Goal: Task Accomplishment & Management: Complete application form

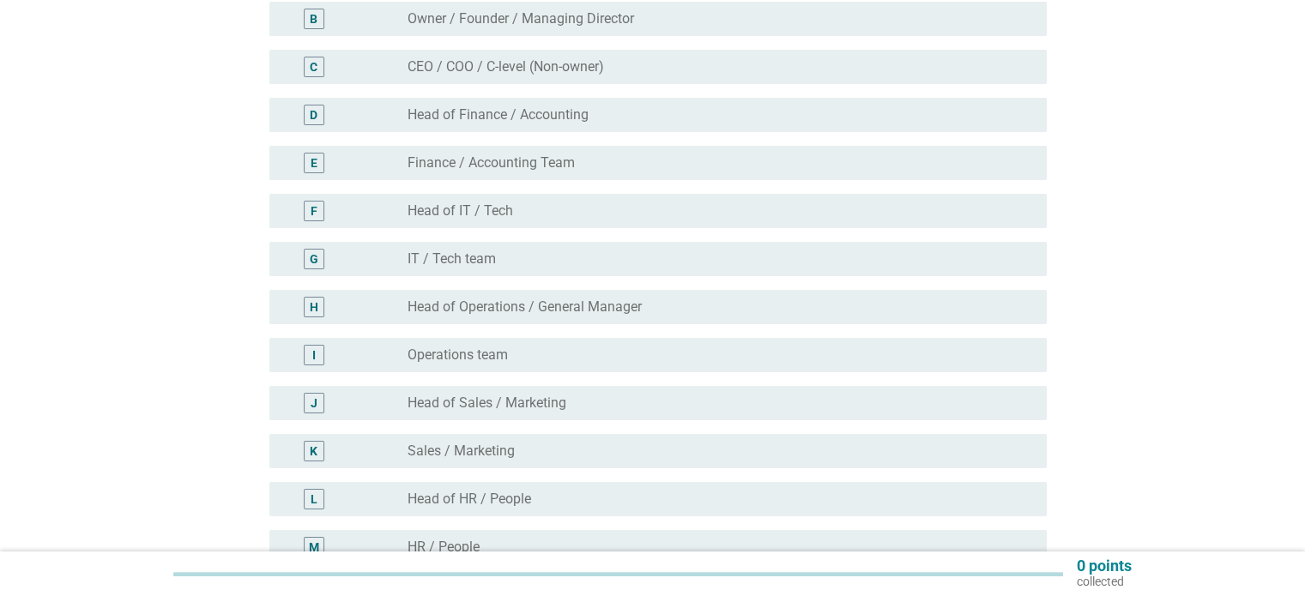
scroll to position [343, 0]
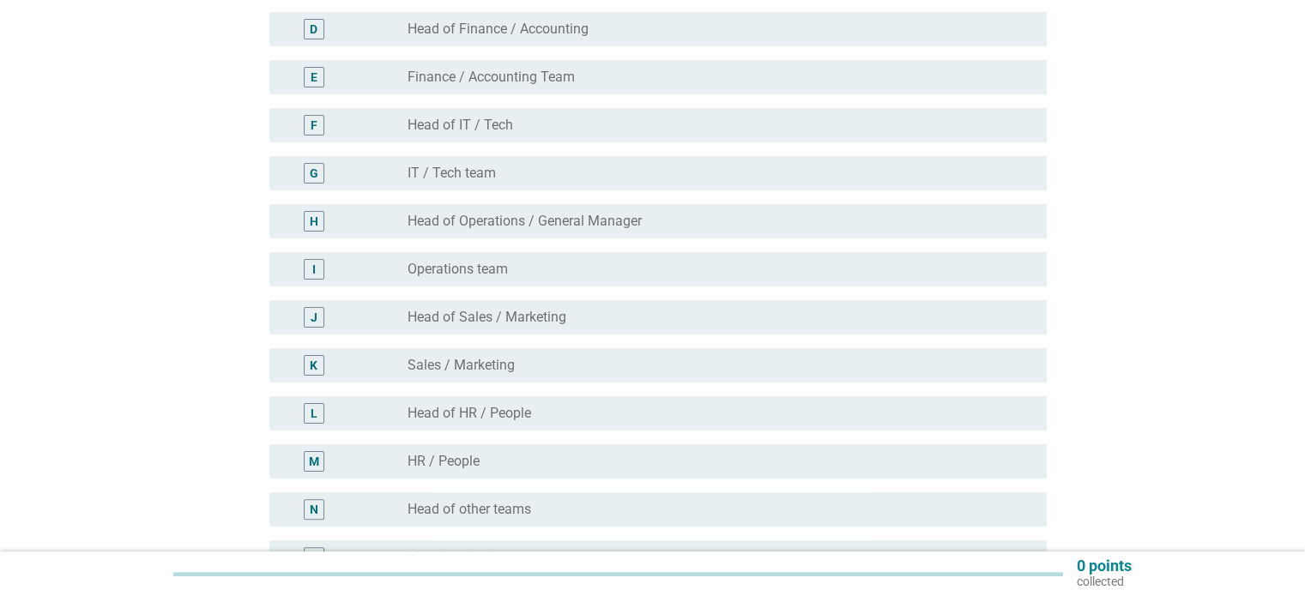
click at [532, 276] on div "radio_button_unchecked Operations team" at bounding box center [713, 269] width 611 height 17
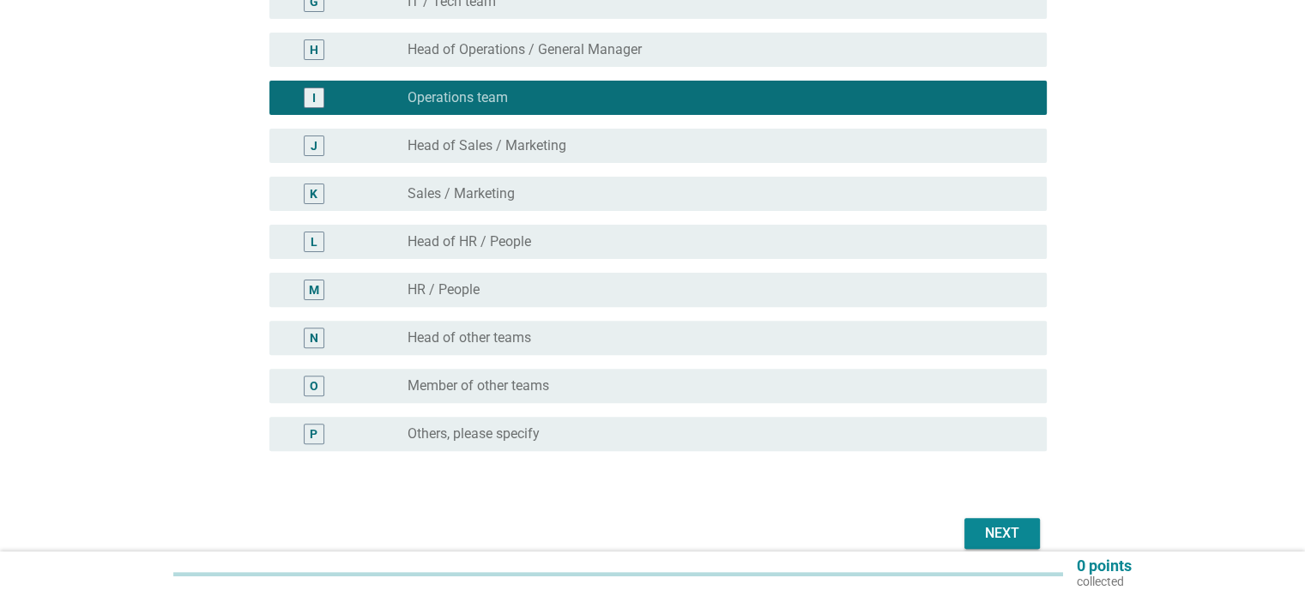
scroll to position [594, 0]
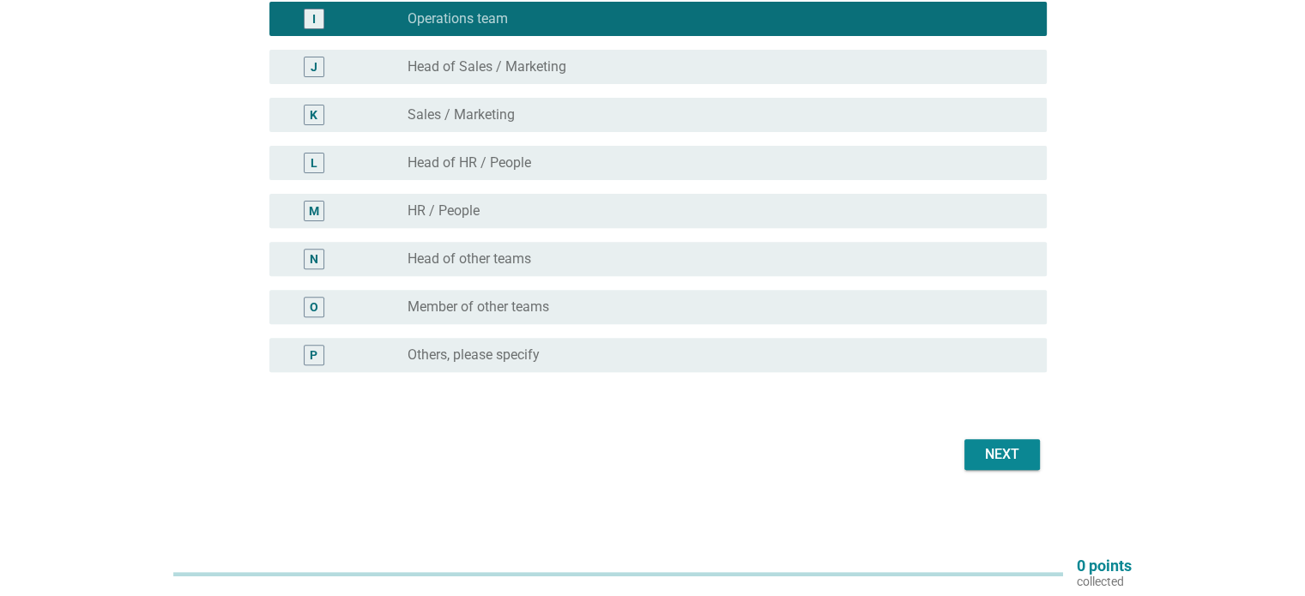
click at [993, 452] on div "Next" at bounding box center [1002, 454] width 48 height 21
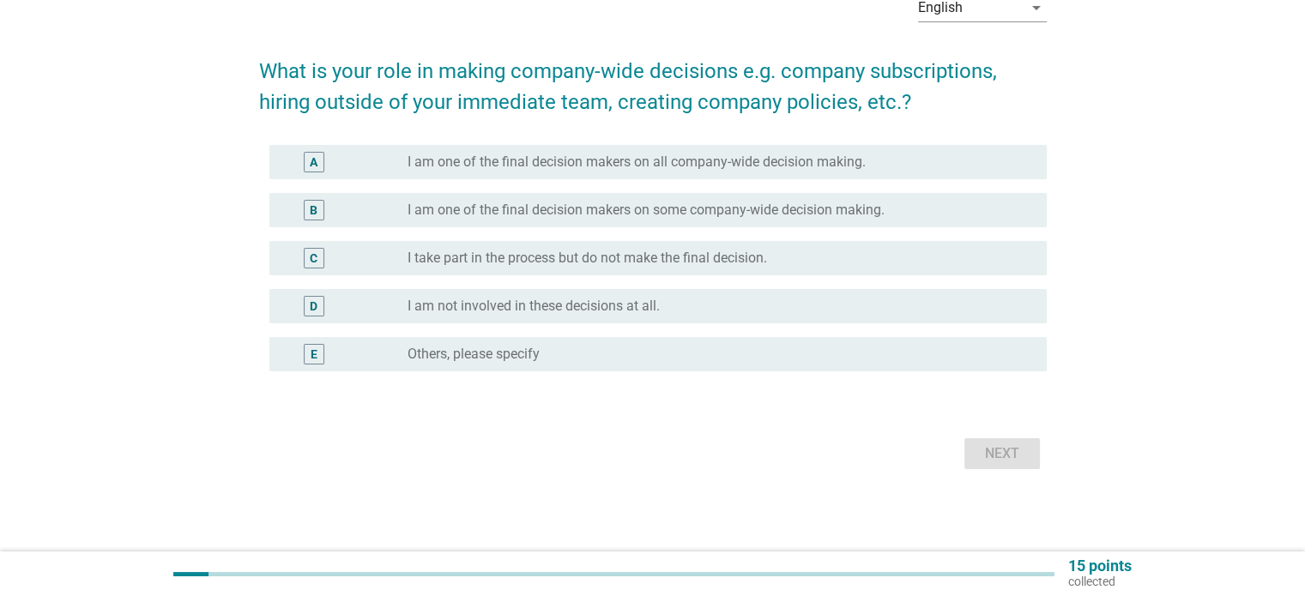
scroll to position [0, 0]
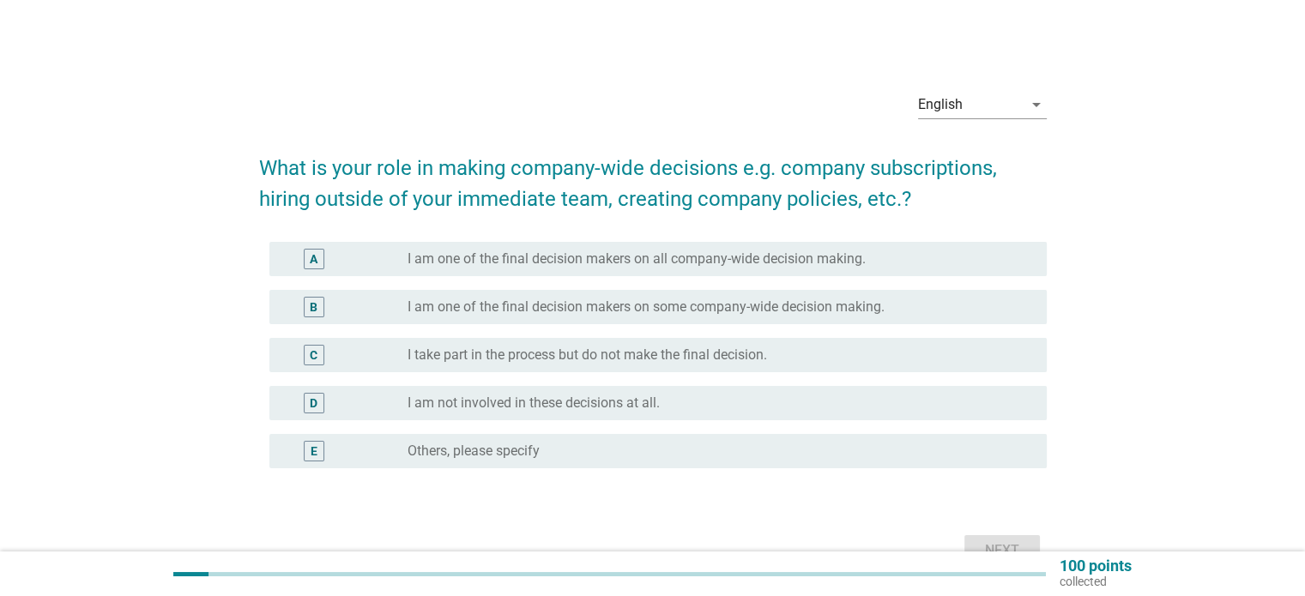
click at [855, 338] on div "C radio_button_unchecked I take part in the process but do not make the final d…" at bounding box center [657, 355] width 777 height 34
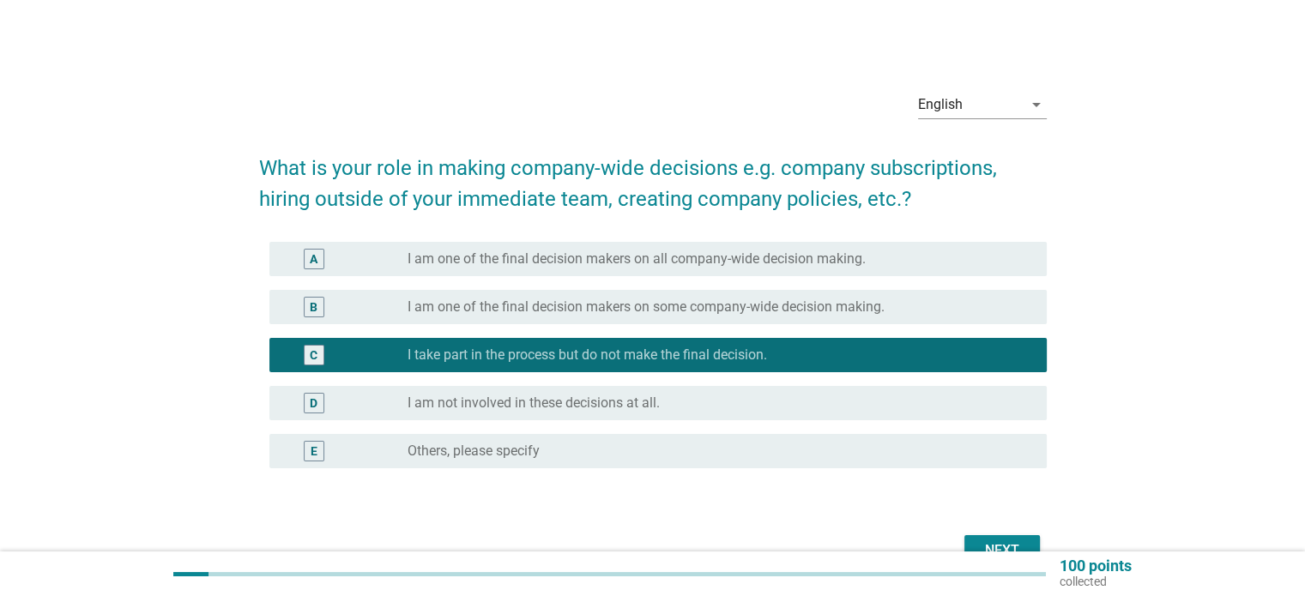
click at [1022, 541] on div "Next" at bounding box center [1002, 551] width 48 height 21
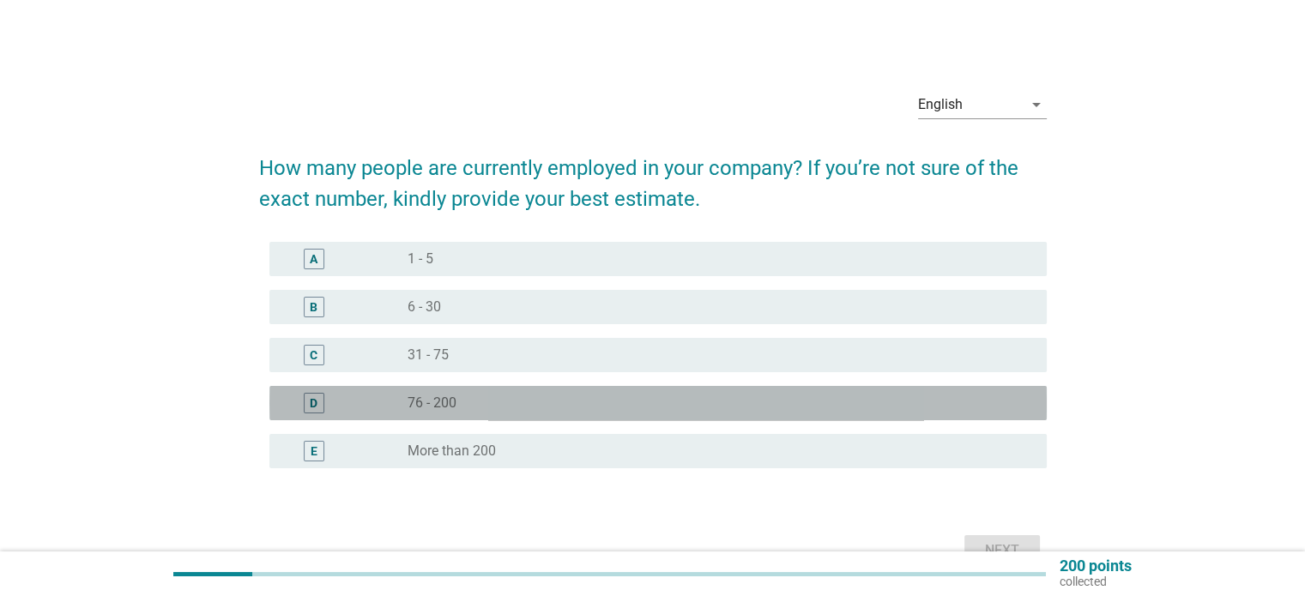
click at [895, 405] on div "radio_button_unchecked 76 - 200" at bounding box center [713, 403] width 611 height 17
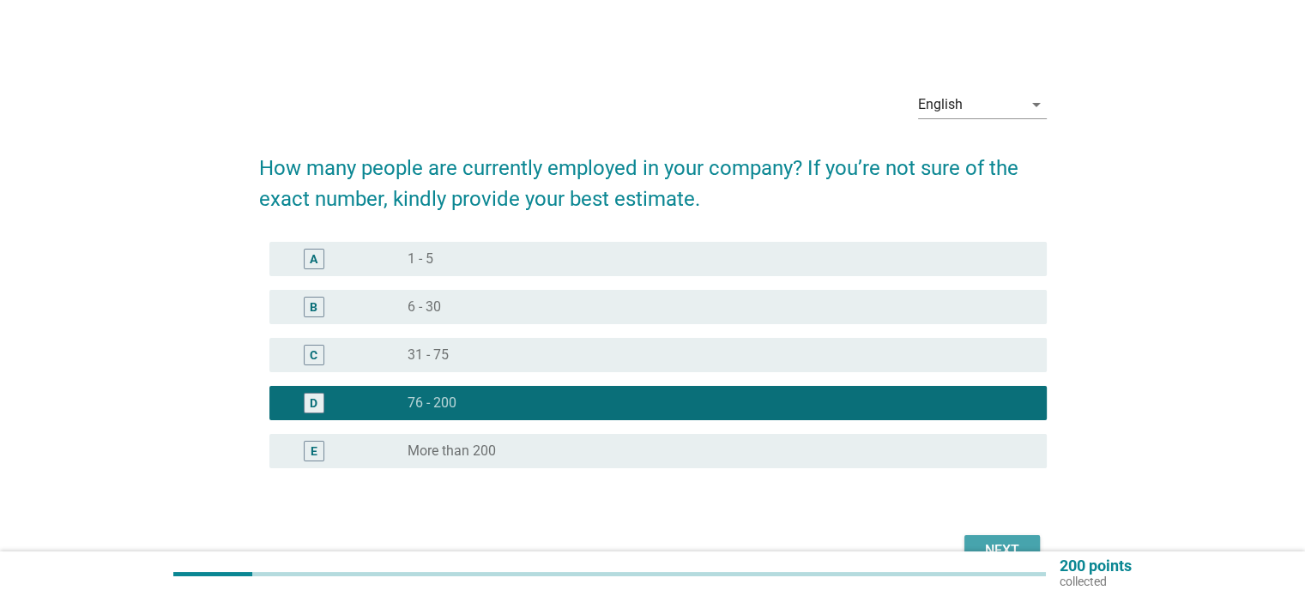
click at [1011, 545] on div "Next" at bounding box center [1002, 551] width 48 height 21
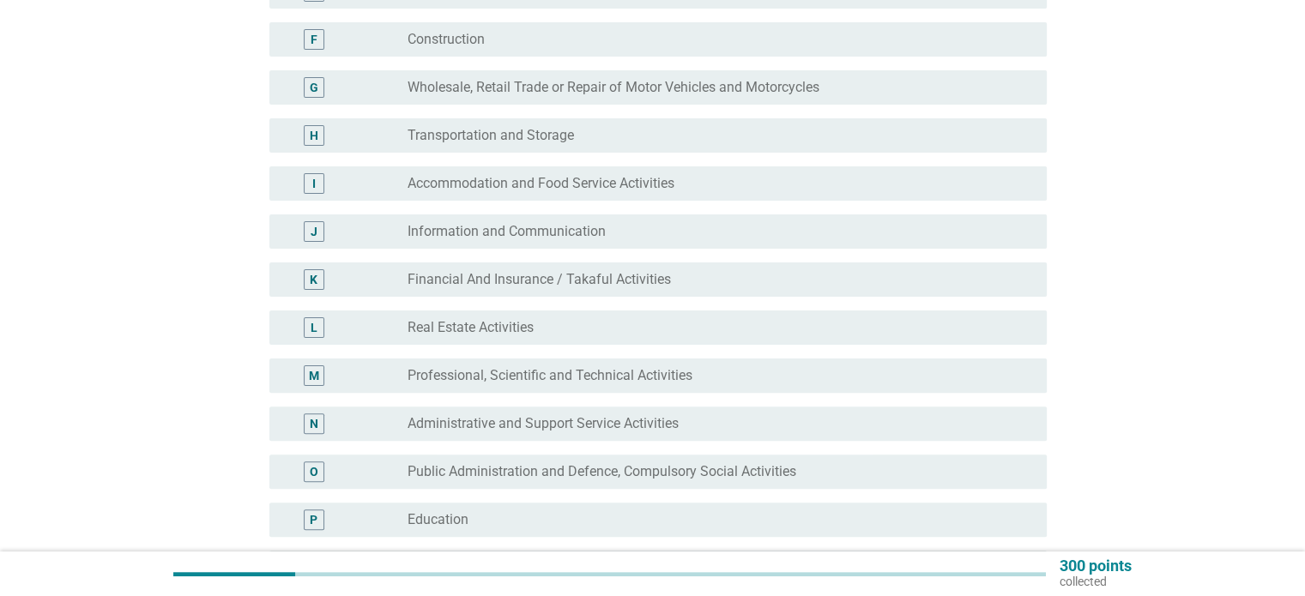
scroll to position [515, 0]
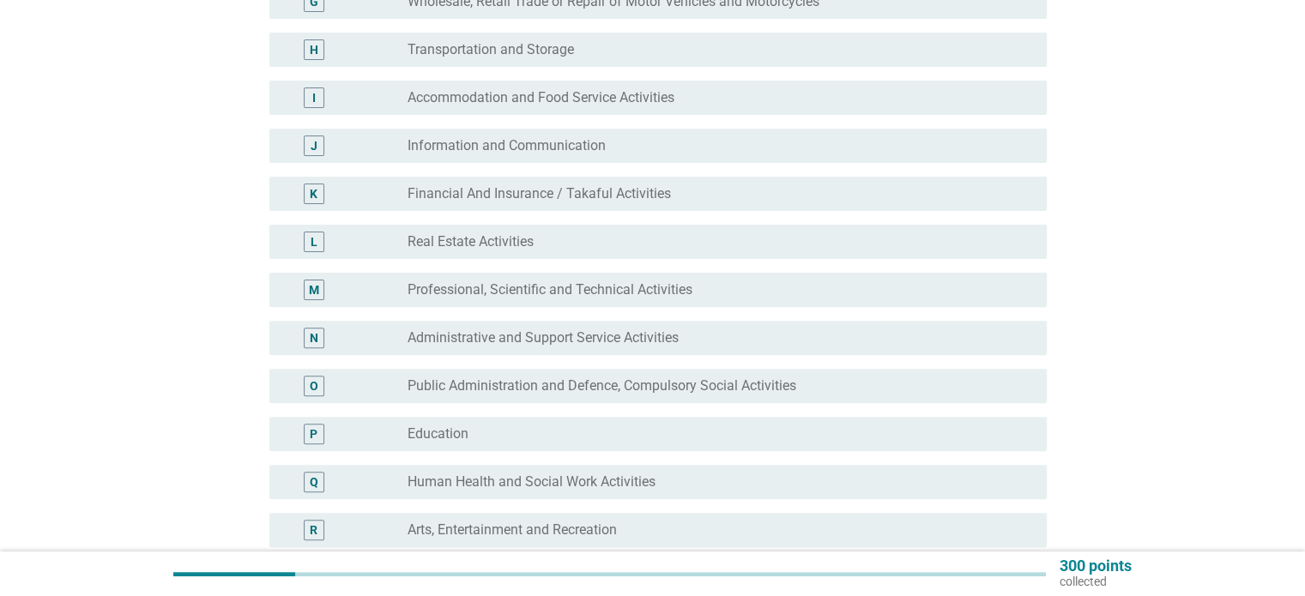
click at [930, 456] on div "P radio_button_unchecked Education" at bounding box center [653, 434] width 788 height 48
click at [932, 438] on div "radio_button_unchecked Education" at bounding box center [713, 434] width 611 height 17
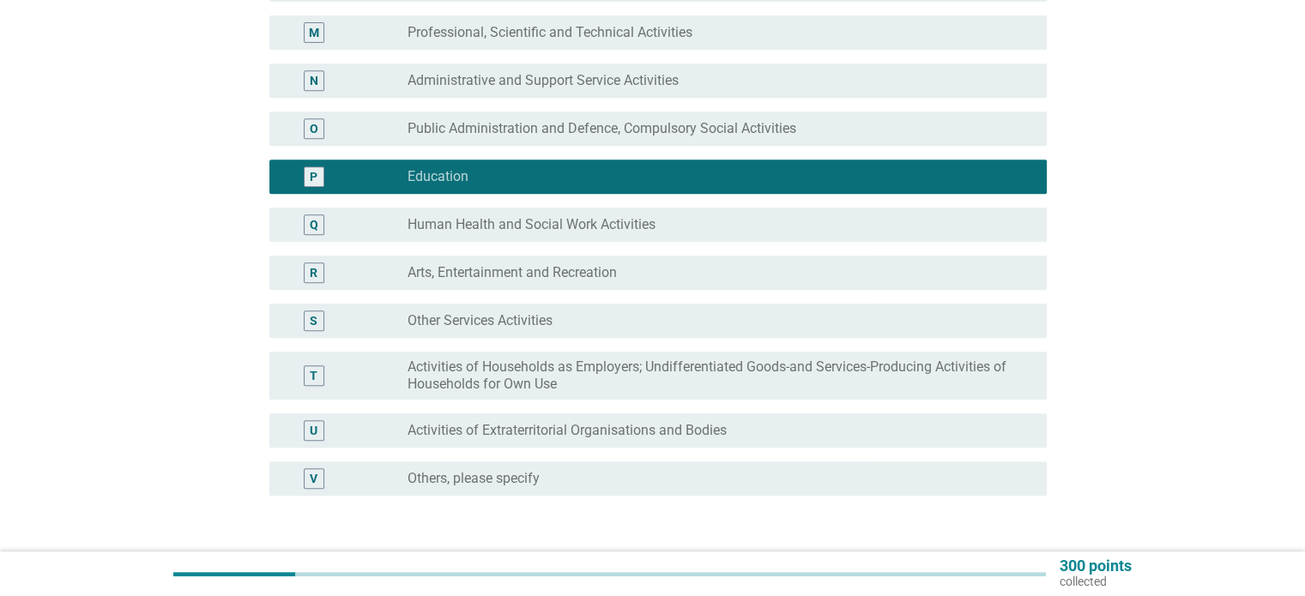
scroll to position [896, 0]
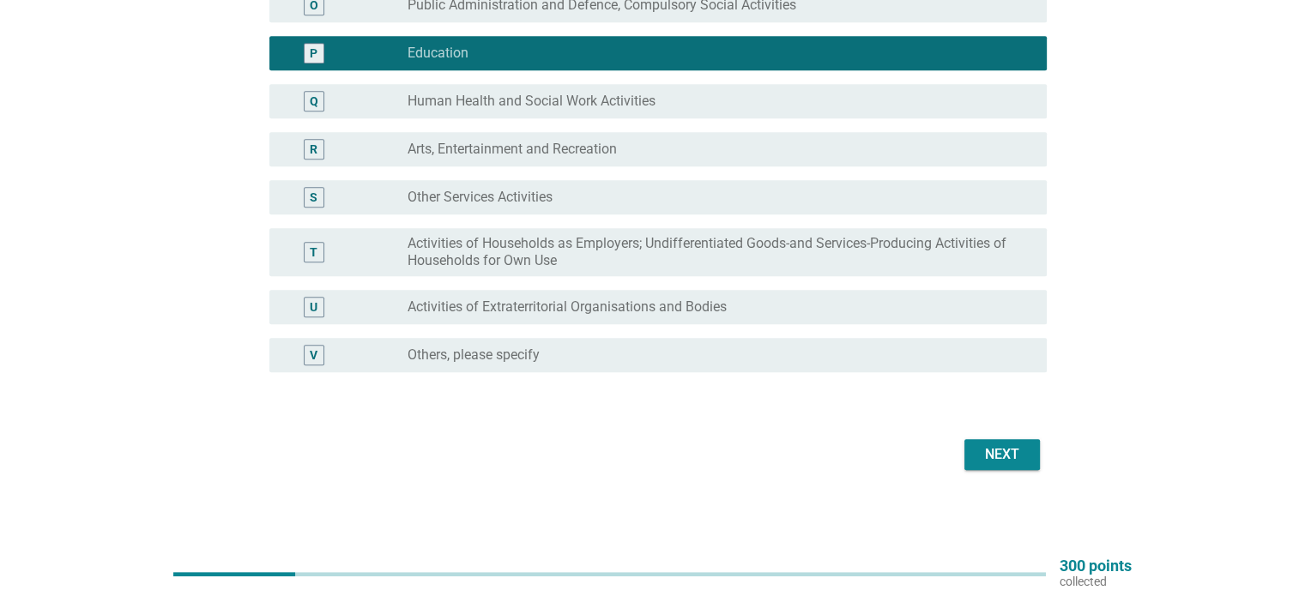
click at [1008, 444] on div "Next" at bounding box center [1002, 454] width 48 height 21
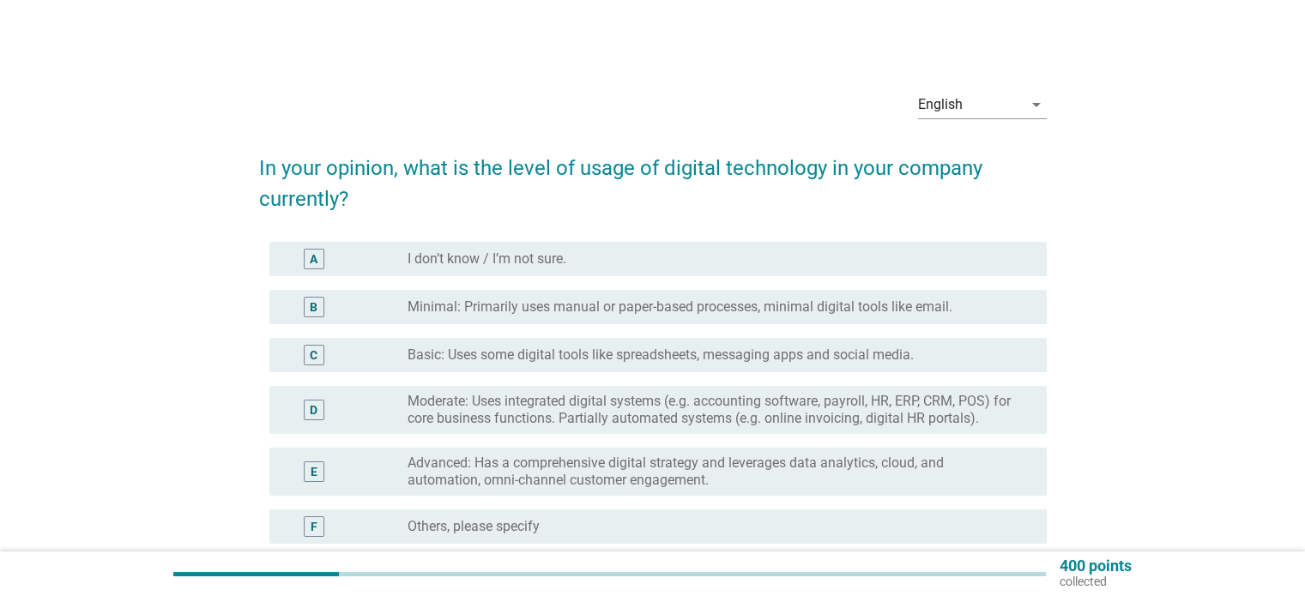
click at [949, 356] on div "radio_button_unchecked Basic: Uses some digital tools like spreadsheets, messag…" at bounding box center [713, 355] width 611 height 17
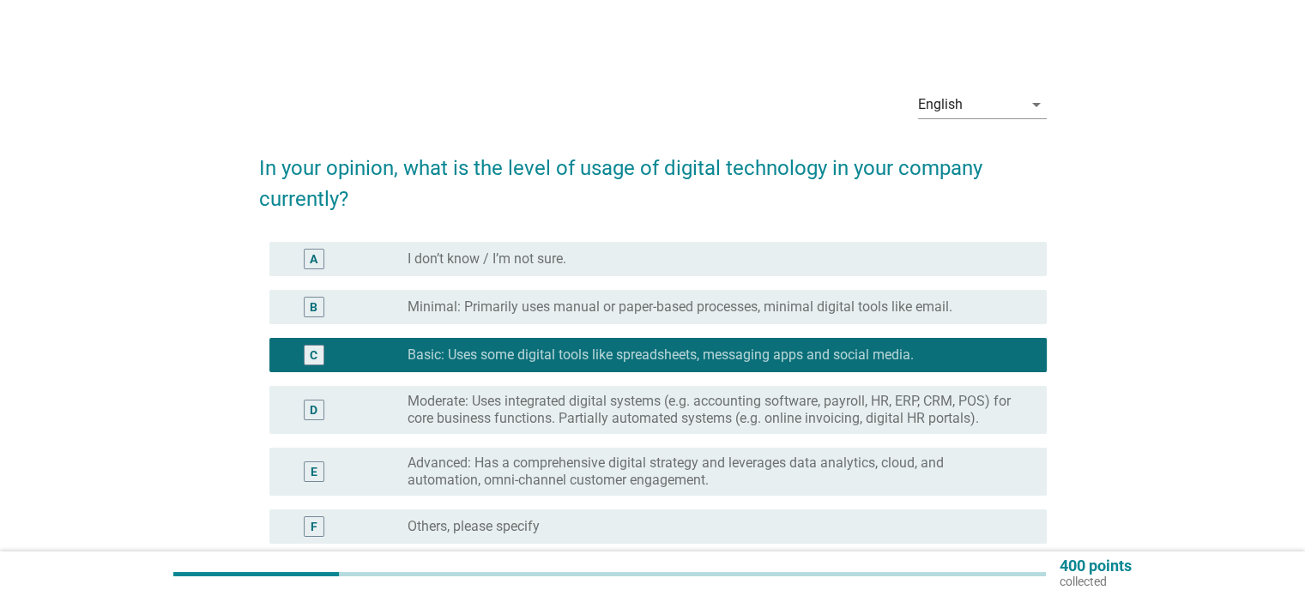
scroll to position [172, 0]
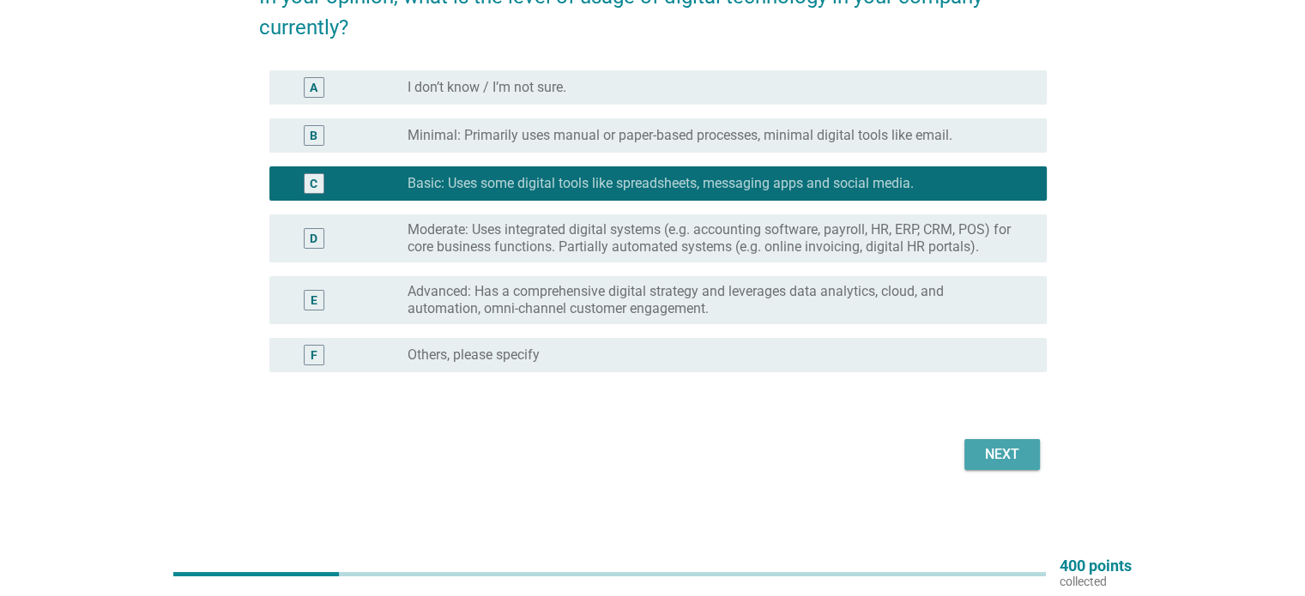
click at [1037, 451] on button "Next" at bounding box center [1001, 454] width 75 height 31
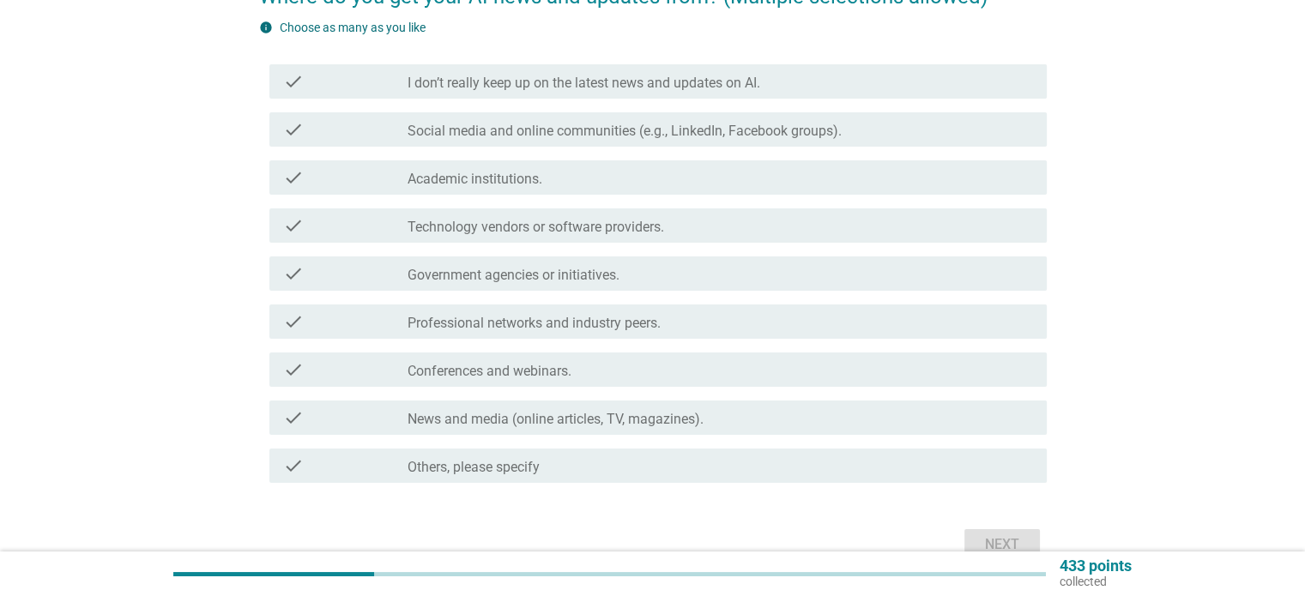
scroll to position [0, 0]
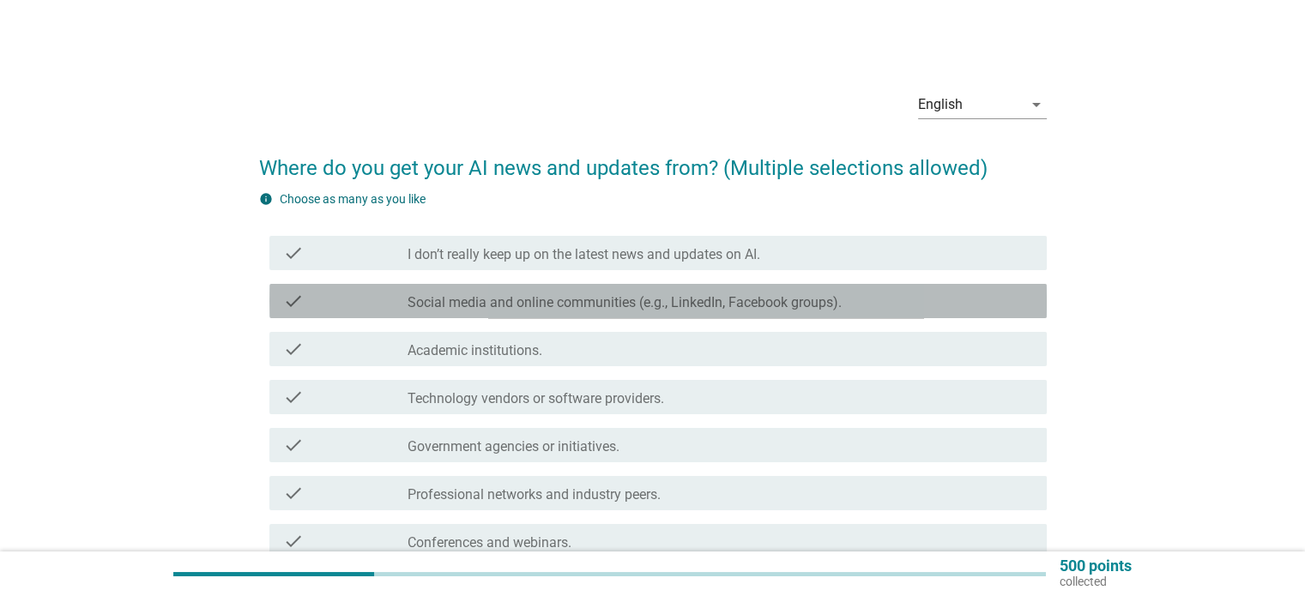
click at [923, 294] on div "check_box_outline_blank Social media and online communities (e.g., LinkedIn, Fa…" at bounding box center [720, 301] width 625 height 21
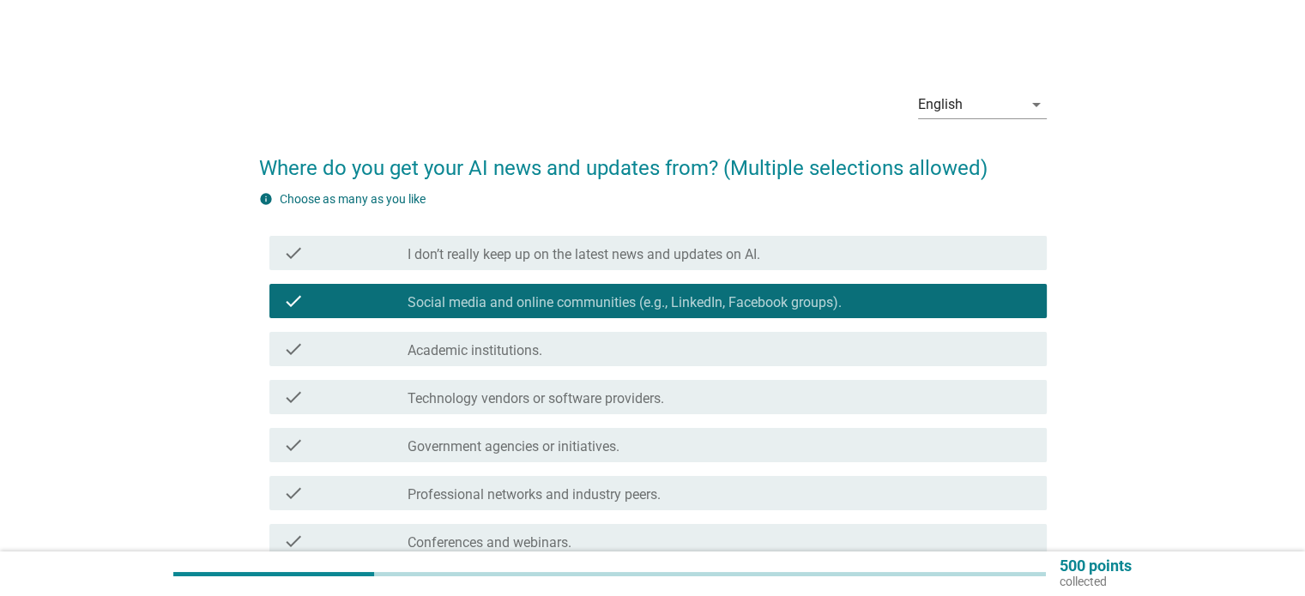
scroll to position [262, 0]
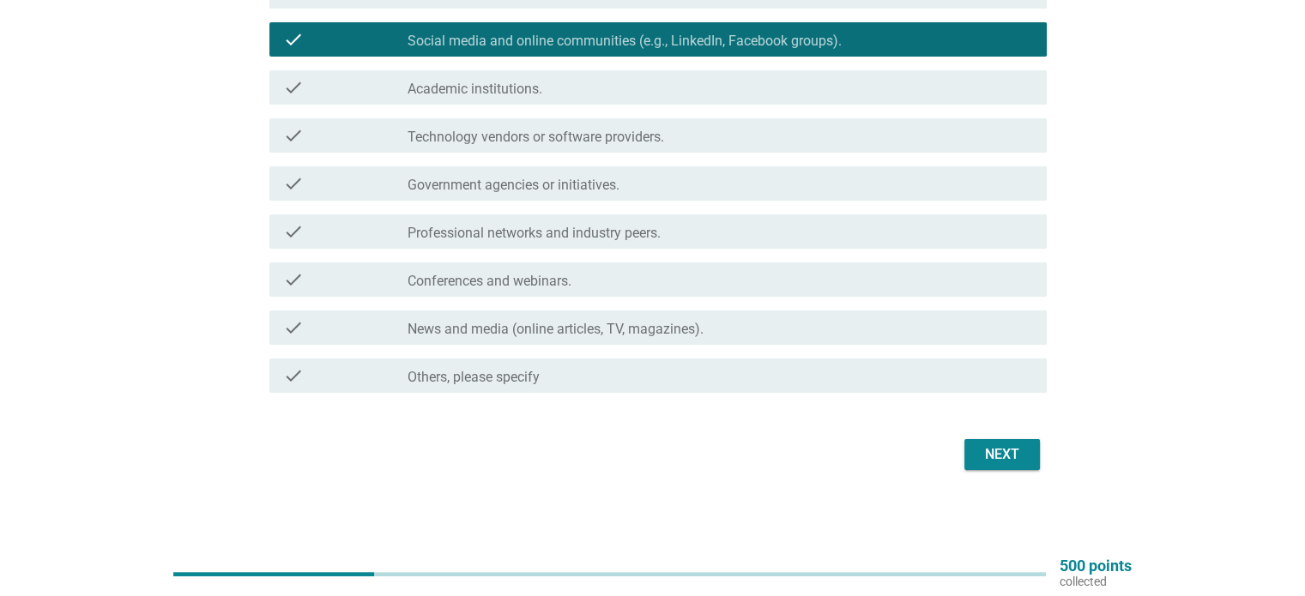
click at [1019, 421] on form "Where do you get your AI news and updates from? (Multiple selections allowed) i…" at bounding box center [653, 174] width 788 height 601
click at [1019, 442] on button "Next" at bounding box center [1001, 454] width 75 height 31
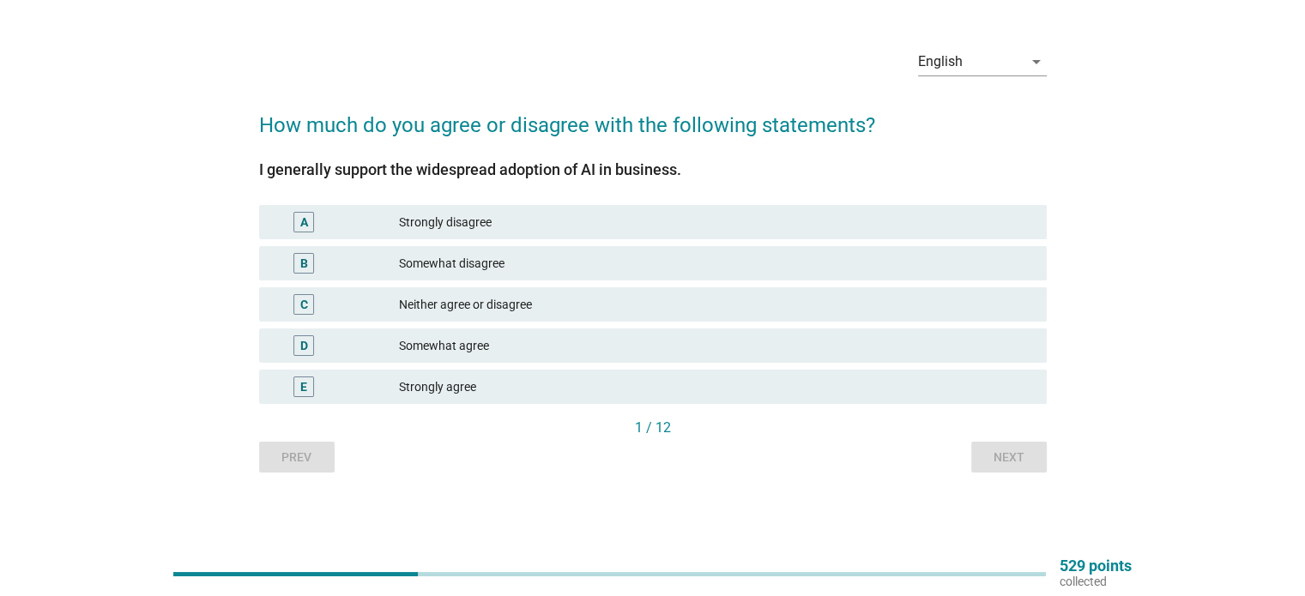
scroll to position [0, 0]
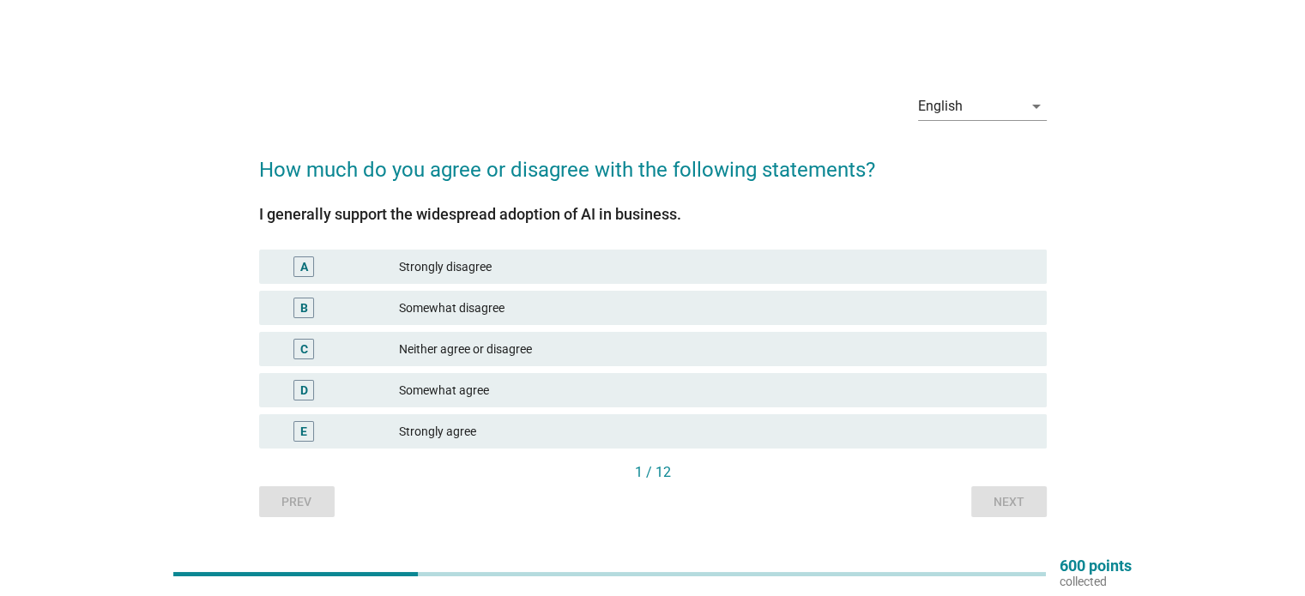
click at [926, 317] on div "Somewhat disagree" at bounding box center [715, 308] width 633 height 21
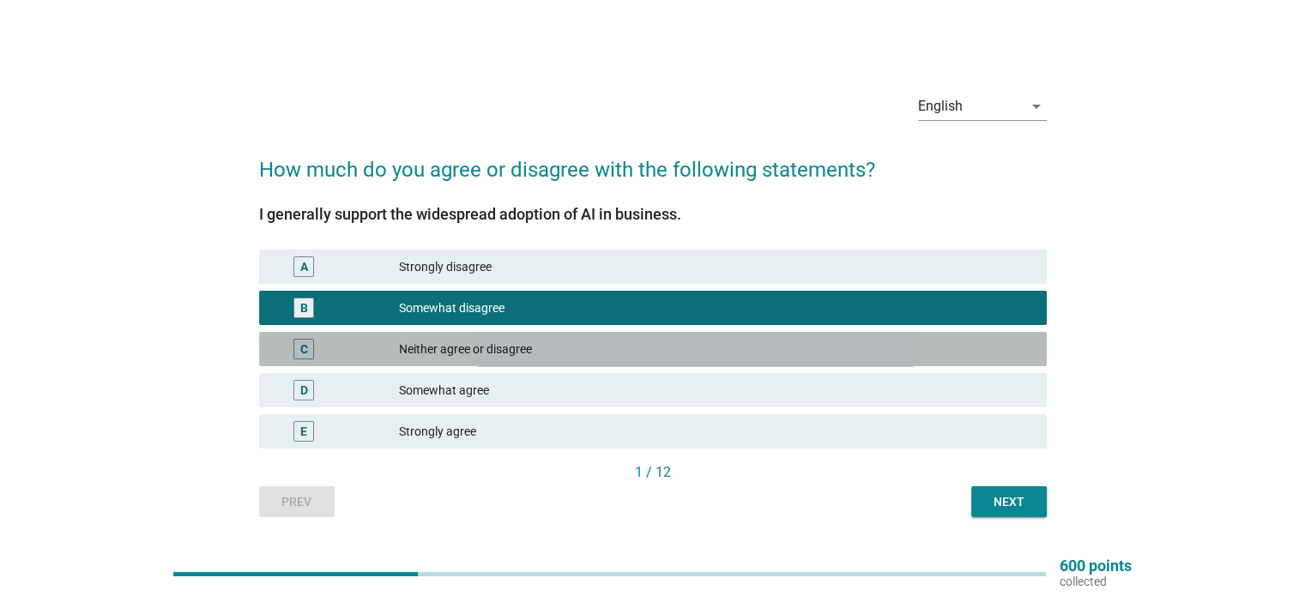
click at [925, 347] on div "Neither agree or disagree" at bounding box center [715, 349] width 633 height 21
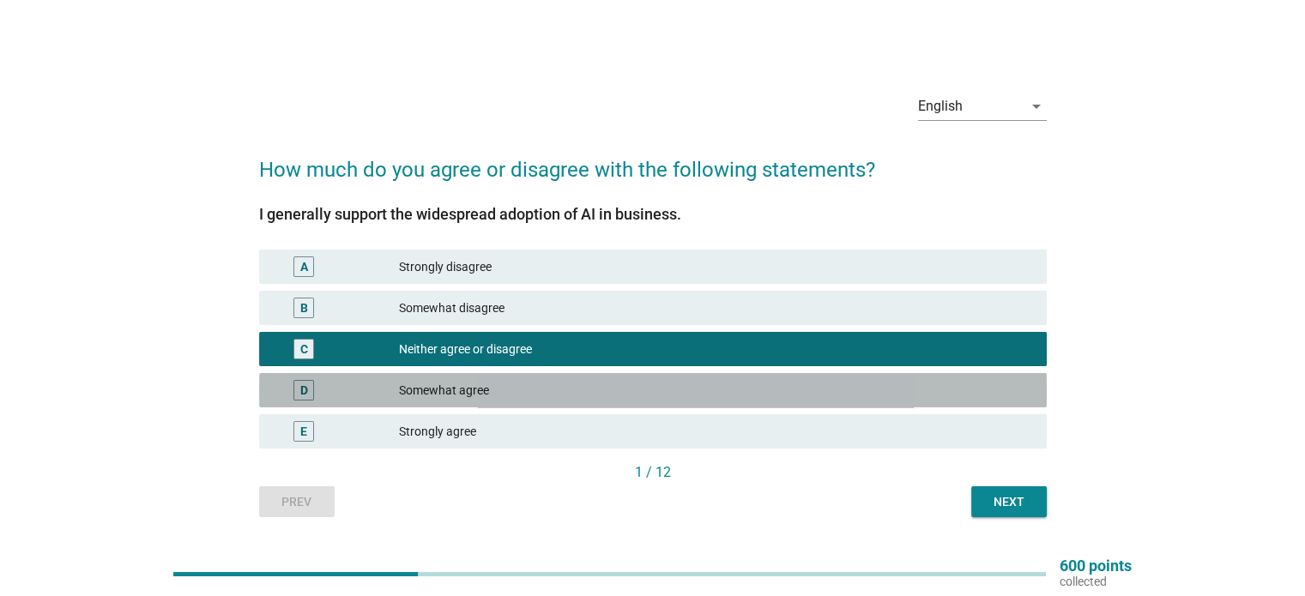
click at [927, 392] on div "Somewhat agree" at bounding box center [715, 390] width 633 height 21
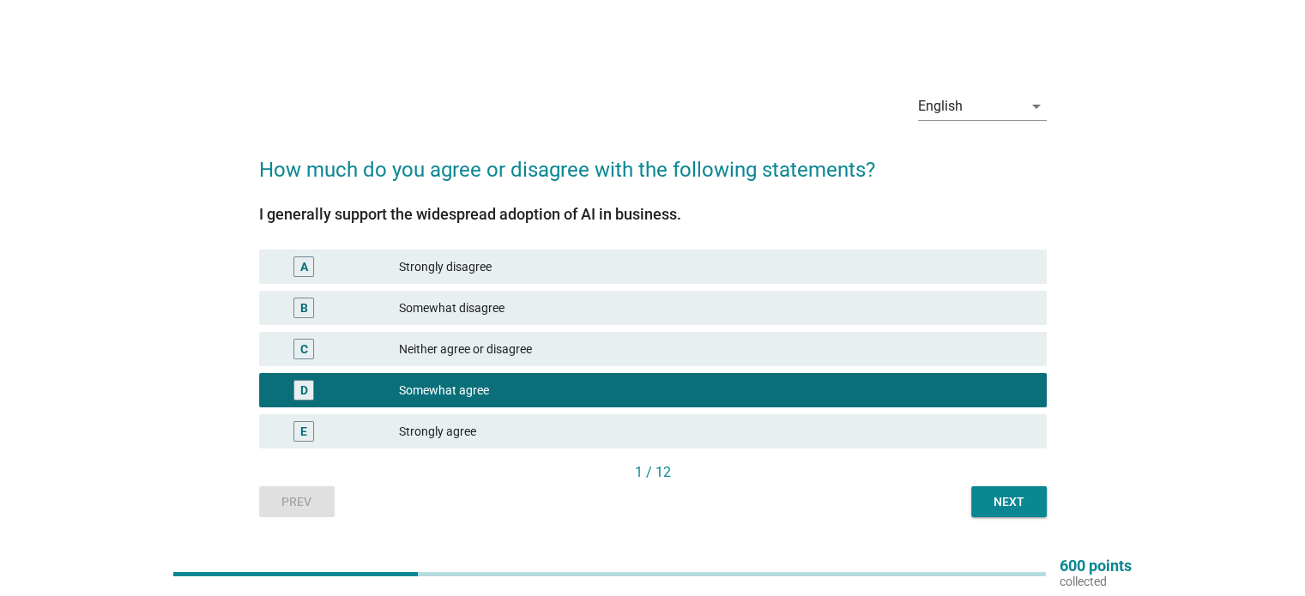
click at [984, 491] on div "I generally support the widespread adoption of AI in business. A Strongly disag…" at bounding box center [653, 351] width 788 height 332
click at [996, 499] on div "Next" at bounding box center [1009, 502] width 48 height 18
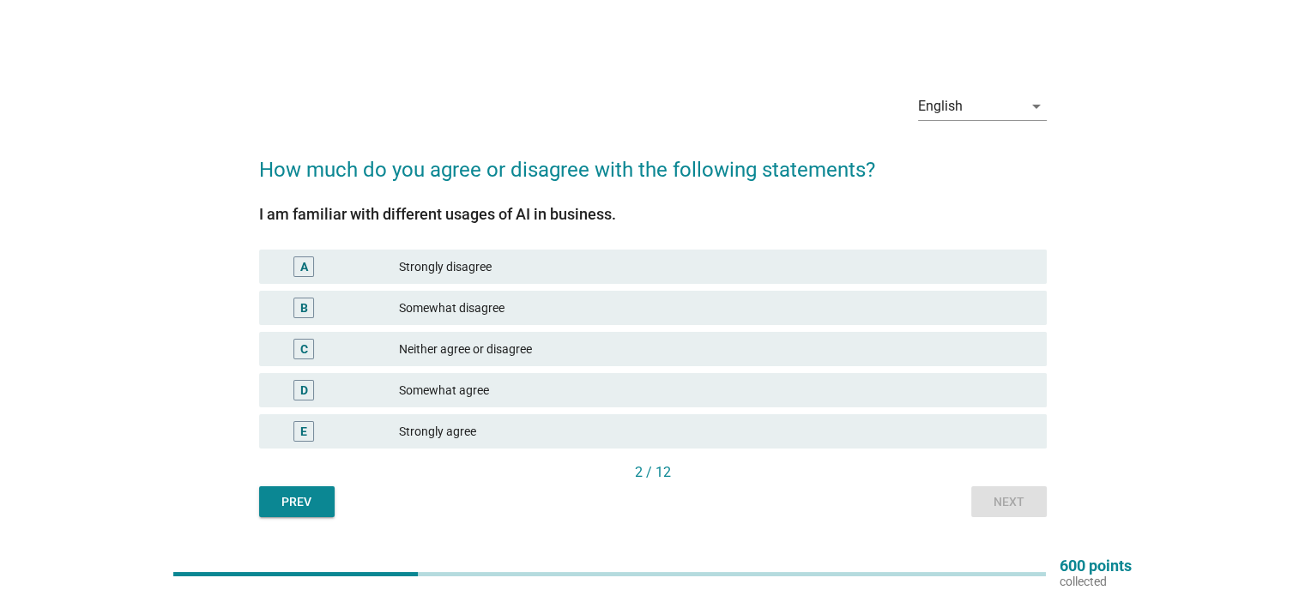
click at [930, 307] on div "Somewhat disagree" at bounding box center [715, 308] width 633 height 21
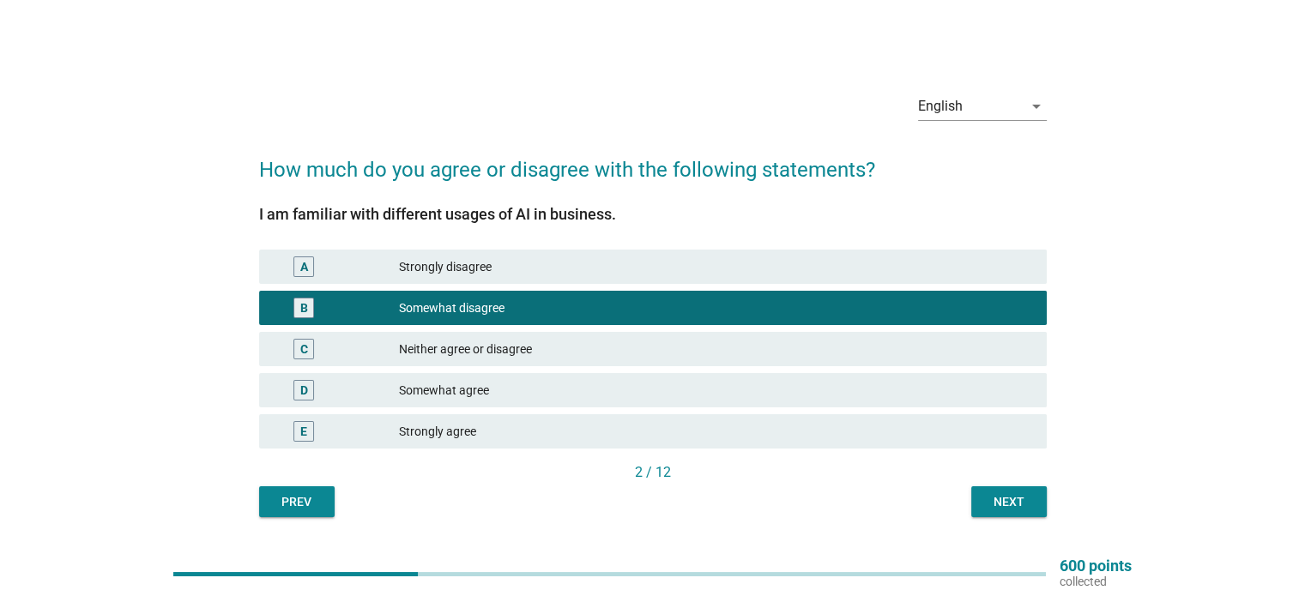
click at [1008, 500] on div "Next" at bounding box center [1009, 502] width 48 height 18
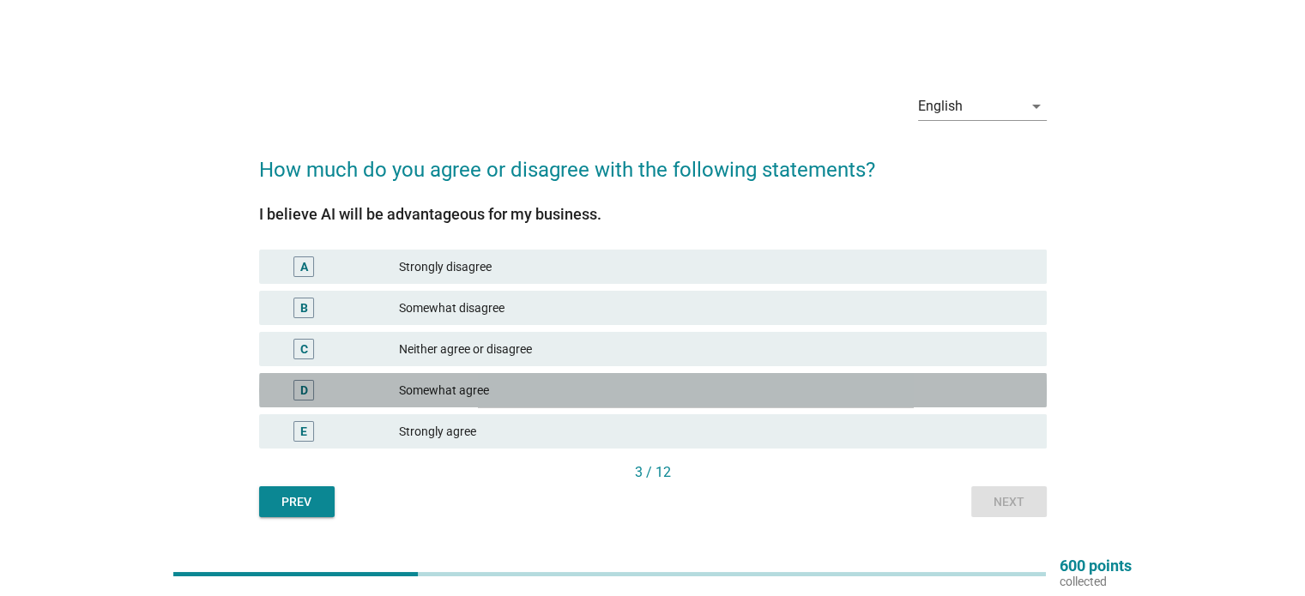
click at [952, 380] on div "Somewhat agree" at bounding box center [715, 390] width 633 height 21
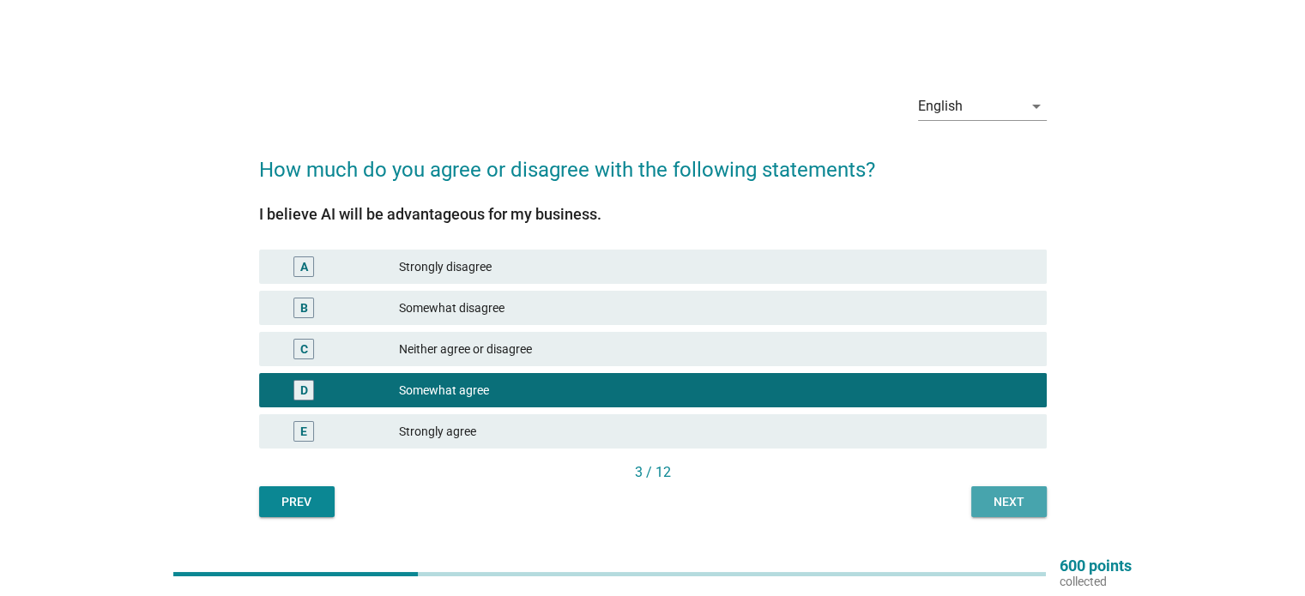
click at [1025, 501] on div "Next" at bounding box center [1009, 502] width 48 height 18
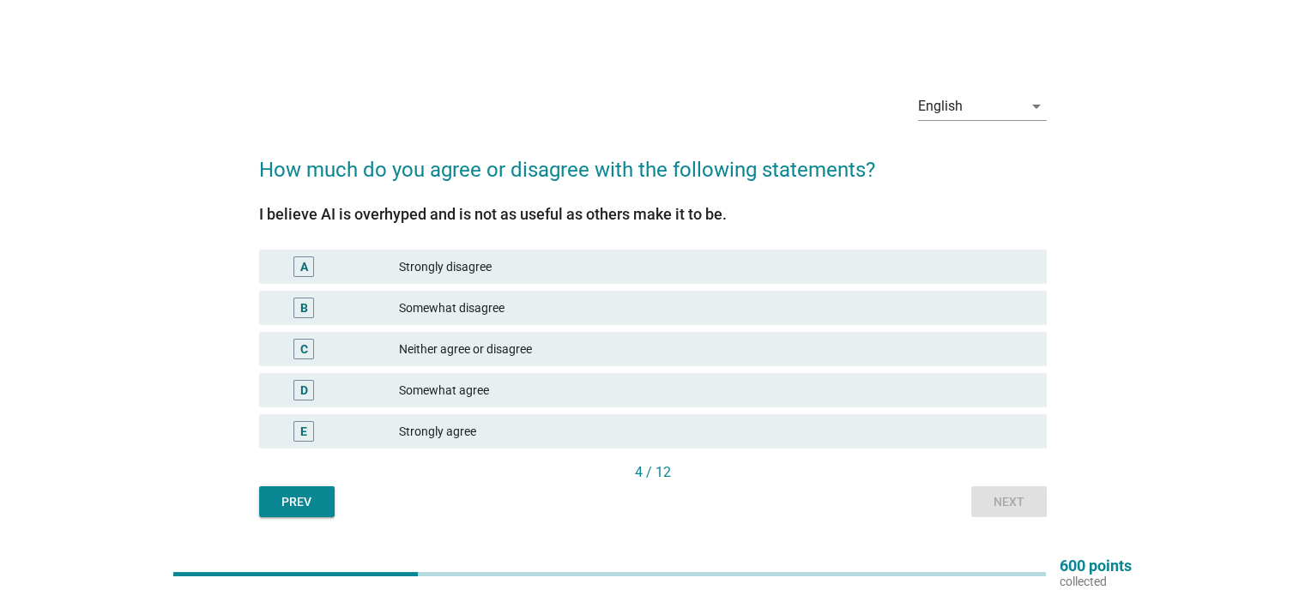
click at [964, 318] on div "B Somewhat disagree" at bounding box center [653, 308] width 788 height 34
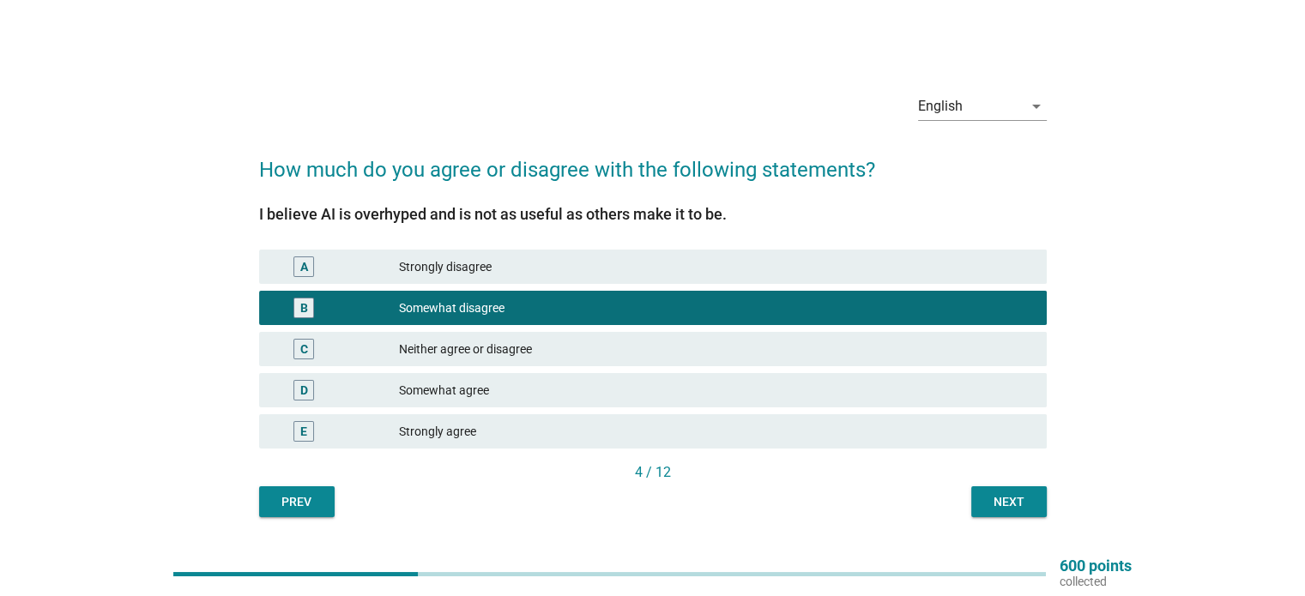
click at [1010, 507] on div "Next" at bounding box center [1009, 502] width 48 height 18
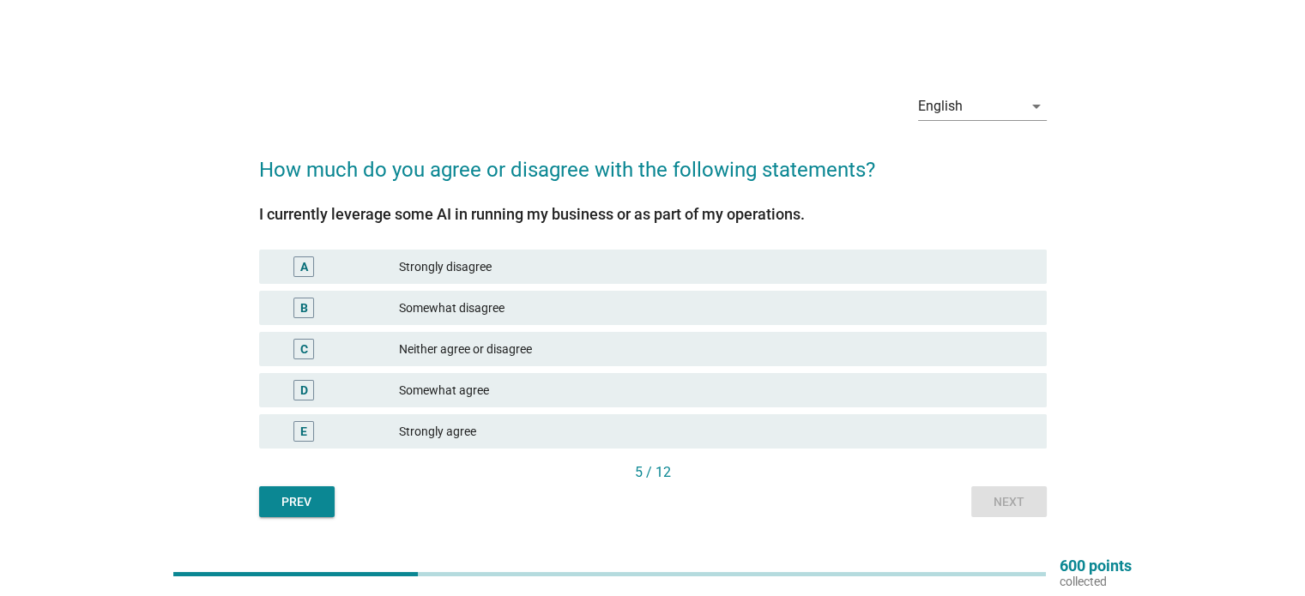
click at [968, 308] on div "Somewhat disagree" at bounding box center [715, 308] width 633 height 21
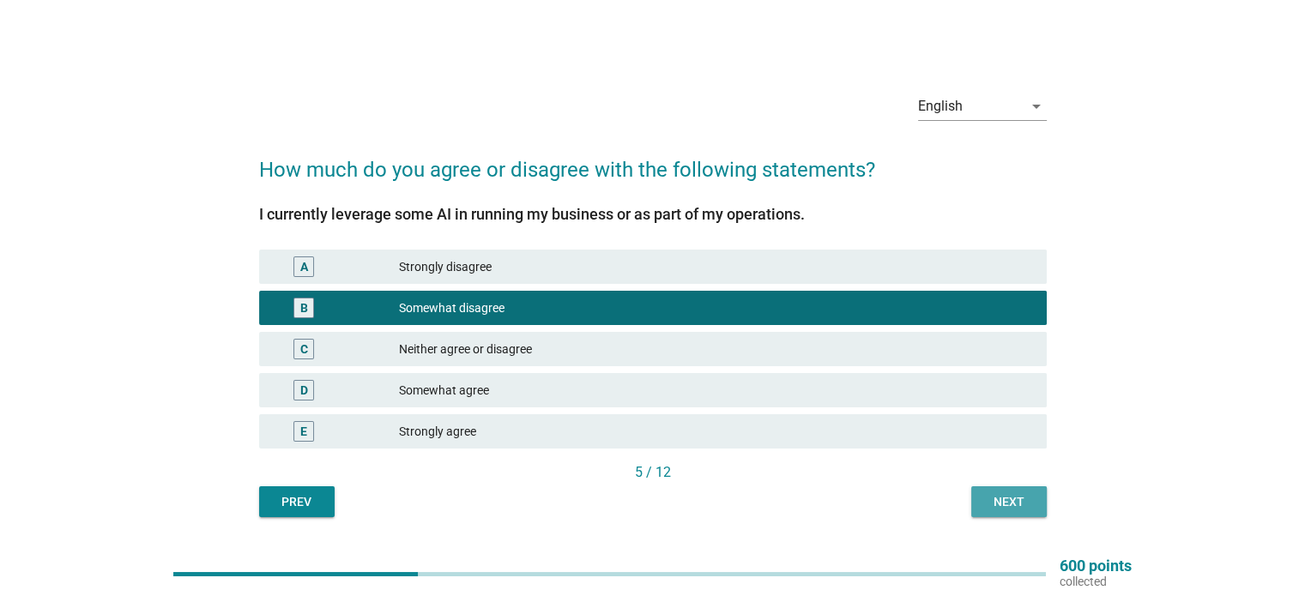
click at [1009, 500] on div "Next" at bounding box center [1009, 502] width 48 height 18
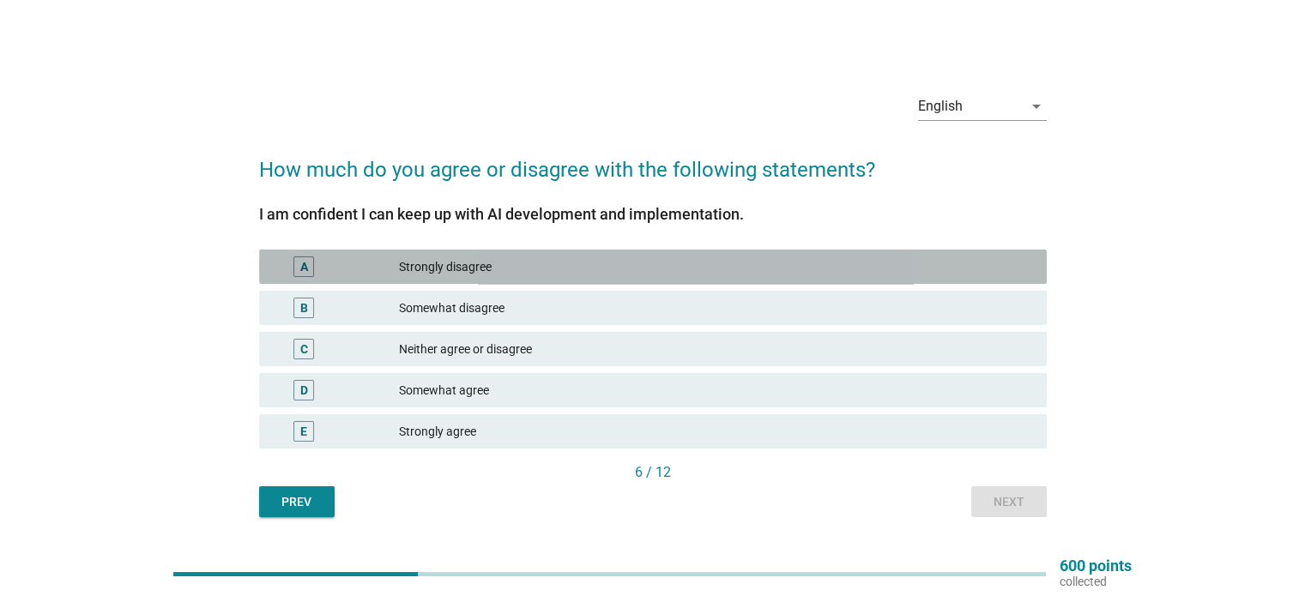
click at [964, 259] on div "Strongly disagree" at bounding box center [715, 267] width 633 height 21
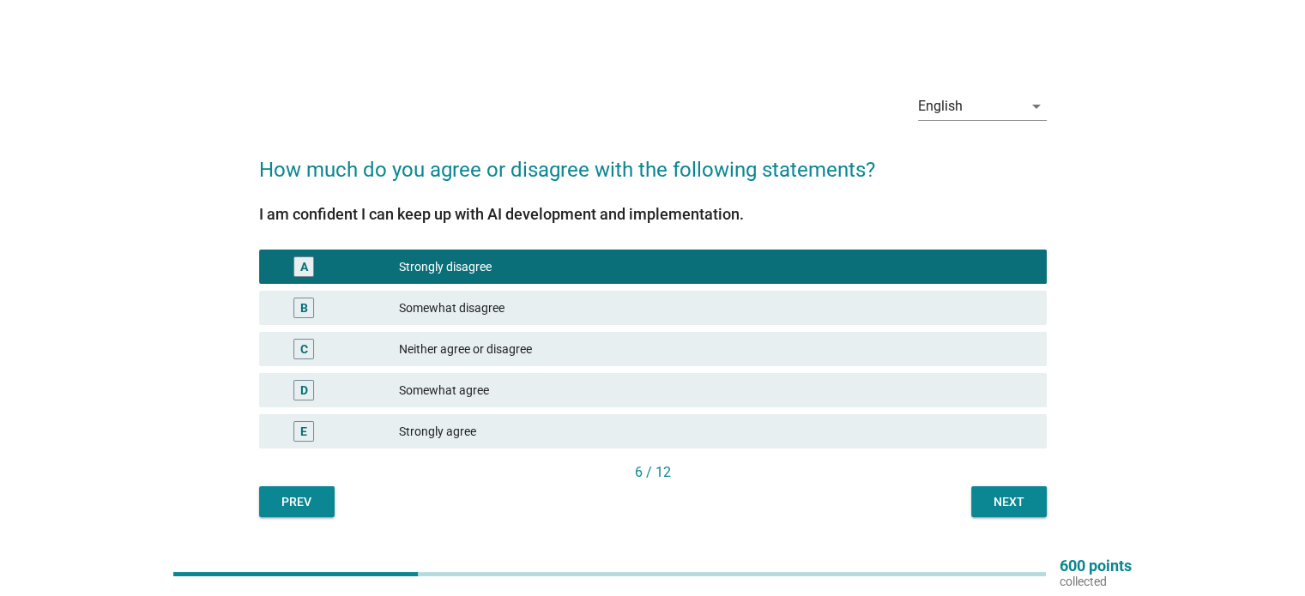
click at [1012, 498] on div "Next" at bounding box center [1009, 502] width 48 height 18
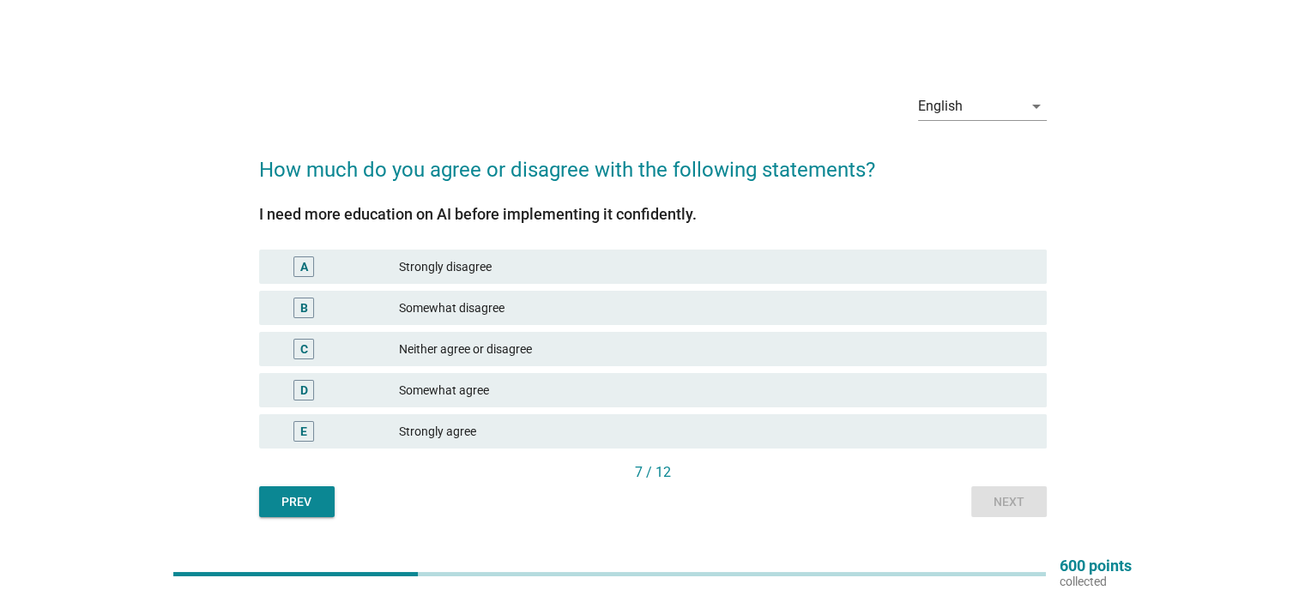
click at [978, 425] on div "Strongly agree" at bounding box center [715, 431] width 633 height 21
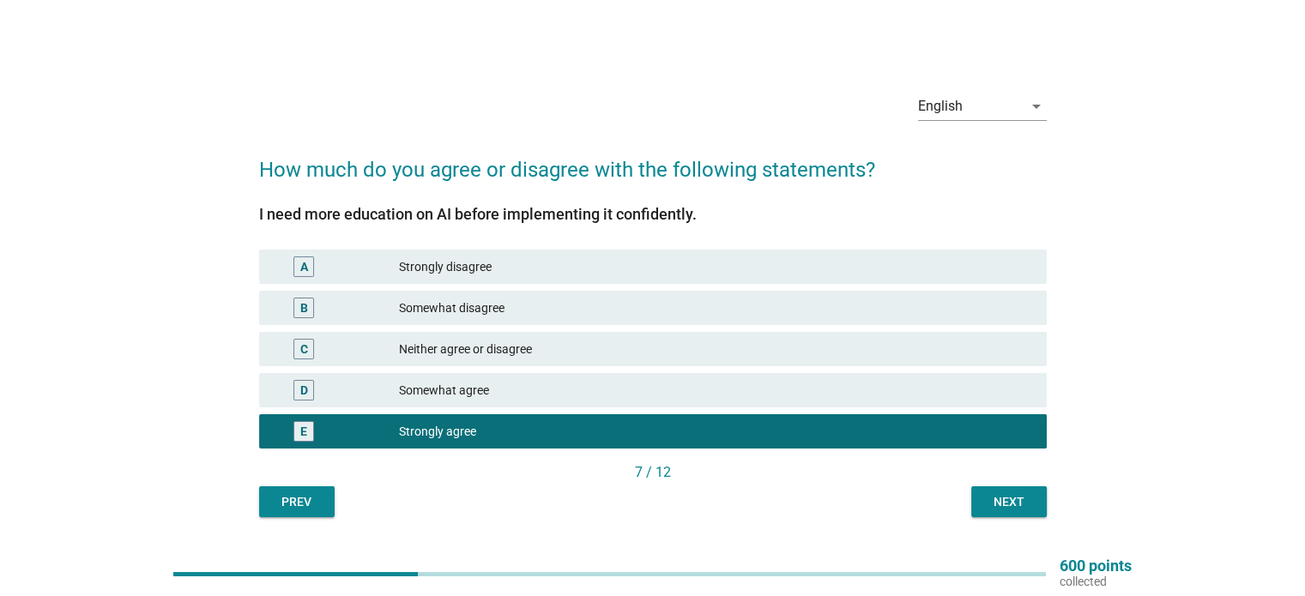
click at [1012, 508] on div "Next" at bounding box center [1009, 502] width 48 height 18
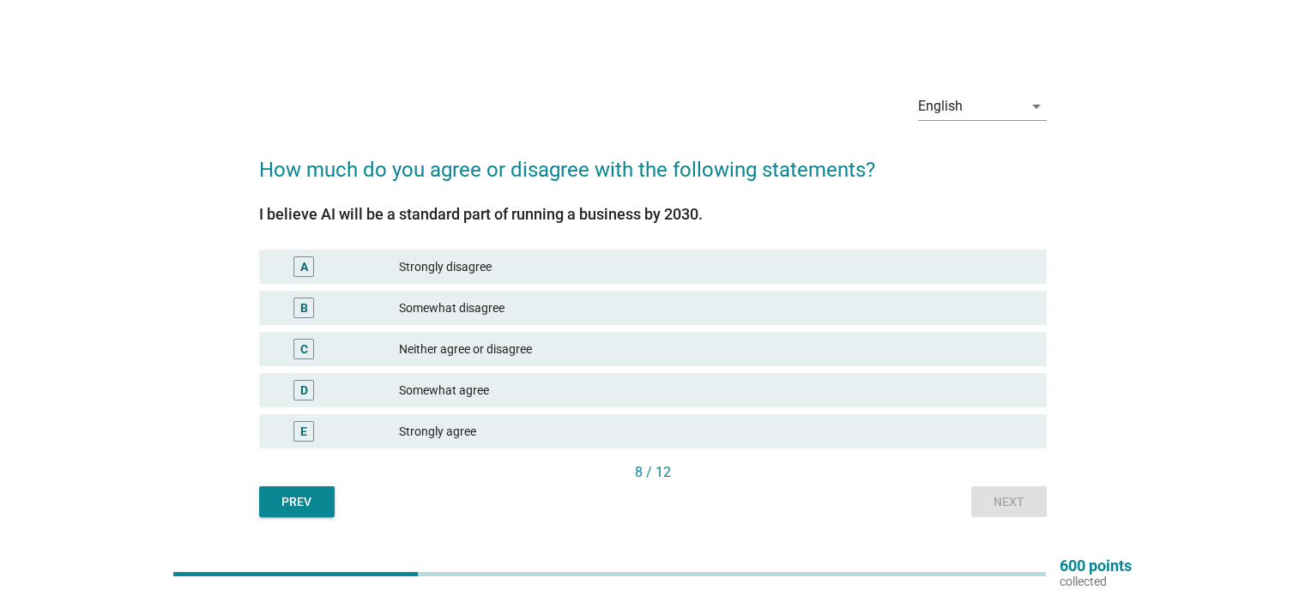
click at [977, 350] on div "Neither agree or disagree" at bounding box center [715, 349] width 633 height 21
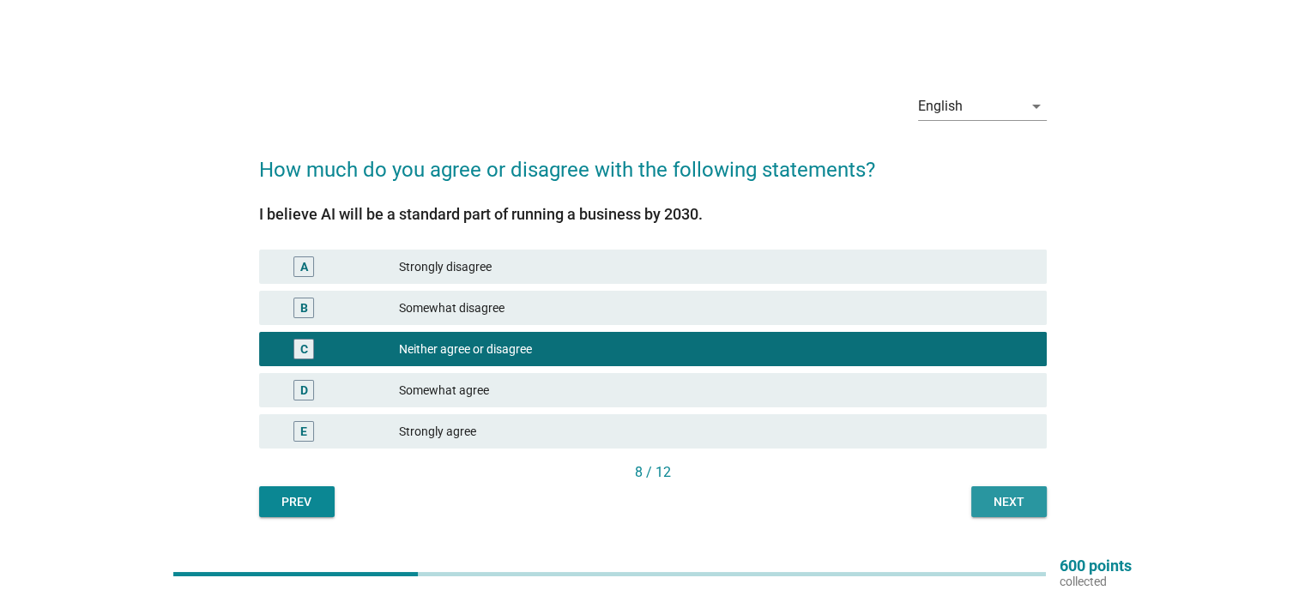
click at [996, 497] on div "Next" at bounding box center [1009, 502] width 48 height 18
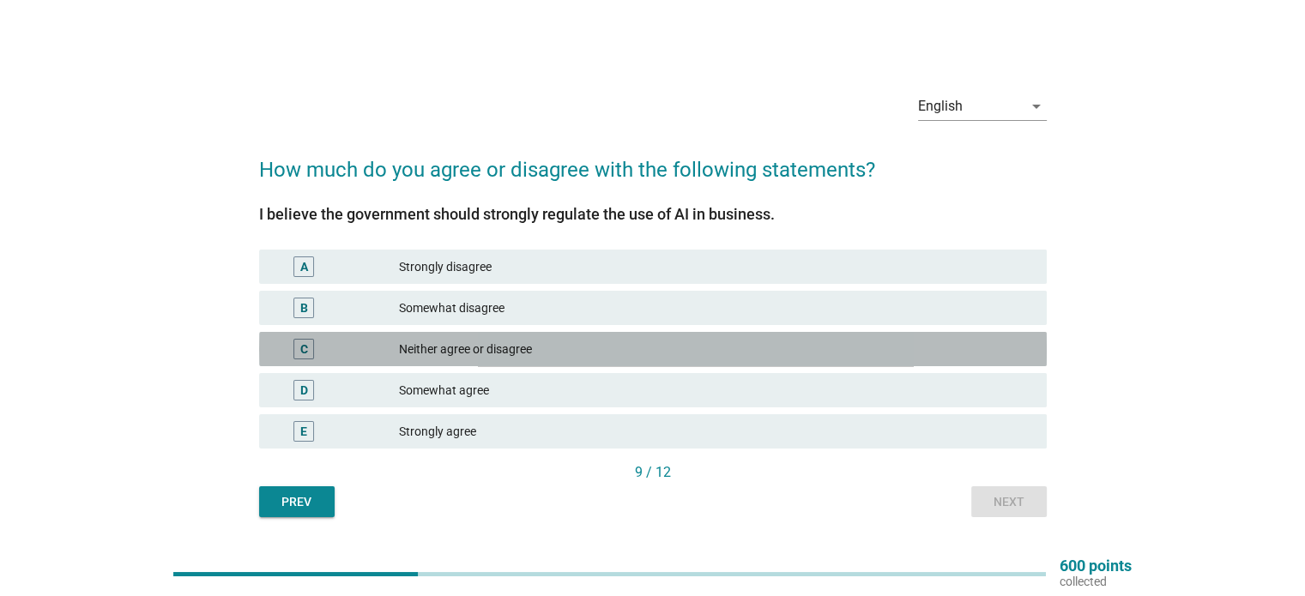
click at [961, 351] on div "Neither agree or disagree" at bounding box center [715, 349] width 633 height 21
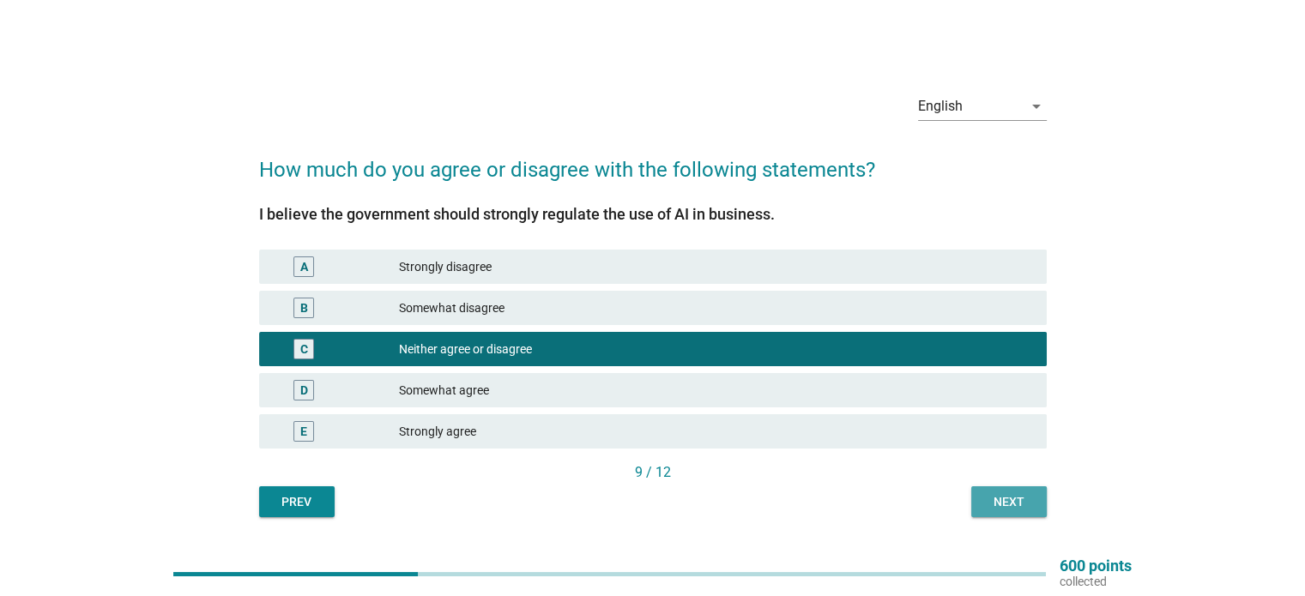
click at [1031, 495] on div "Next" at bounding box center [1009, 502] width 48 height 18
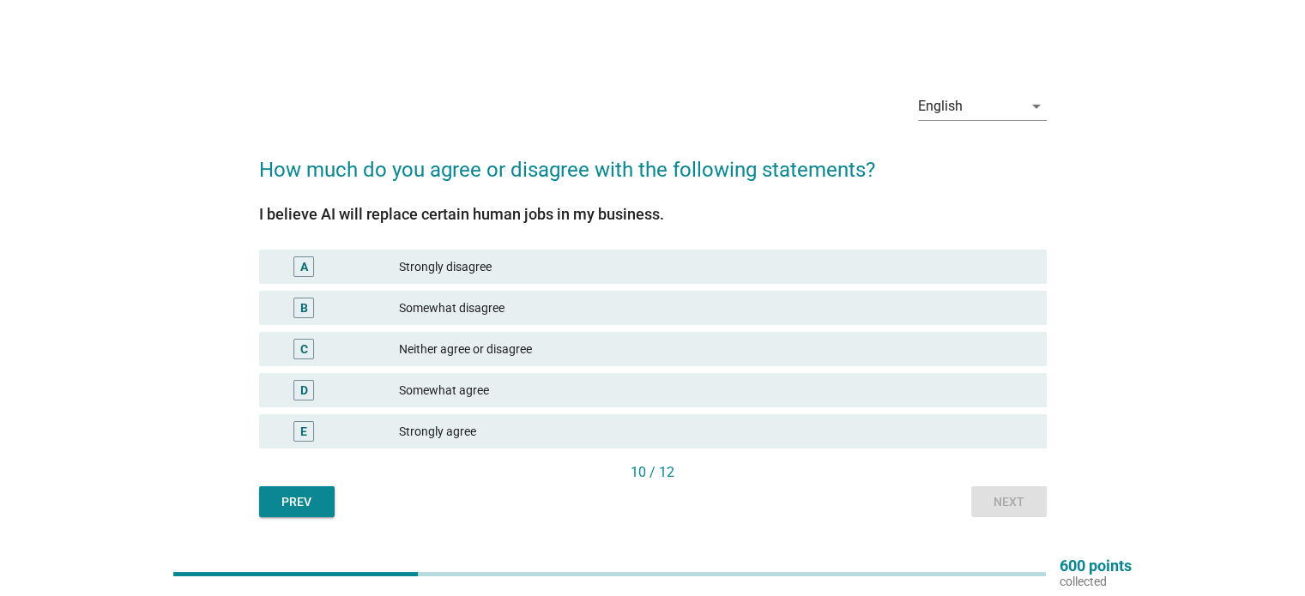
click at [1001, 389] on div "Somewhat agree" at bounding box center [715, 390] width 633 height 21
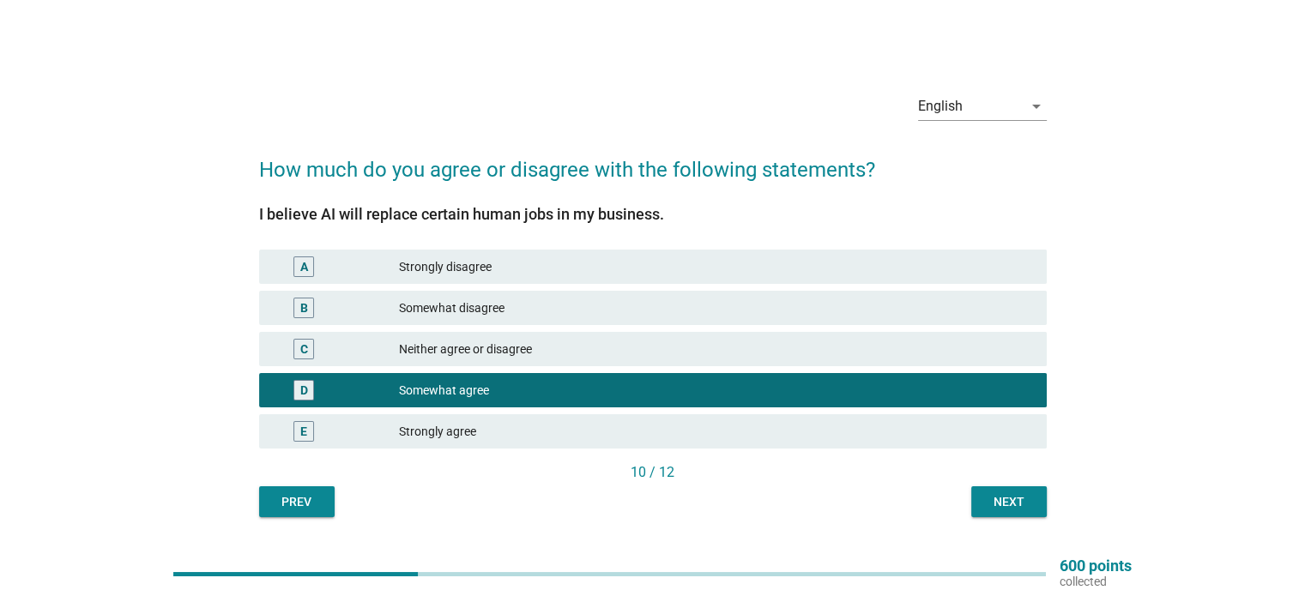
click at [1006, 490] on div "I believe AI will replace certain human jobs in my business. A Strongly disagre…" at bounding box center [653, 351] width 788 height 332
click at [1006, 497] on div "Next" at bounding box center [1009, 502] width 48 height 18
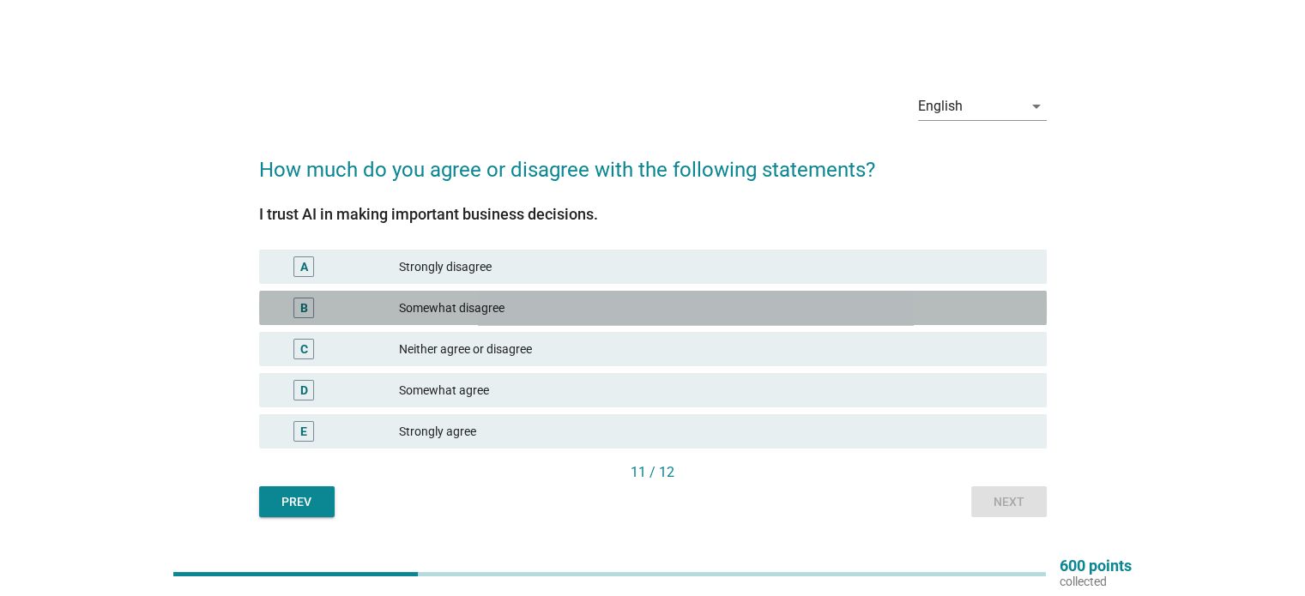
drag, startPoint x: 987, startPoint y: 305, endPoint x: 989, endPoint y: 335, distance: 30.1
click at [987, 306] on div "Somewhat disagree" at bounding box center [715, 308] width 633 height 21
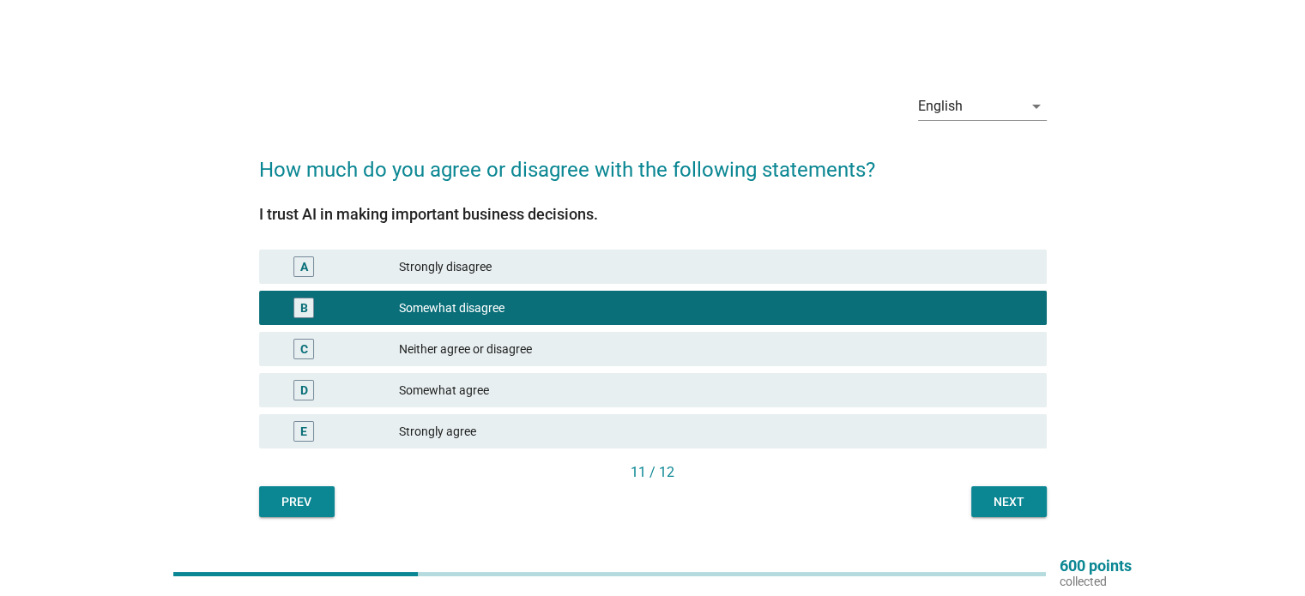
click at [1011, 506] on div "Next" at bounding box center [1009, 502] width 48 height 18
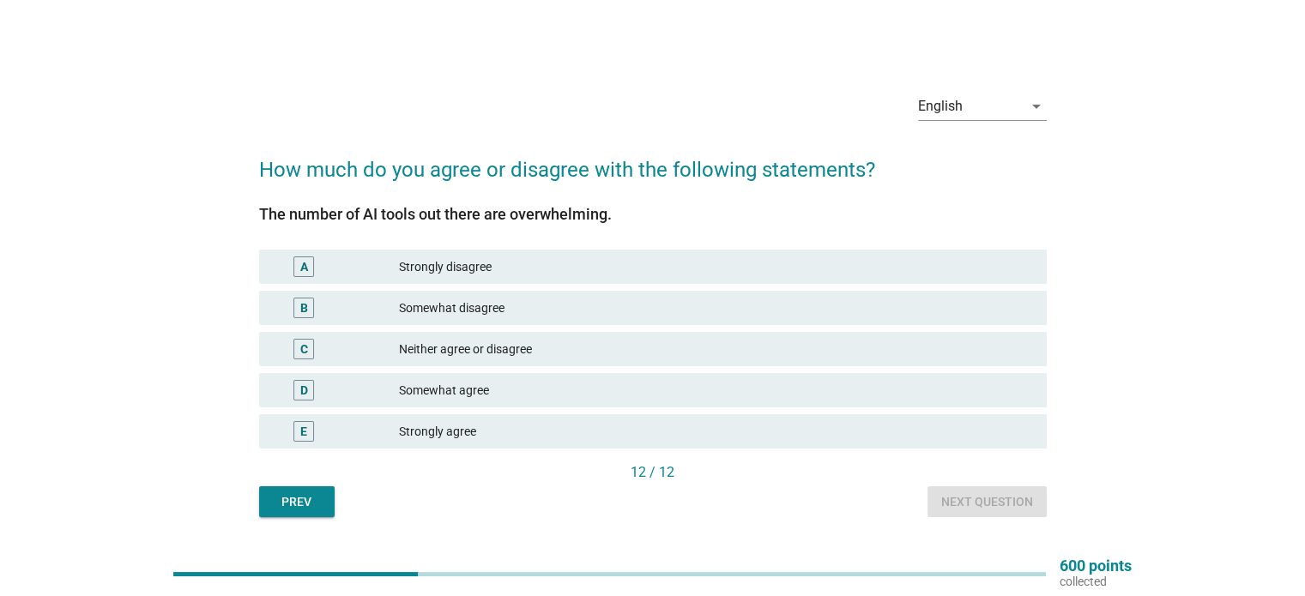
click at [1012, 462] on div "The number of AI tools out there are overwhelming. A Strongly disagree B Somewh…" at bounding box center [653, 334] width 788 height 257
click at [1012, 436] on div "Strongly agree" at bounding box center [715, 431] width 633 height 21
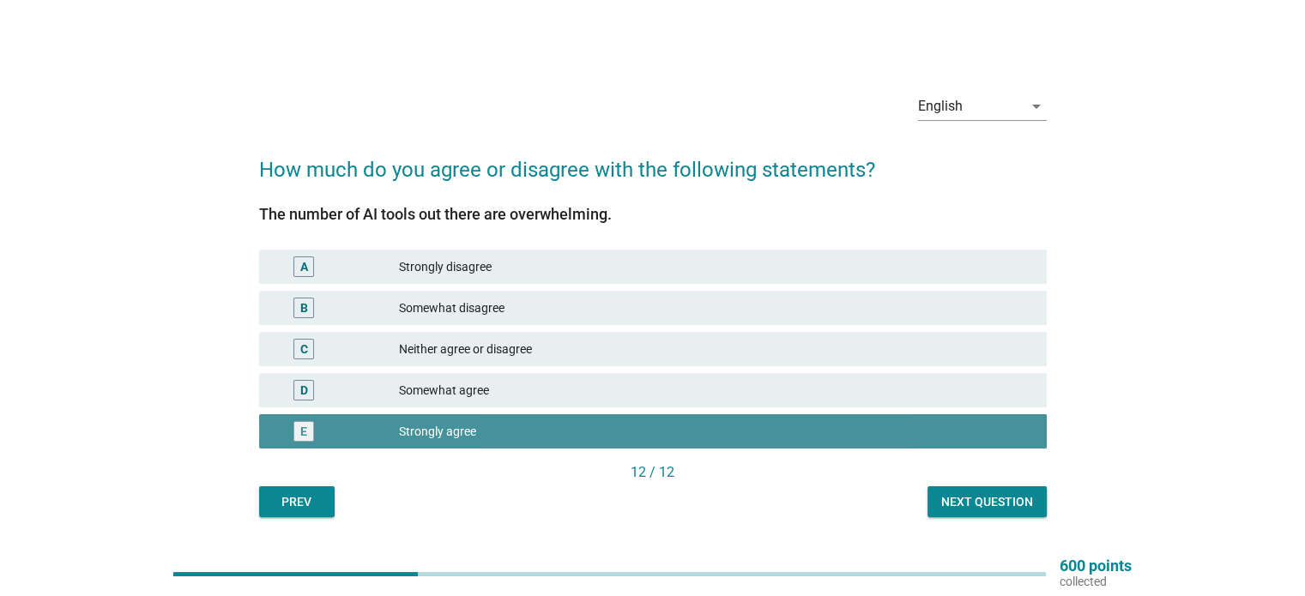
click at [1015, 504] on div "Next question" at bounding box center [987, 502] width 92 height 18
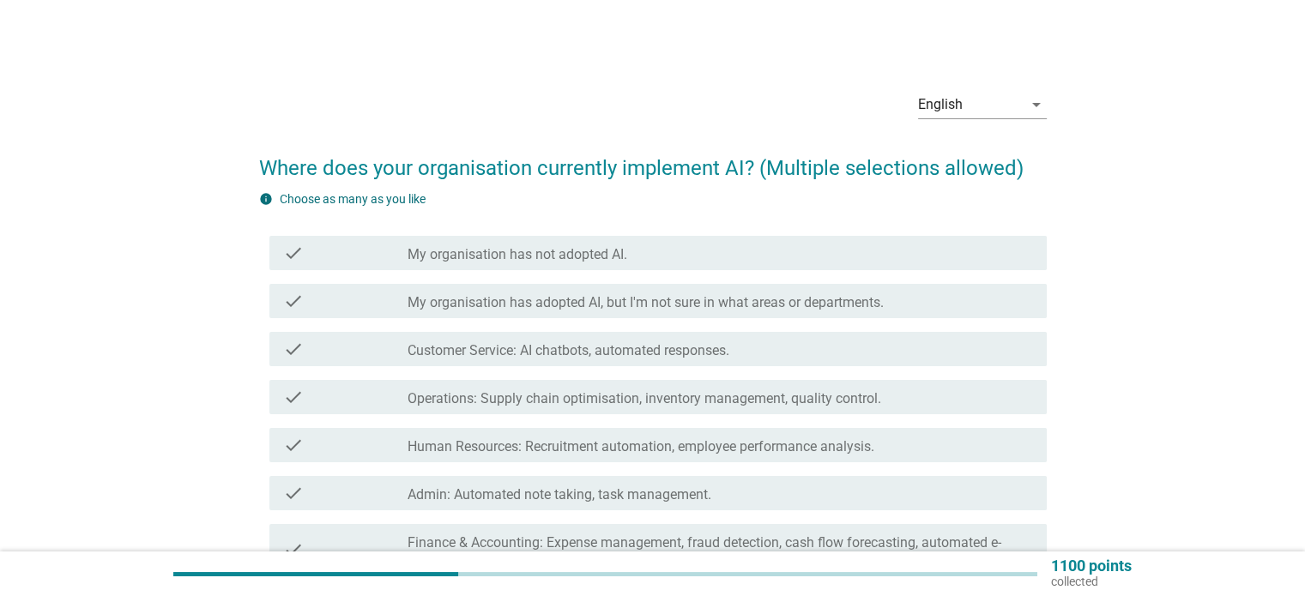
click at [968, 293] on div "check_box_outline_blank My organisation has adopted AI, but I'm not sure in wha…" at bounding box center [720, 301] width 625 height 21
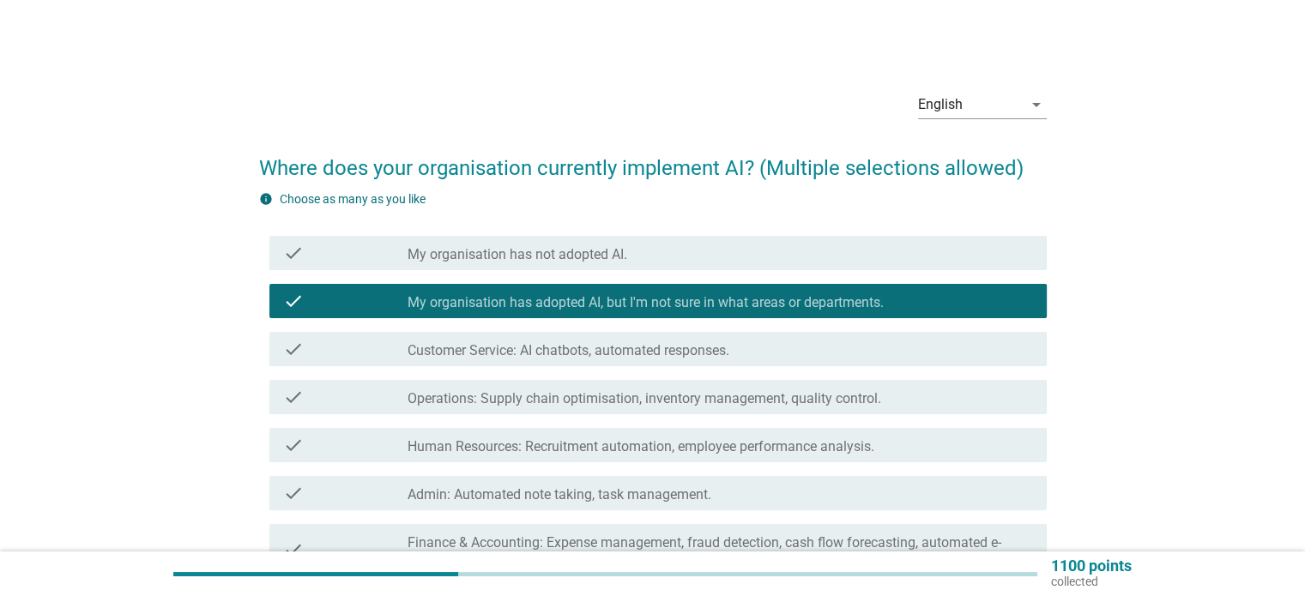
scroll to position [257, 0]
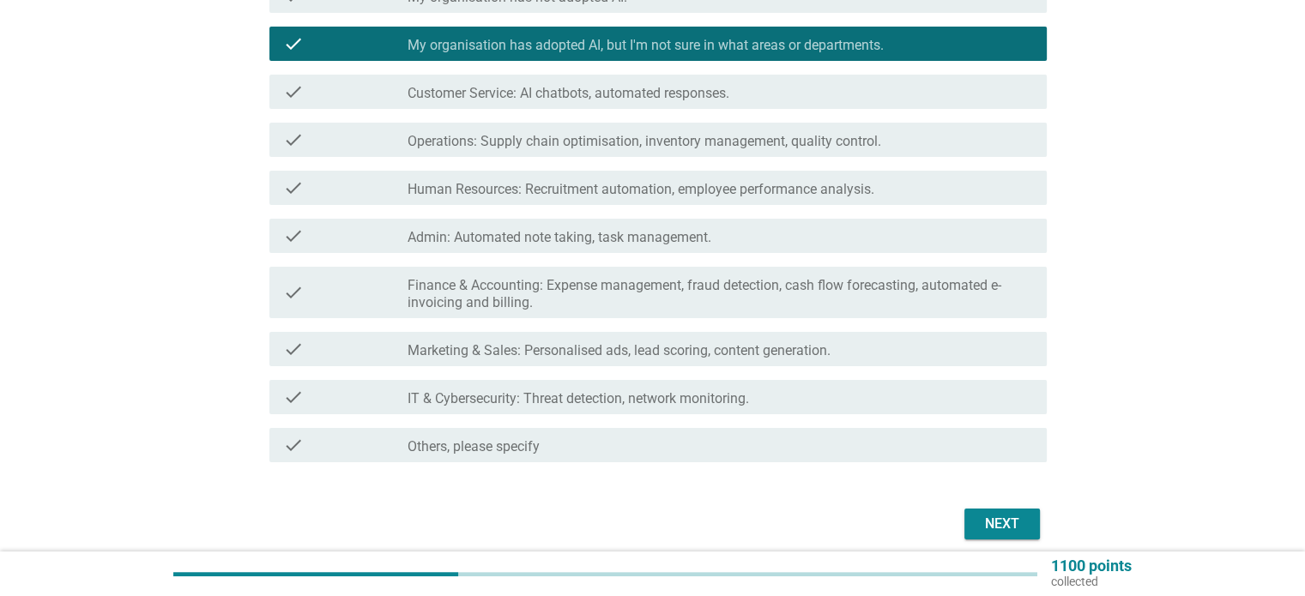
click at [823, 88] on div "check_box_outline_blank Customer Service: AI chatbots, automated responses." at bounding box center [720, 92] width 625 height 21
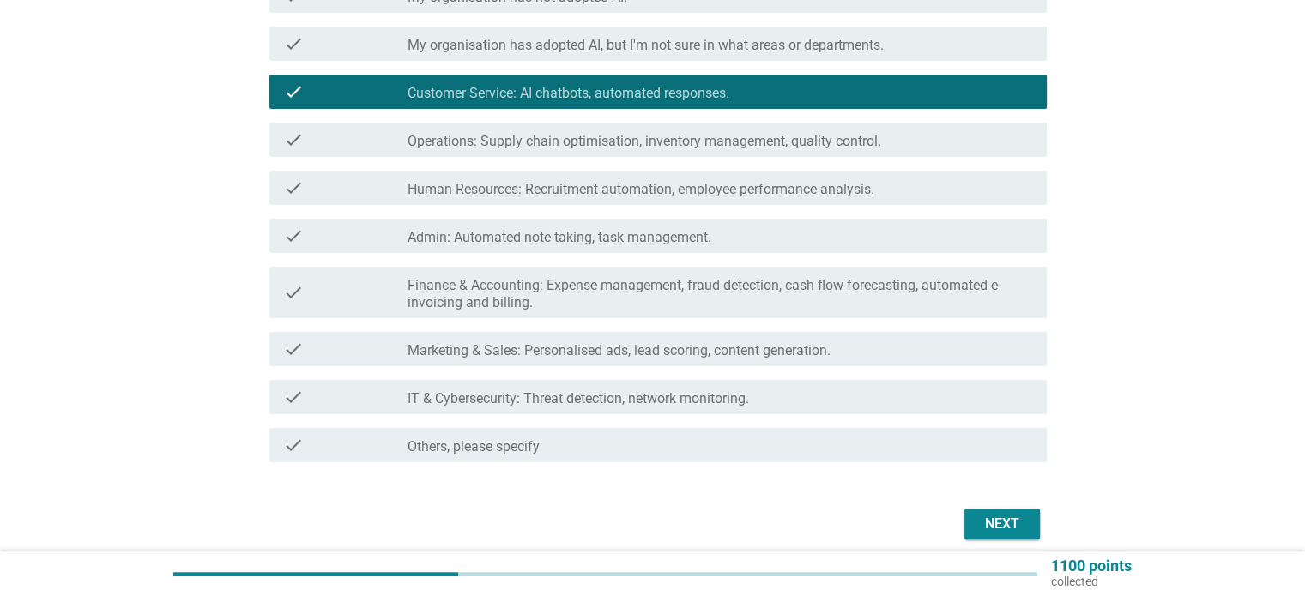
click at [844, 43] on label "My organisation has adopted AI, but I'm not sure in what areas or departments." at bounding box center [646, 45] width 476 height 17
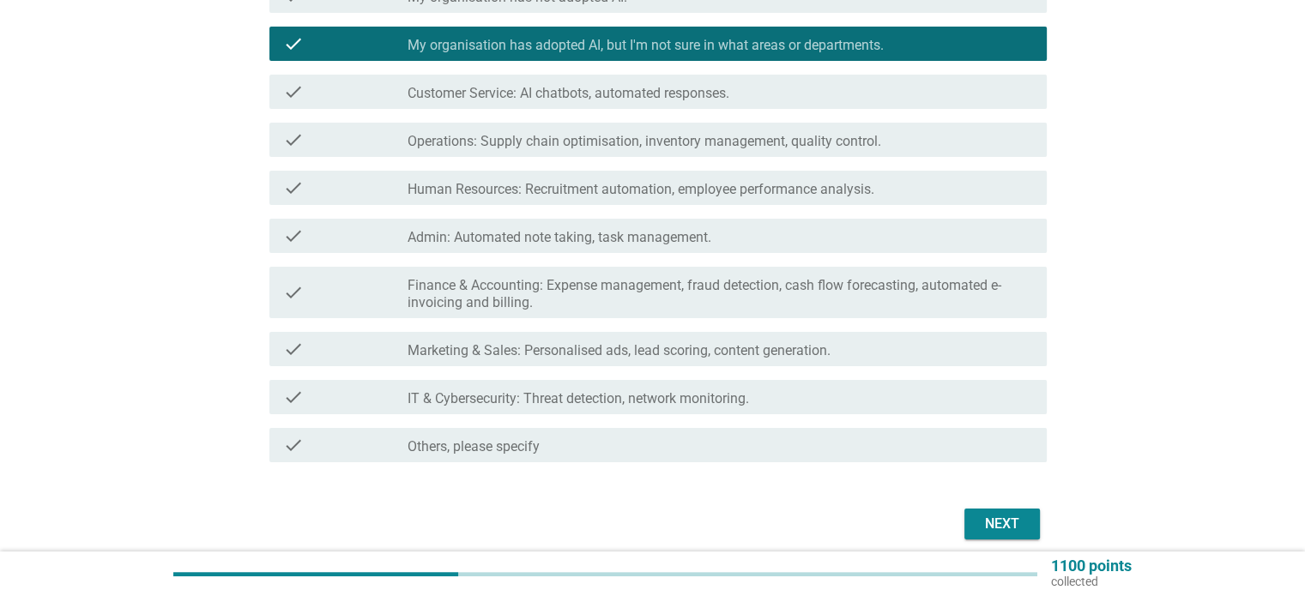
click at [979, 524] on div "Next" at bounding box center [1002, 524] width 48 height 21
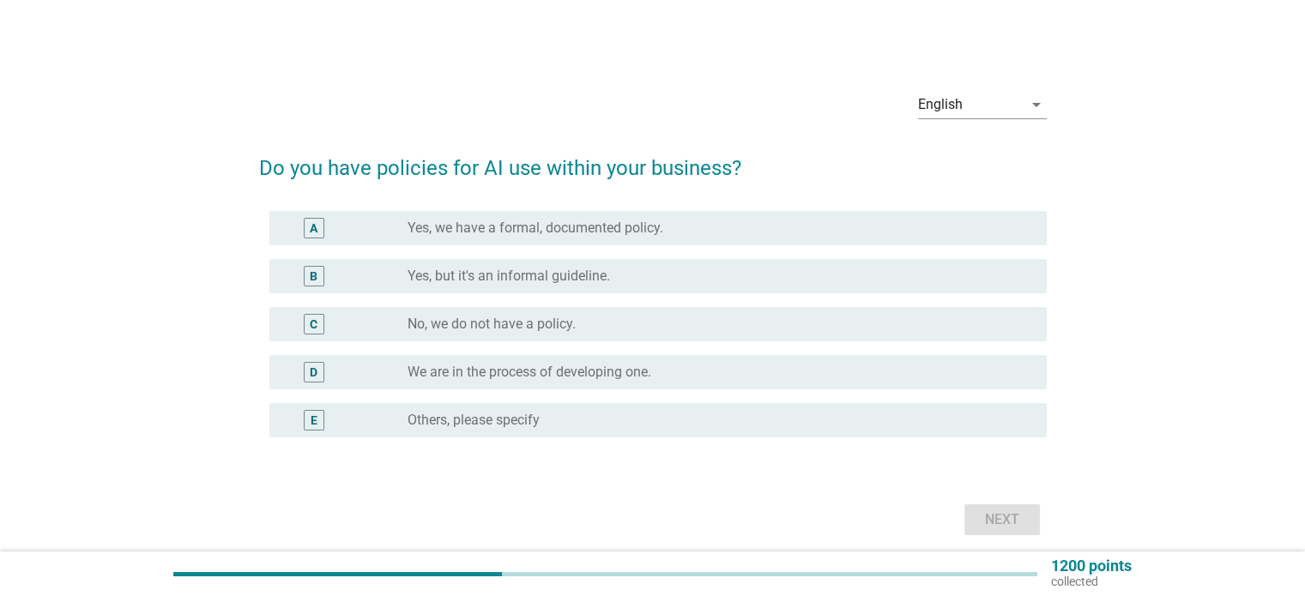
click at [892, 328] on div "radio_button_unchecked No, we do not have a policy." at bounding box center [713, 324] width 611 height 17
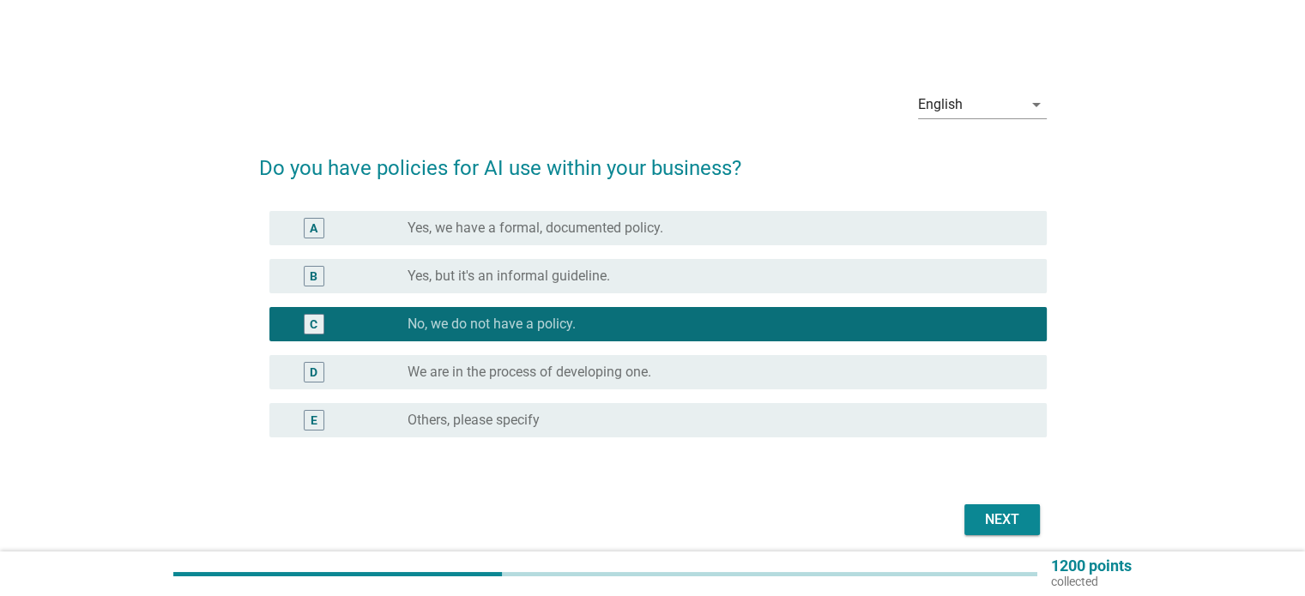
click at [989, 510] on div "Next" at bounding box center [1002, 520] width 48 height 21
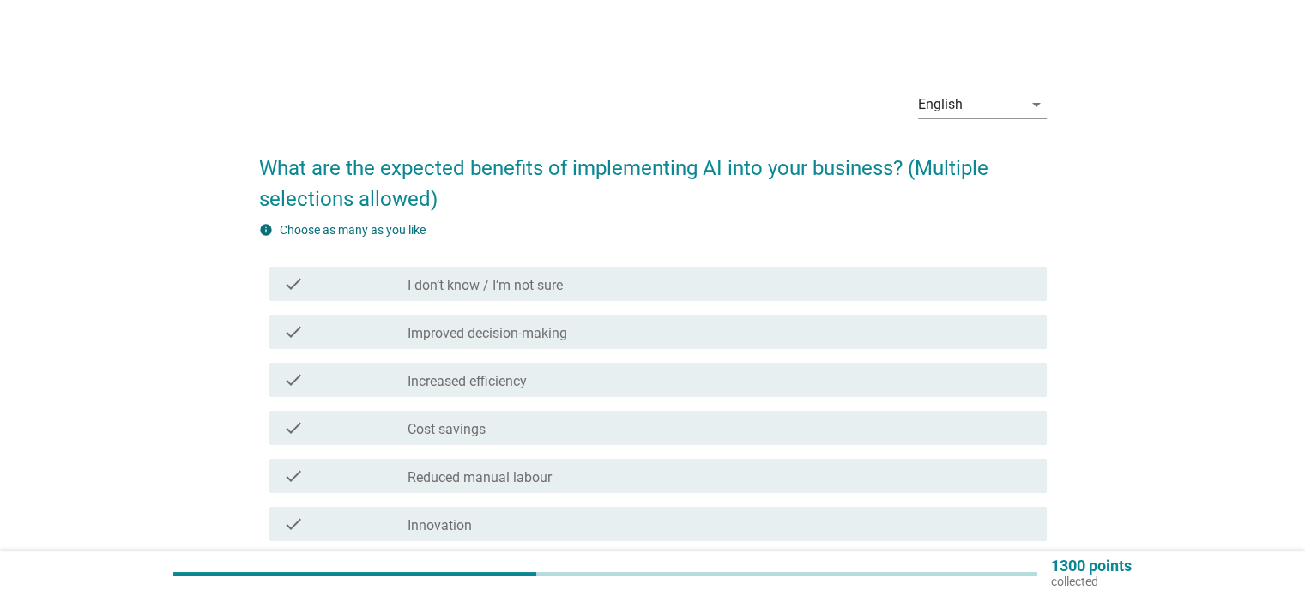
click at [955, 379] on div "check_box_outline_blank Increased efficiency" at bounding box center [720, 380] width 625 height 21
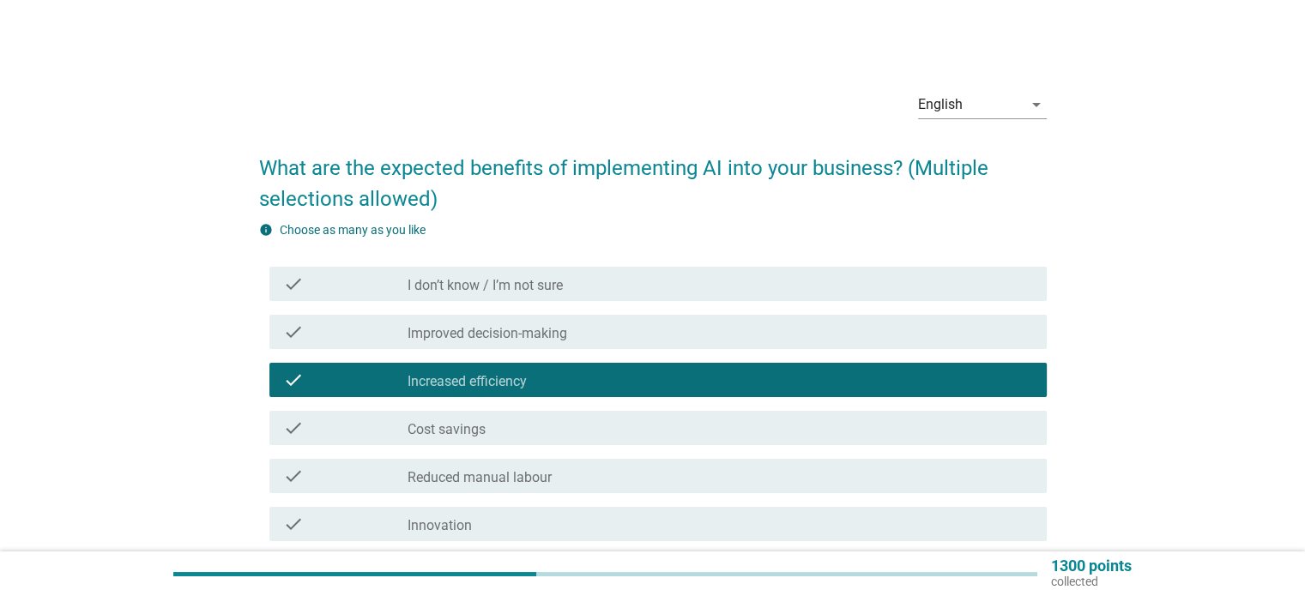
click at [952, 423] on div "check_box_outline_blank Cost savings" at bounding box center [720, 428] width 625 height 21
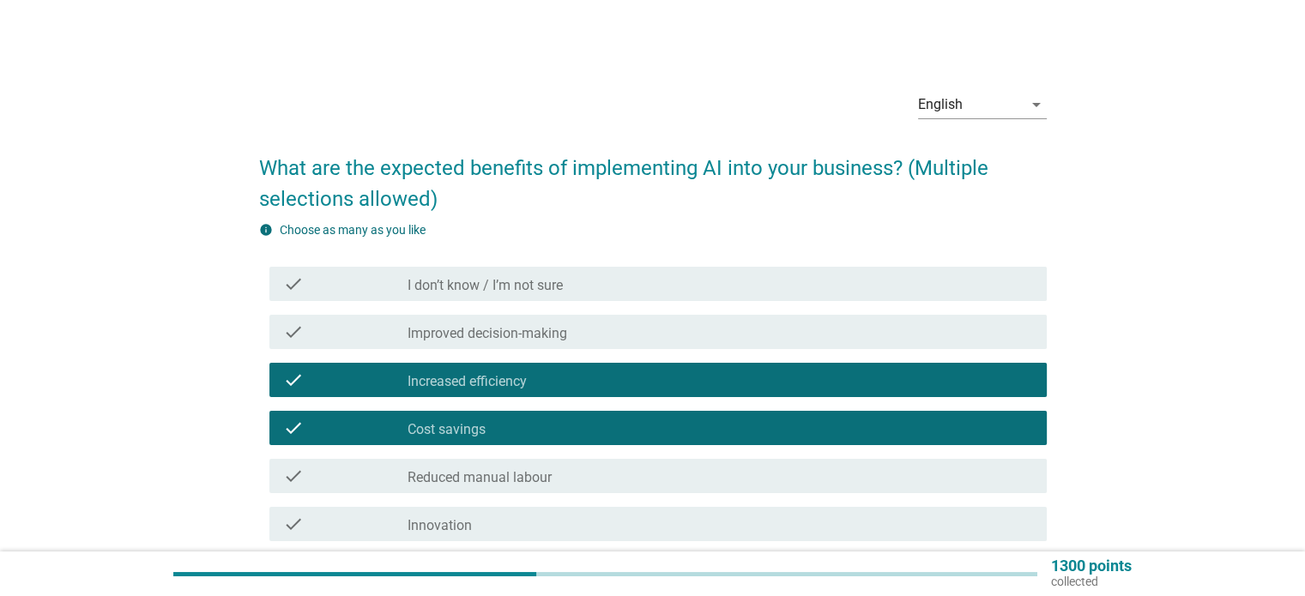
click at [968, 410] on div "check check_box_outline_blank Cost savings" at bounding box center [653, 428] width 788 height 48
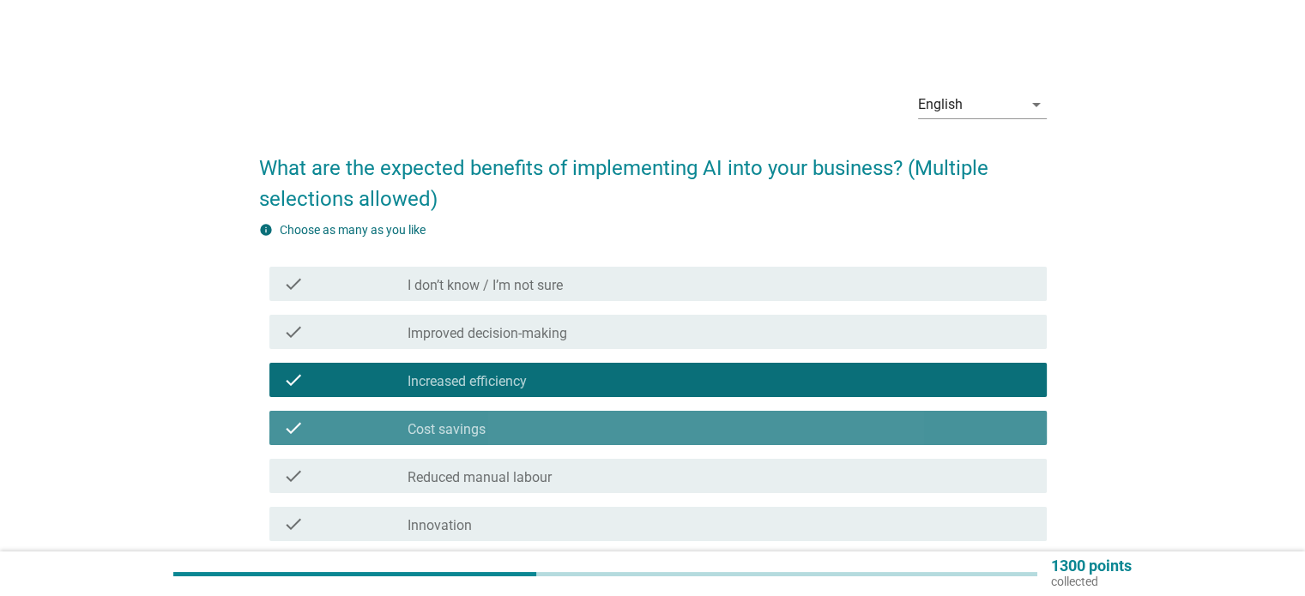
click at [969, 424] on div "check_box_outline_blank Cost savings" at bounding box center [720, 428] width 625 height 21
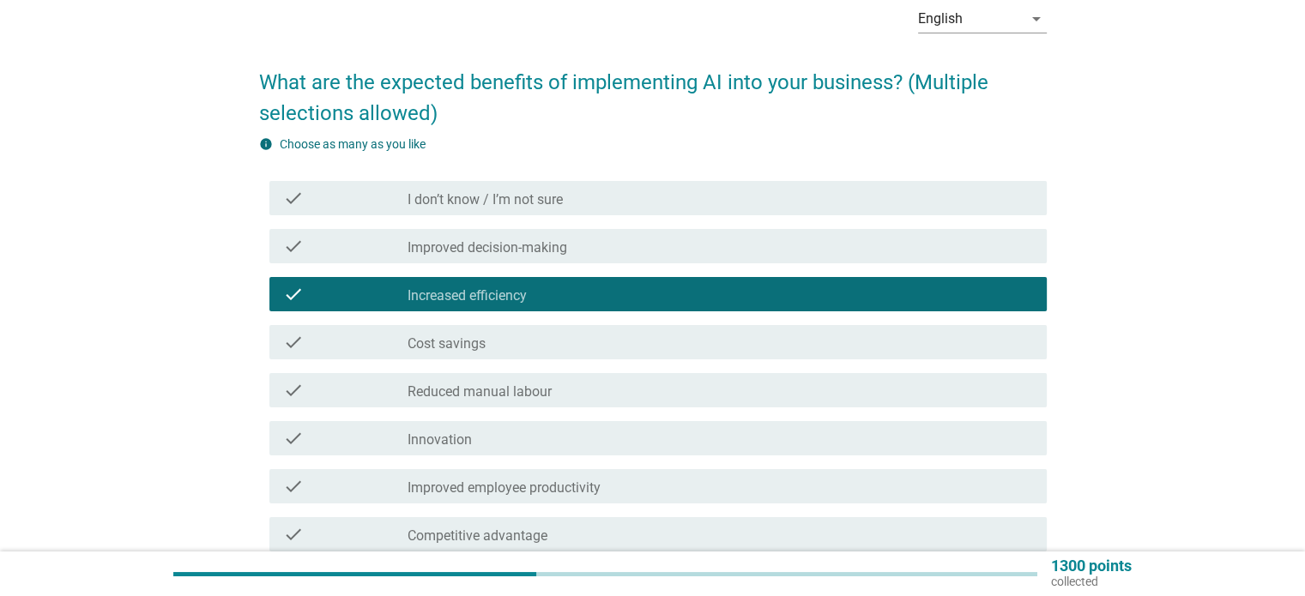
scroll to position [172, 0]
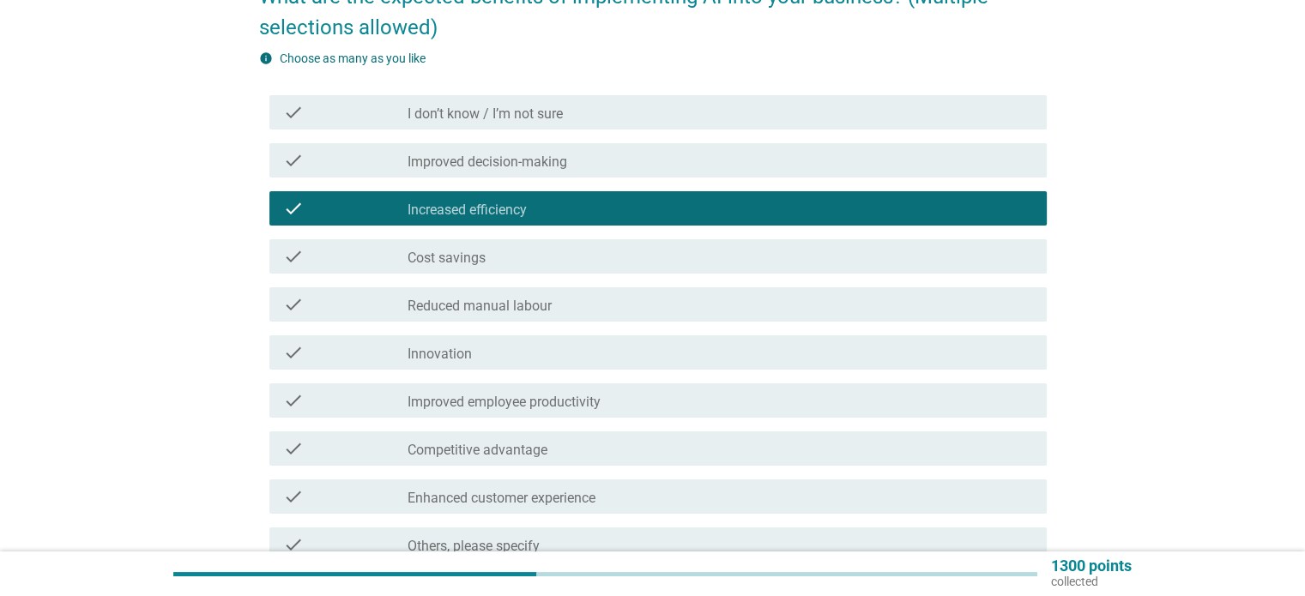
click at [969, 408] on div "check_box_outline_blank Improved employee productivity" at bounding box center [720, 400] width 625 height 21
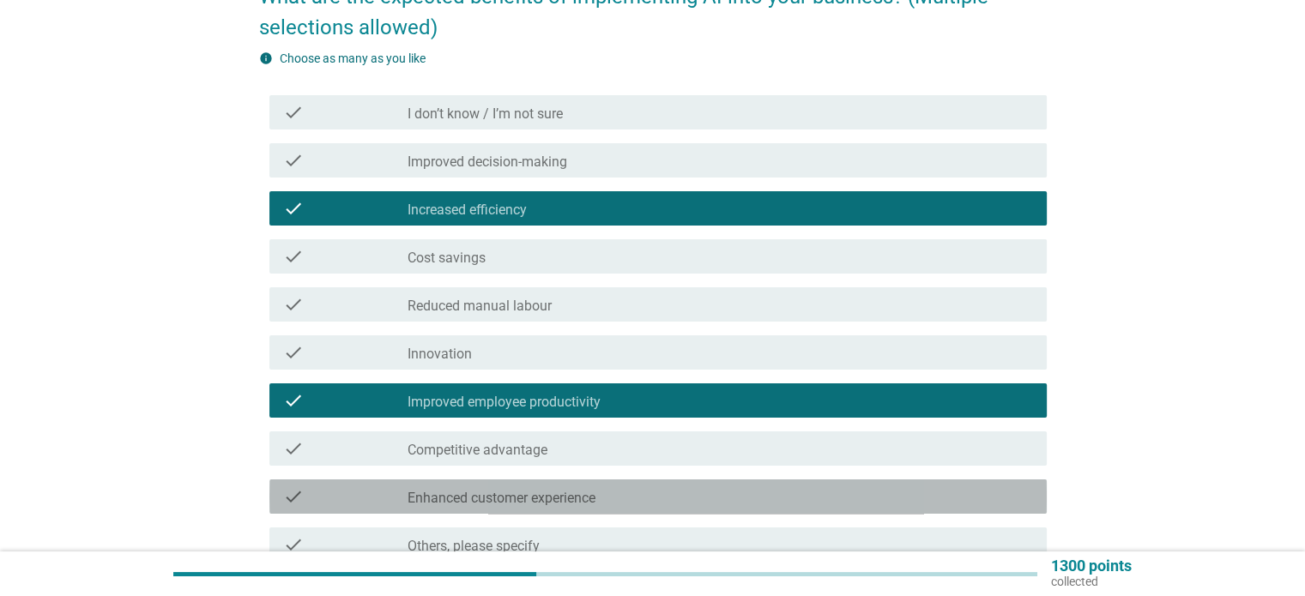
click at [962, 497] on div "check_box_outline_blank Enhanced customer experience" at bounding box center [720, 496] width 625 height 21
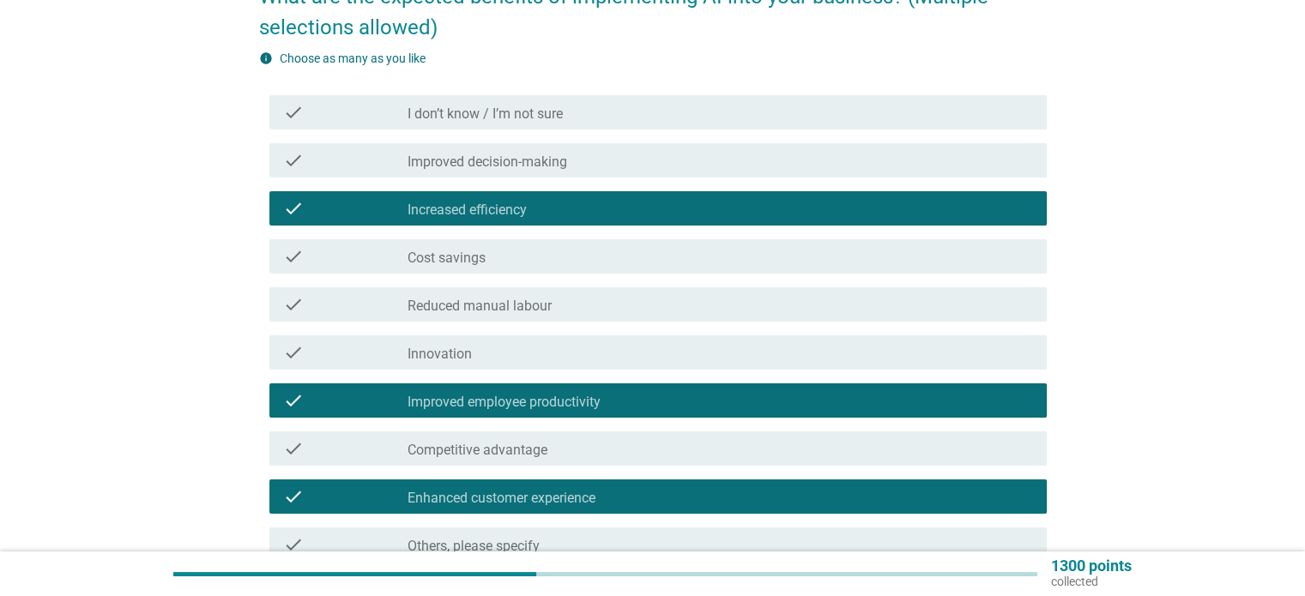
scroll to position [257, 0]
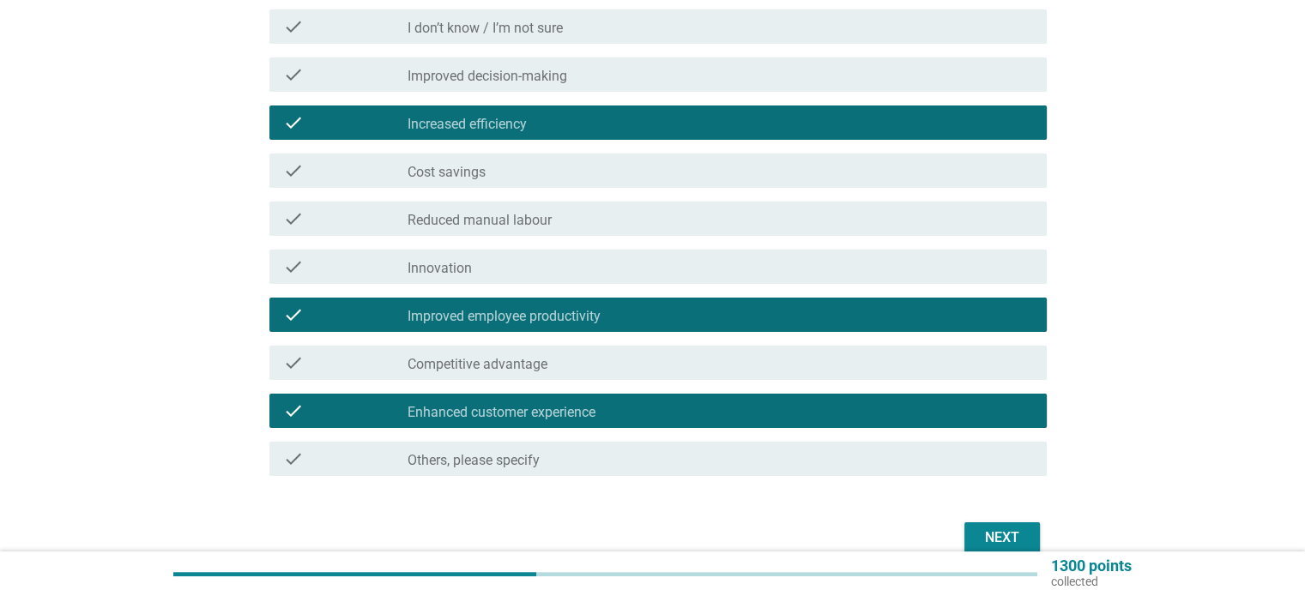
click at [1010, 538] on div "Next" at bounding box center [1002, 538] width 48 height 21
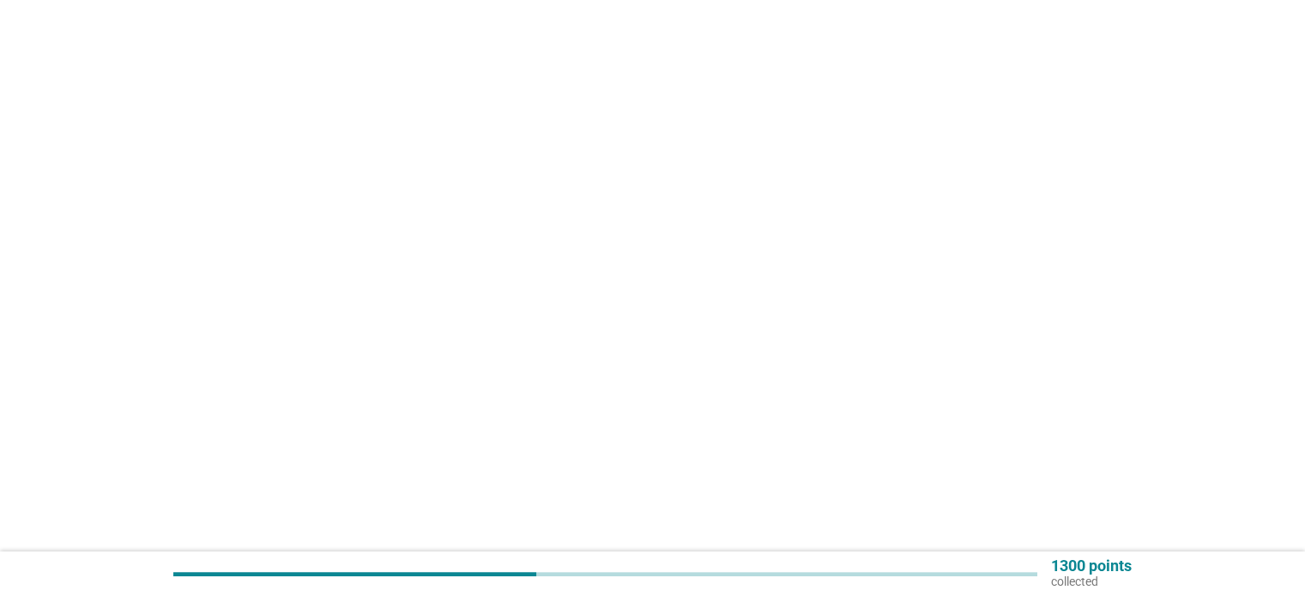
scroll to position [0, 0]
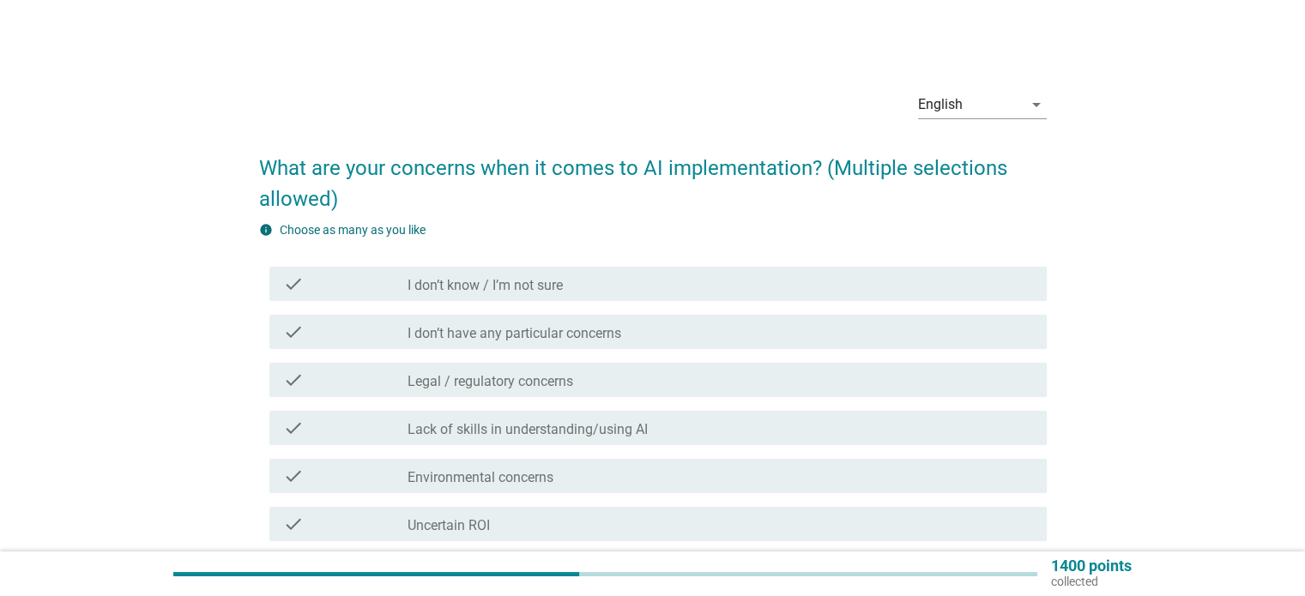
click at [939, 298] on div "check check_box_outline_blank I don’t know / I’m not sure" at bounding box center [657, 284] width 777 height 34
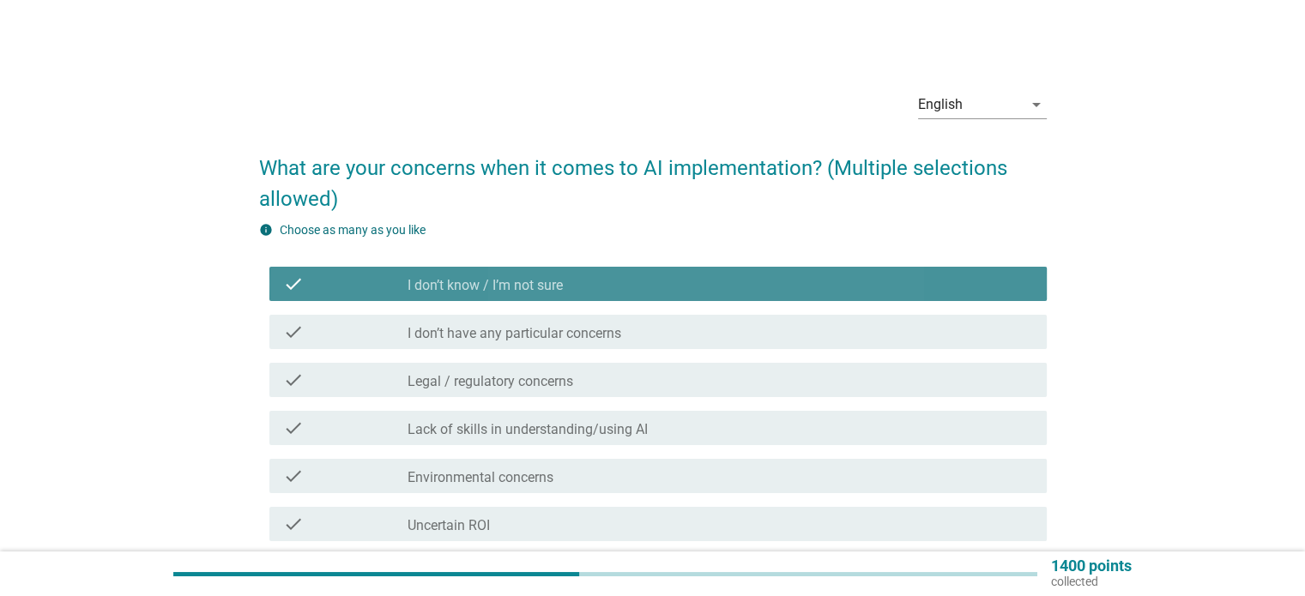
click at [939, 298] on div "check check_box_outline_blank I don’t know / I’m not sure" at bounding box center [657, 284] width 777 height 34
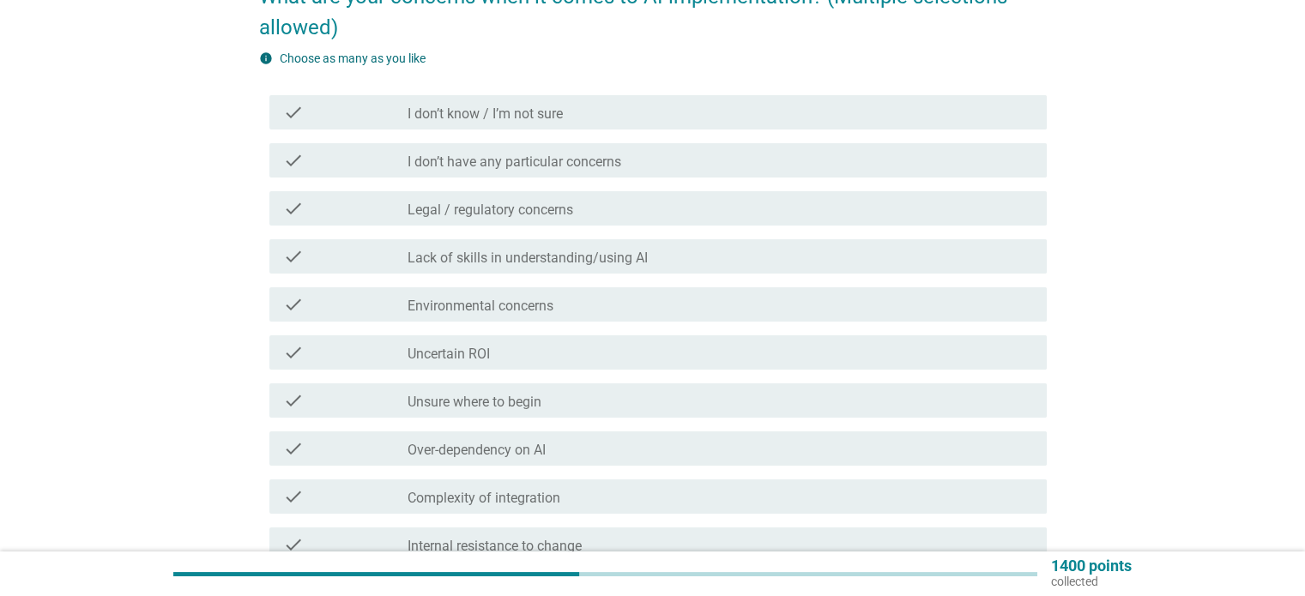
scroll to position [257, 0]
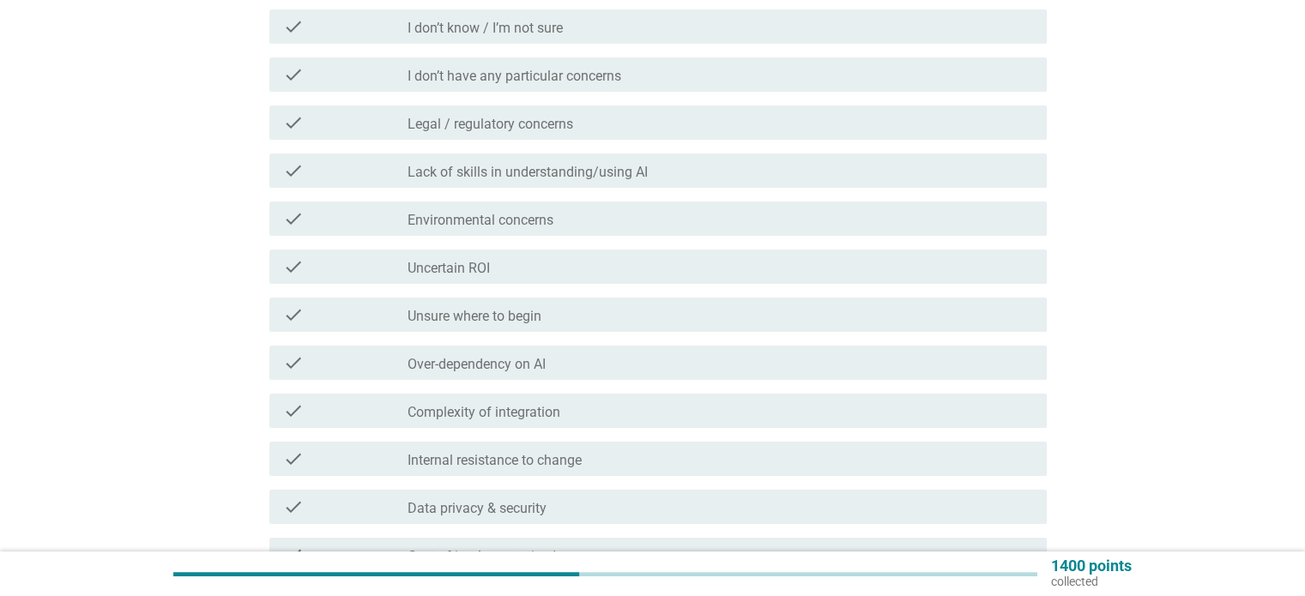
click at [909, 317] on div "check_box_outline_blank Unsure where to begin" at bounding box center [720, 315] width 625 height 21
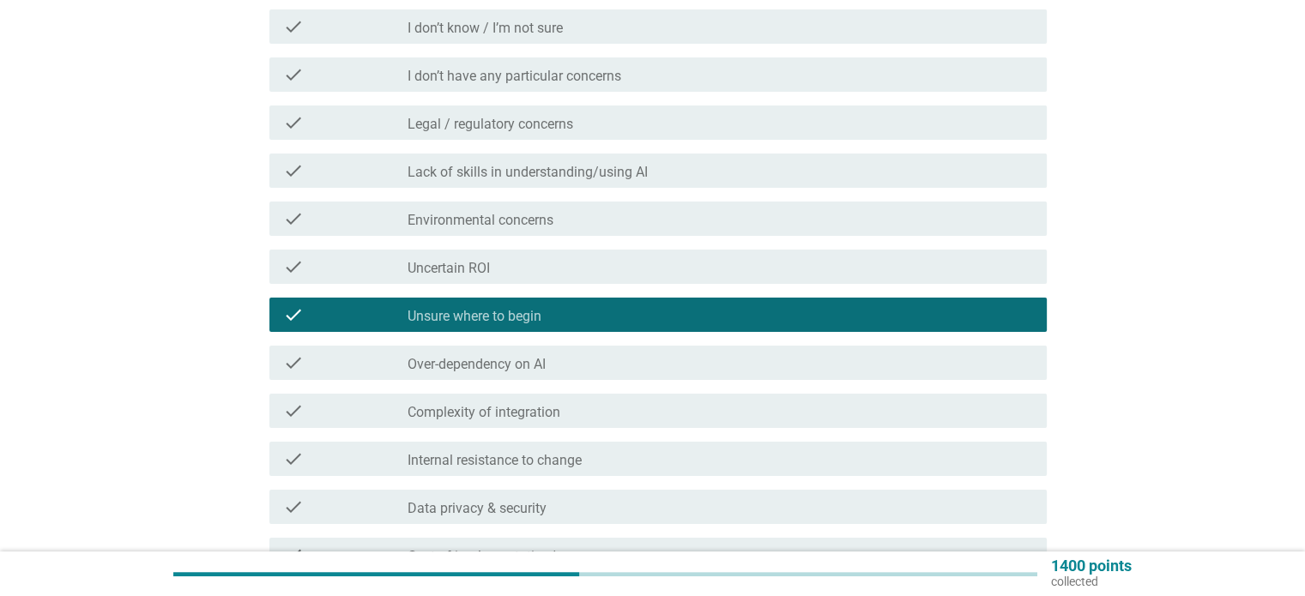
click at [885, 423] on div "check check_box_outline_blank Complexity of integration" at bounding box center [657, 411] width 777 height 34
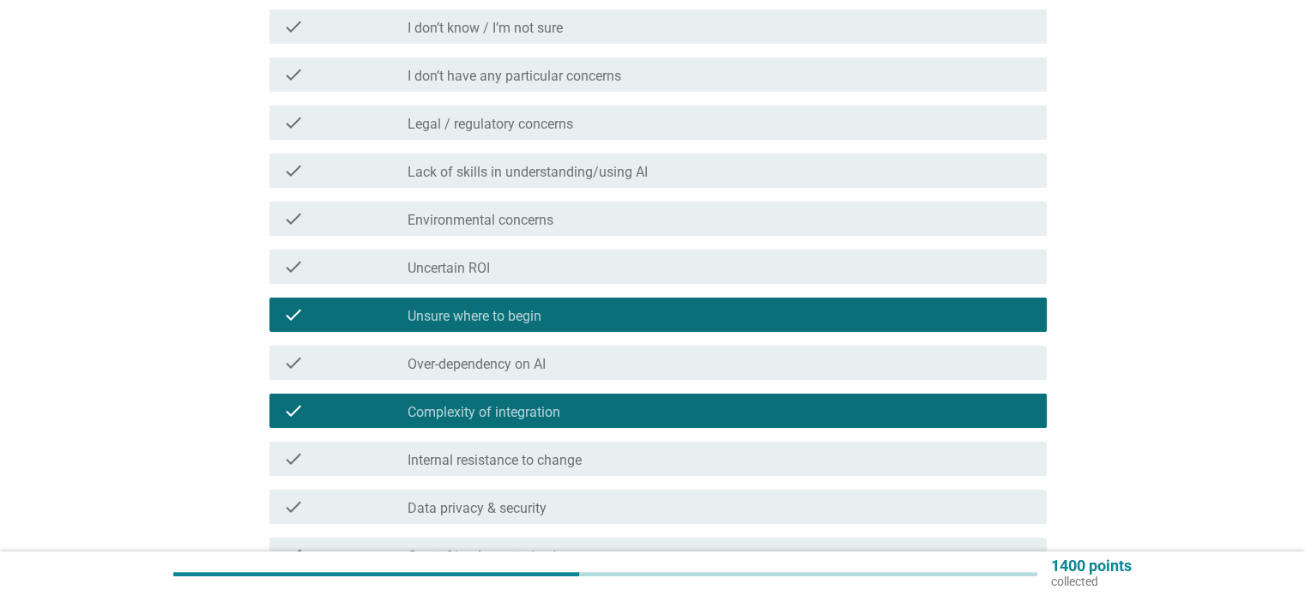
scroll to position [343, 0]
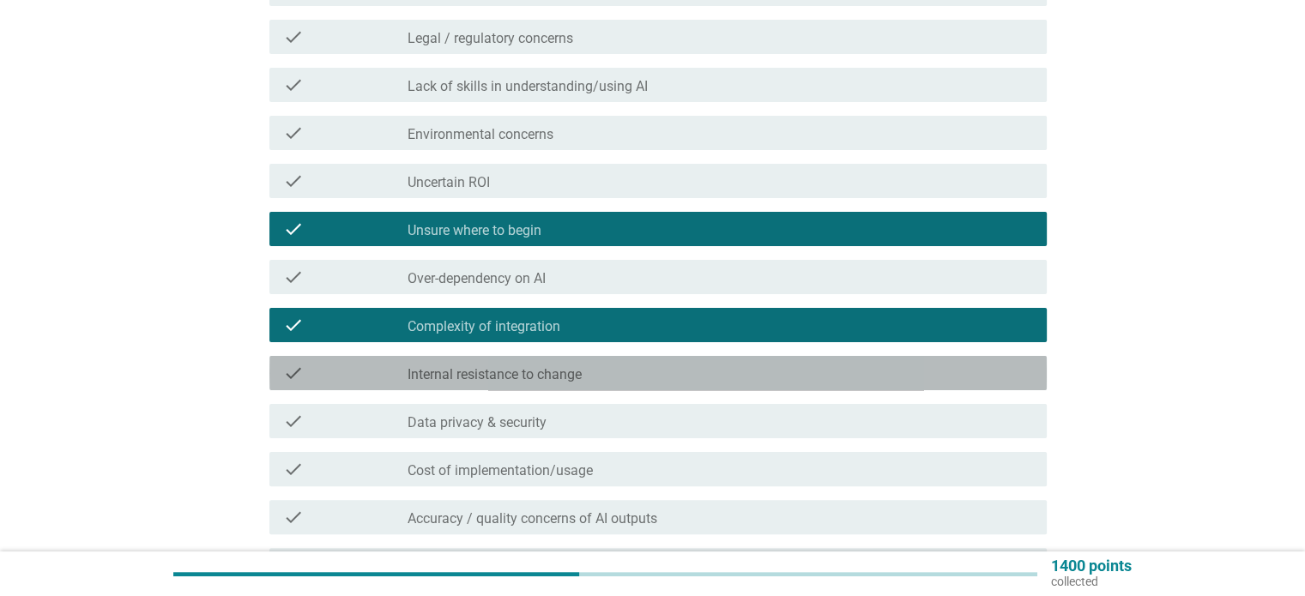
click at [885, 377] on div "check_box_outline_blank Internal resistance to change" at bounding box center [720, 373] width 625 height 21
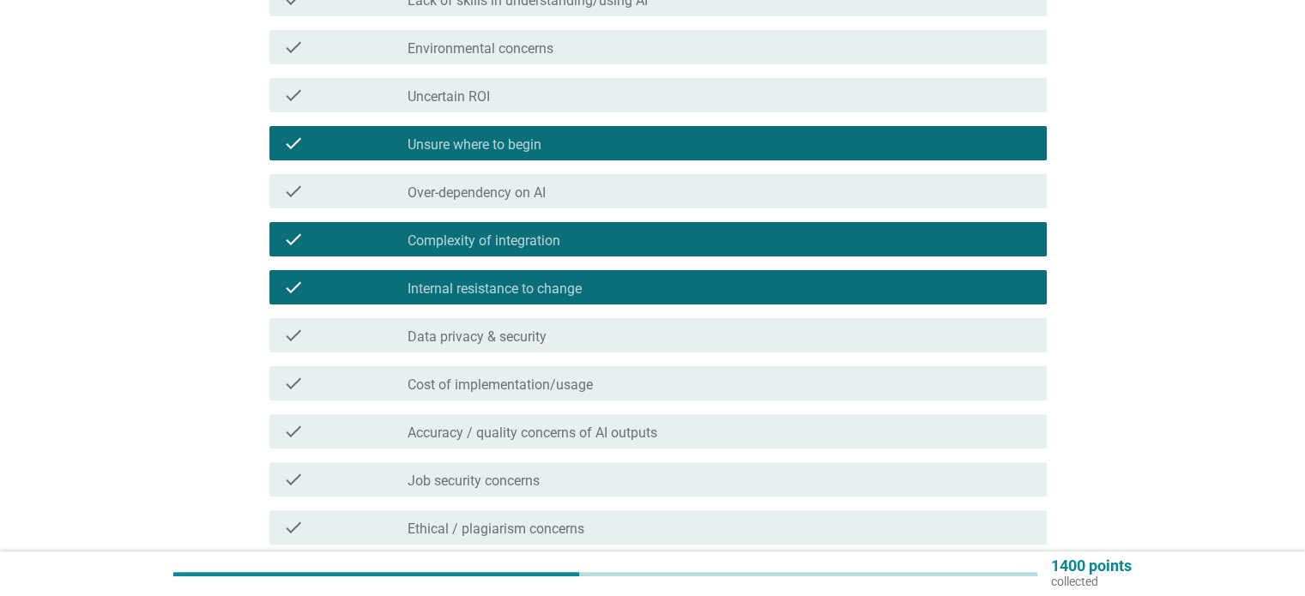
scroll to position [515, 0]
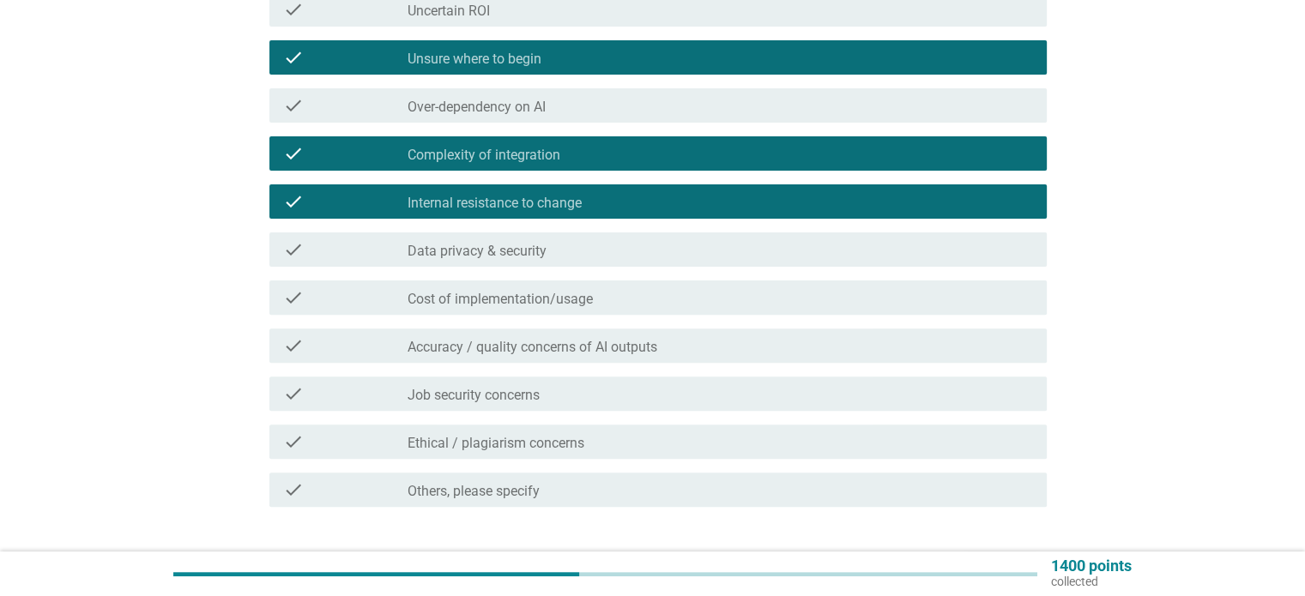
click at [820, 252] on div "check_box_outline_blank Data privacy & security" at bounding box center [720, 249] width 625 height 21
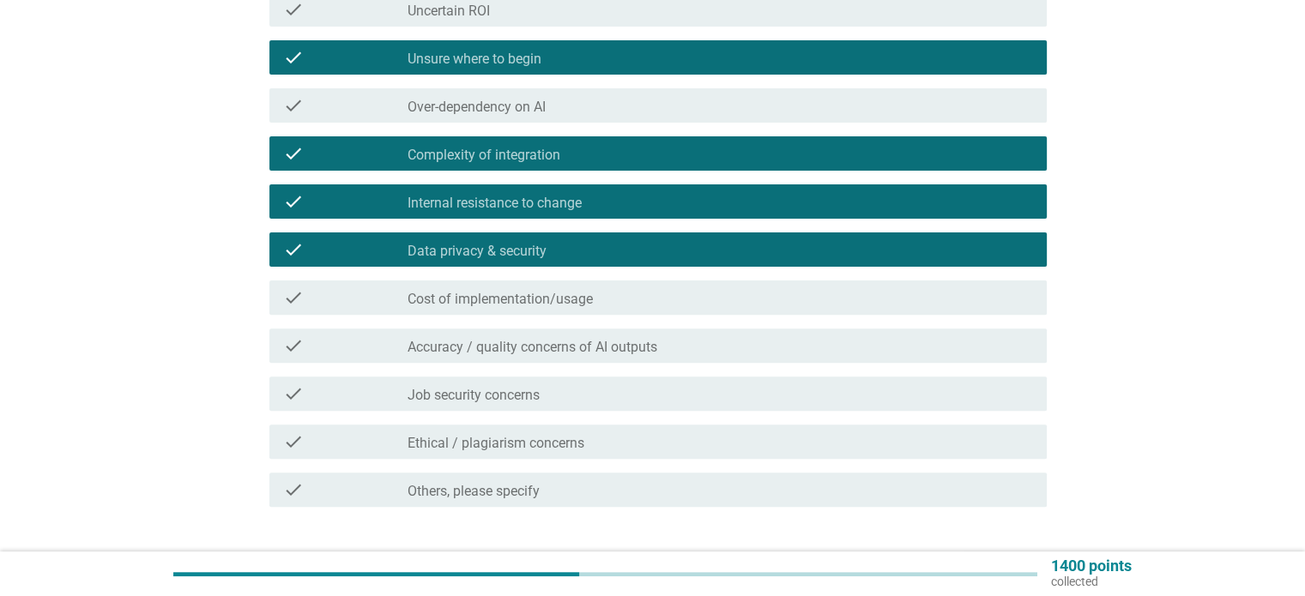
click at [826, 315] on div "check check_box_outline_blank Cost of implementation/usage" at bounding box center [653, 298] width 788 height 48
click at [827, 307] on div "check_box_outline_blank Cost of implementation/usage" at bounding box center [720, 297] width 625 height 21
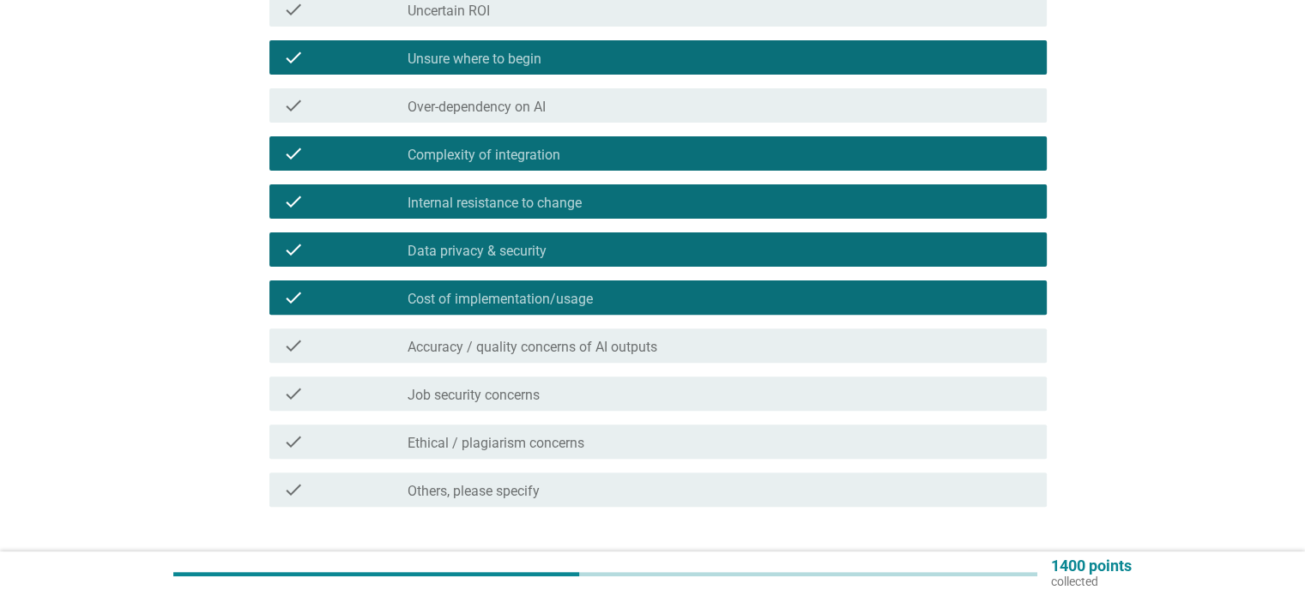
scroll to position [601, 0]
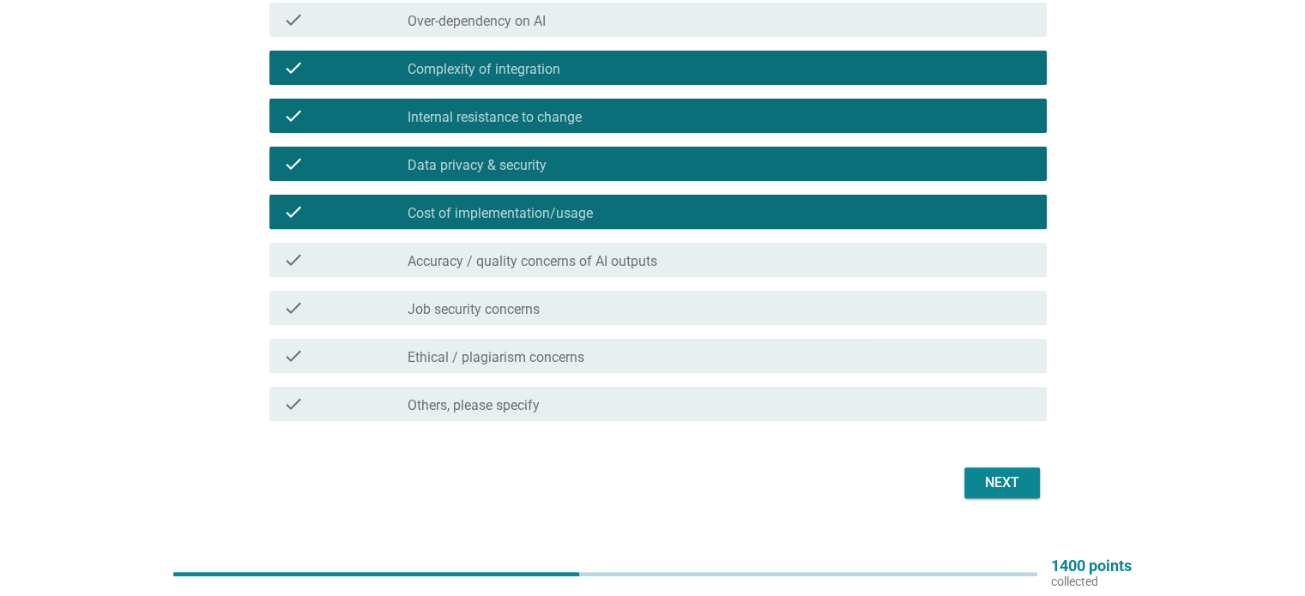
click at [914, 335] on div "check check_box_outline_blank Ethical / plagiarism concerns" at bounding box center [653, 356] width 788 height 48
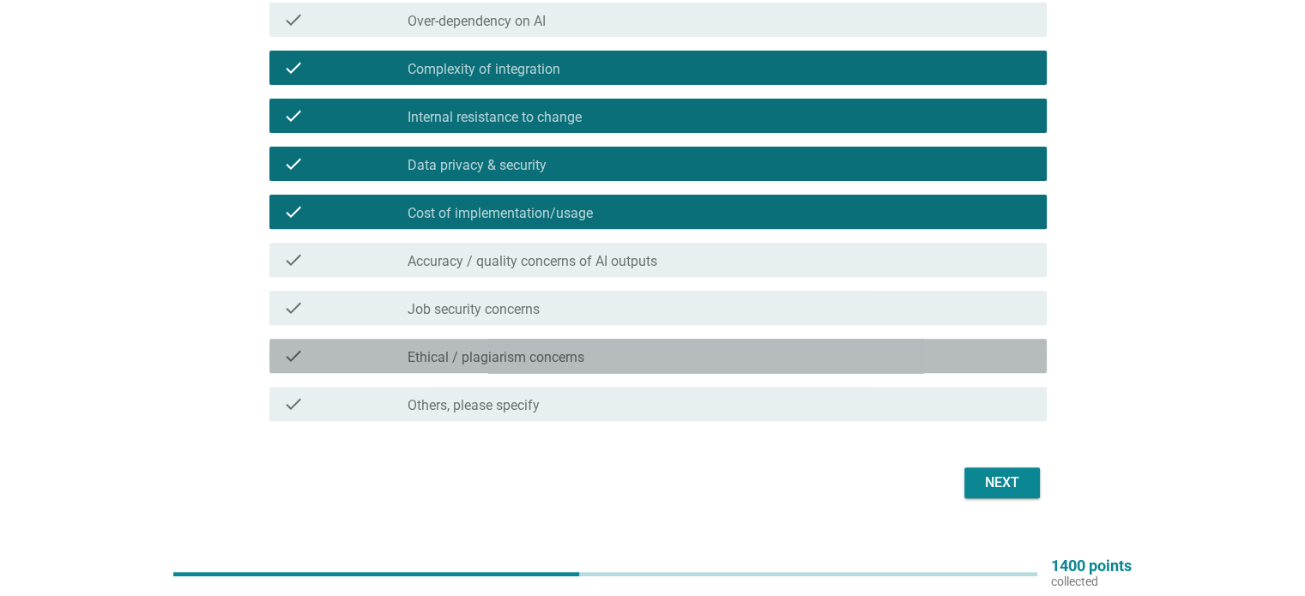
click at [915, 356] on div "check_box_outline_blank Ethical / plagiarism concerns" at bounding box center [720, 356] width 625 height 21
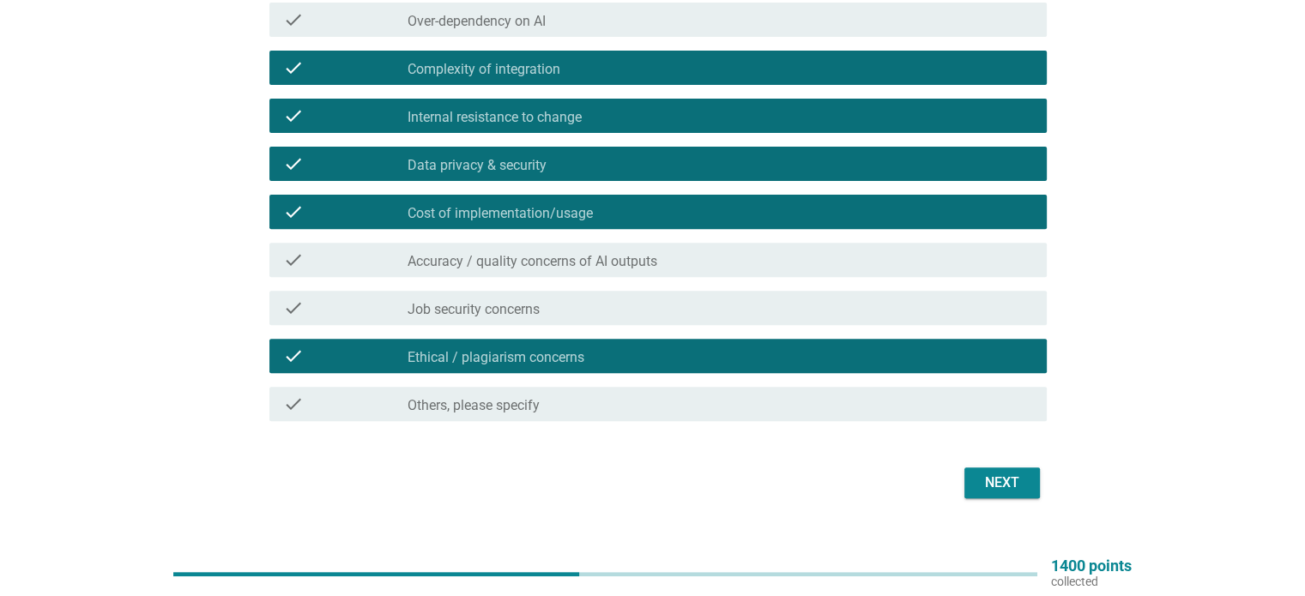
click at [1006, 483] on div "Next" at bounding box center [1002, 483] width 48 height 21
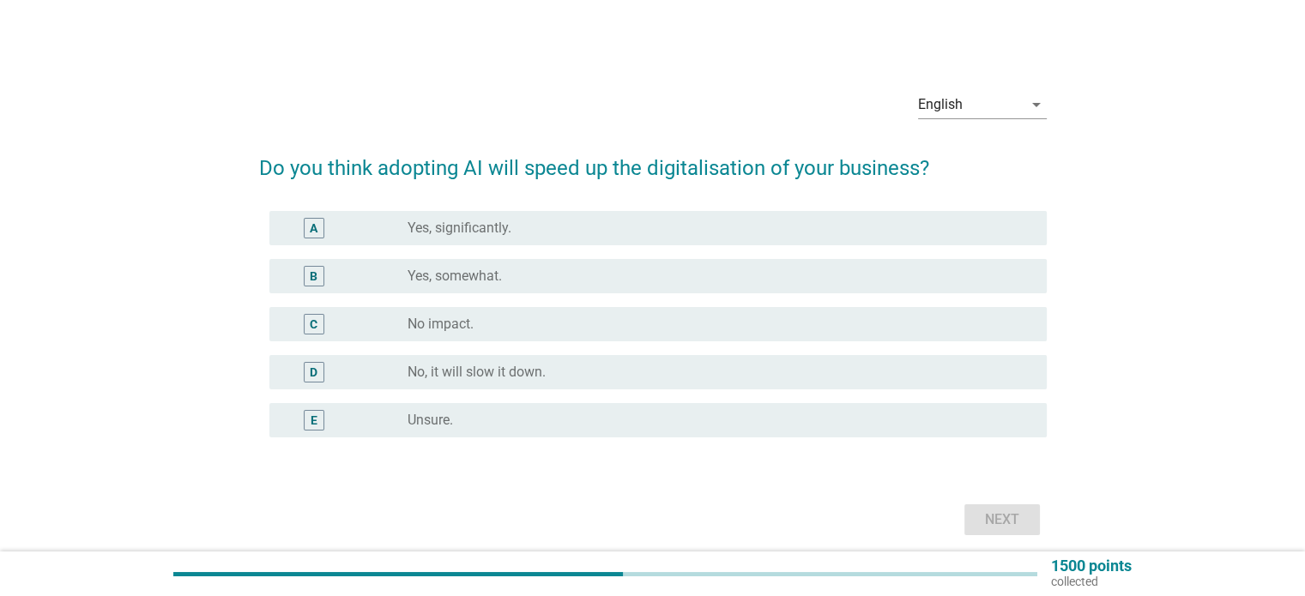
click at [922, 416] on div "radio_button_unchecked Unsure." at bounding box center [713, 420] width 611 height 17
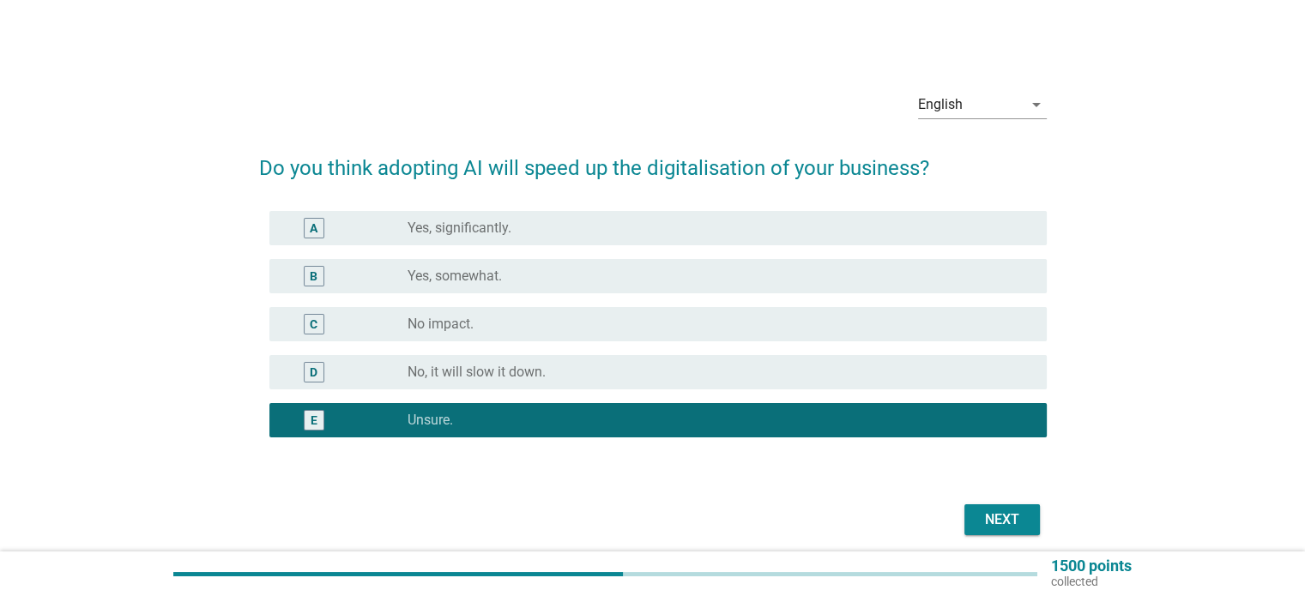
click at [1010, 525] on div "Next" at bounding box center [1002, 520] width 48 height 21
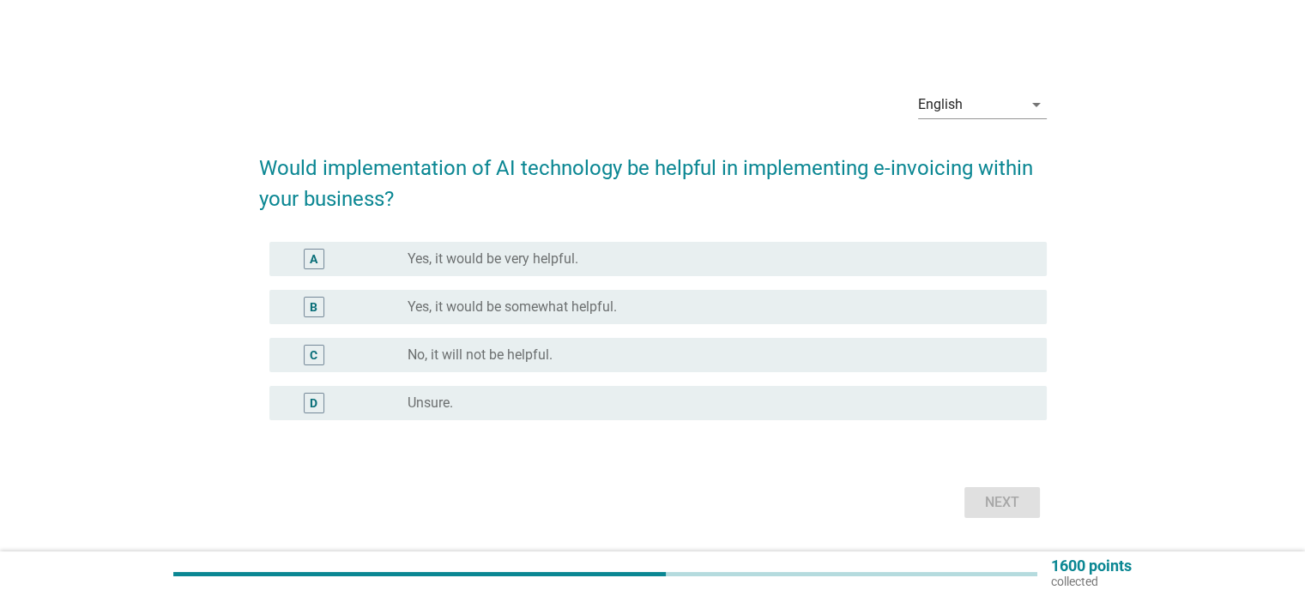
click at [941, 414] on div "D radio_button_unchecked Unsure." at bounding box center [657, 403] width 777 height 34
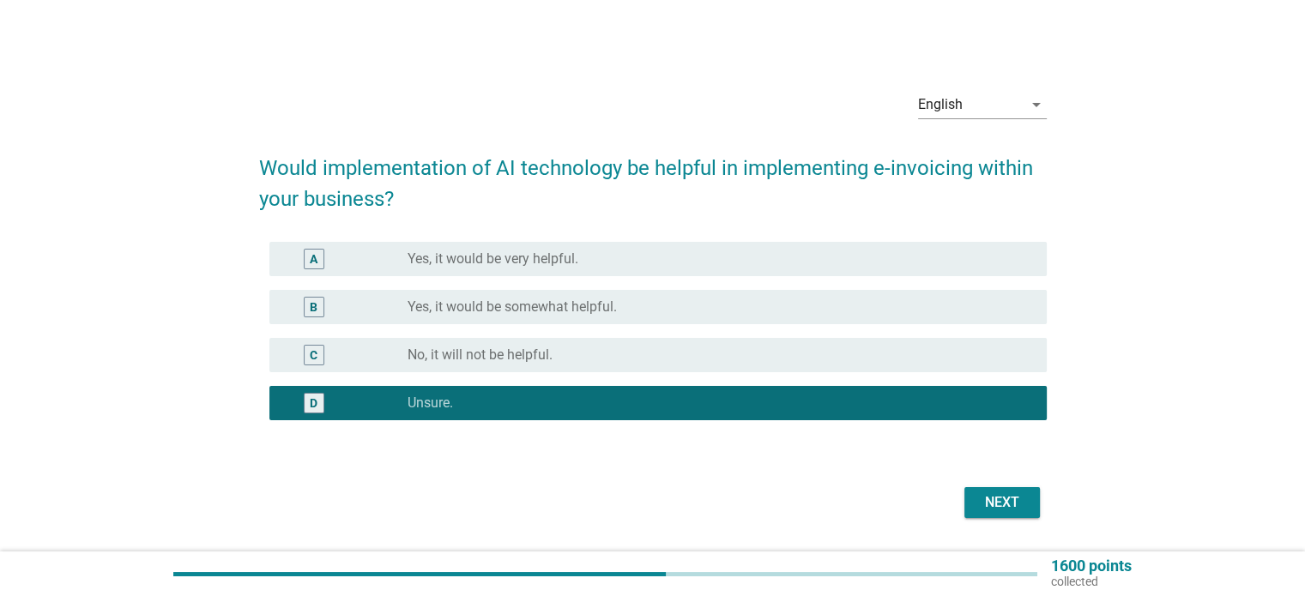
click at [992, 498] on div "Next" at bounding box center [1002, 502] width 48 height 21
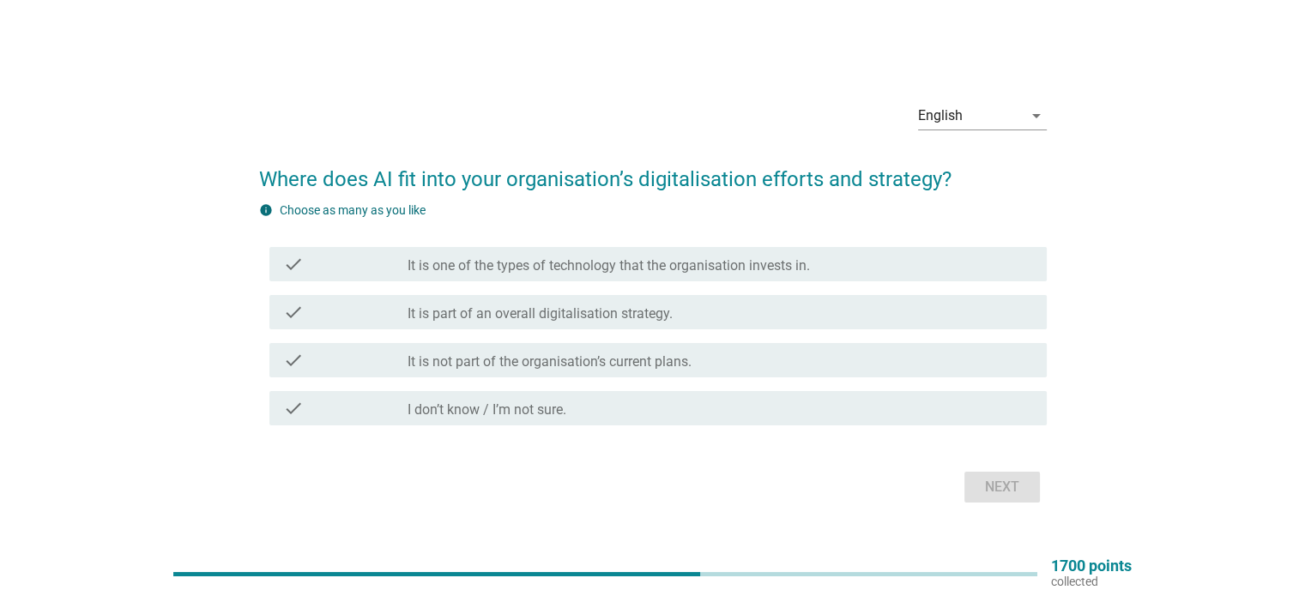
click at [741, 398] on div "check_box_outline_blank I don’t know / I’m not sure." at bounding box center [720, 408] width 625 height 21
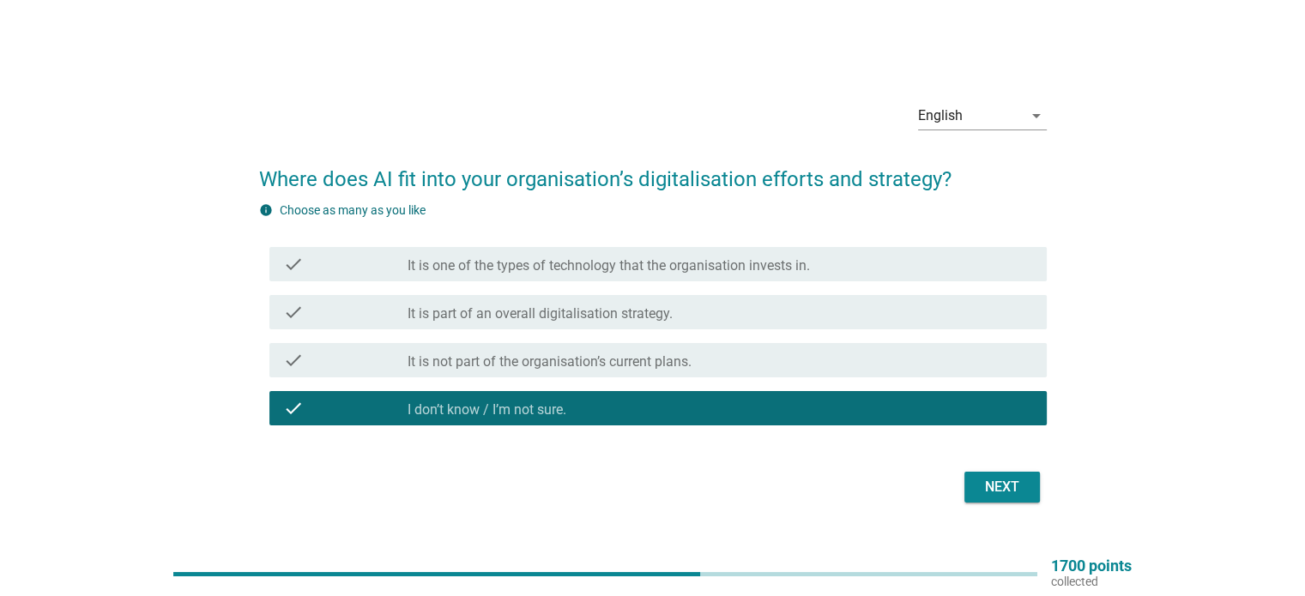
click at [824, 359] on div "check_box_outline_blank It is not part of the organisation’s current plans." at bounding box center [720, 360] width 625 height 21
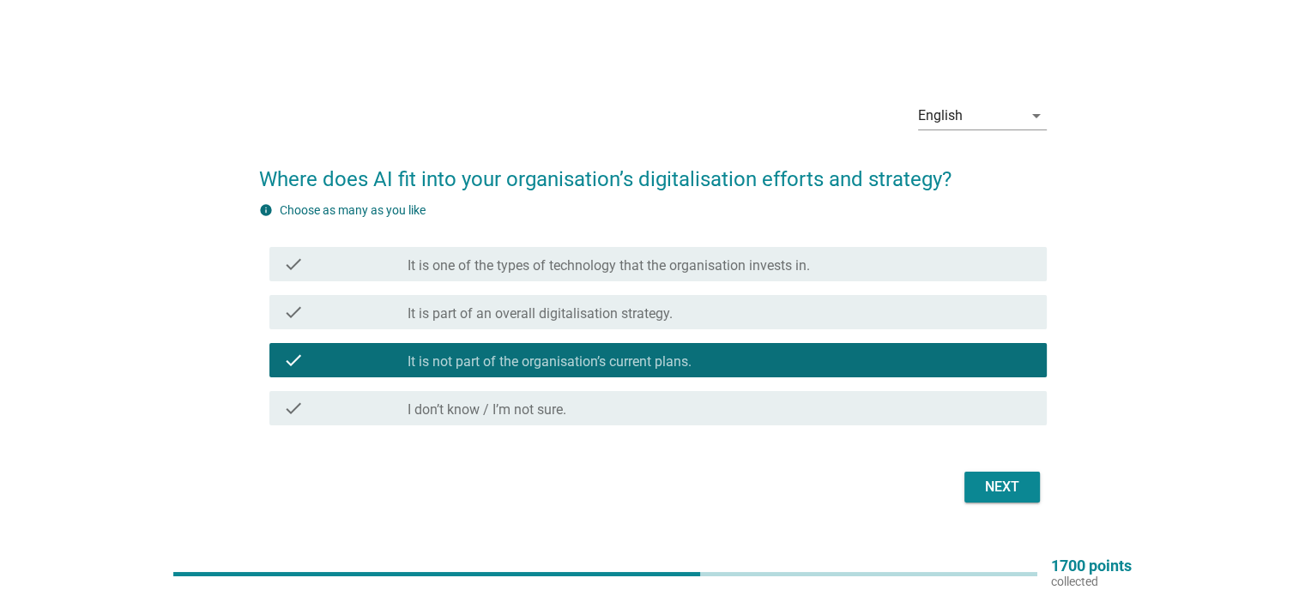
click at [828, 385] on div "check check_box_outline_blank I don’t know / I’m not sure." at bounding box center [653, 408] width 788 height 48
click at [1009, 494] on div "Next" at bounding box center [1002, 487] width 48 height 21
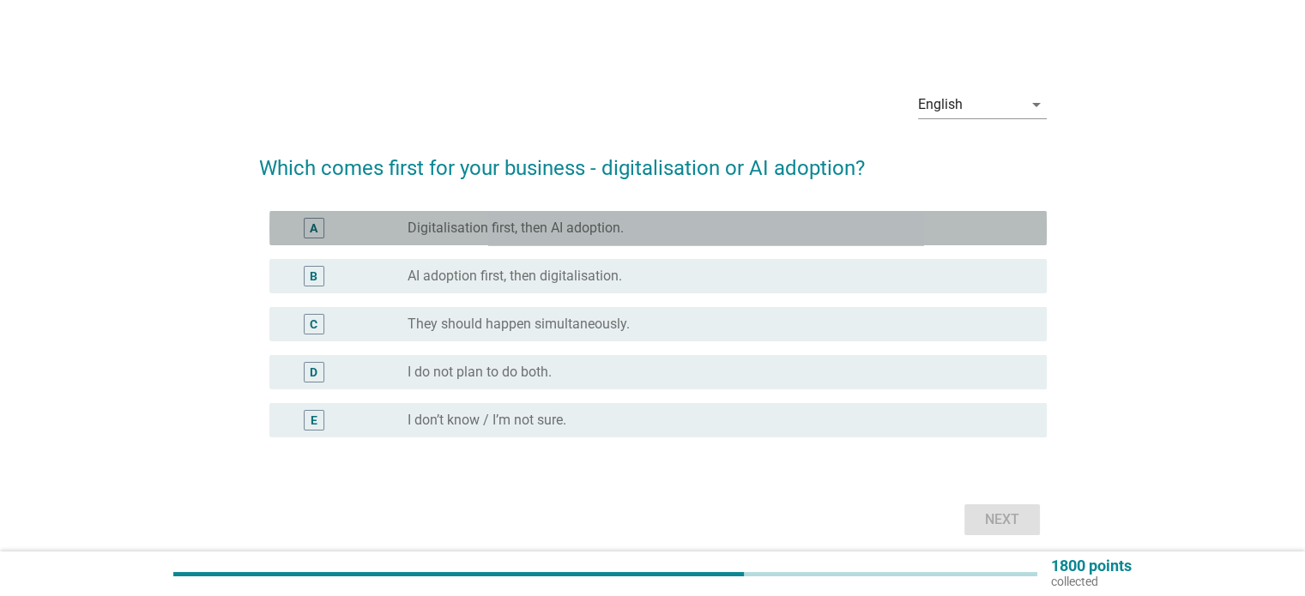
click at [861, 220] on div "radio_button_unchecked Digitalisation first, then AI adoption." at bounding box center [713, 228] width 611 height 17
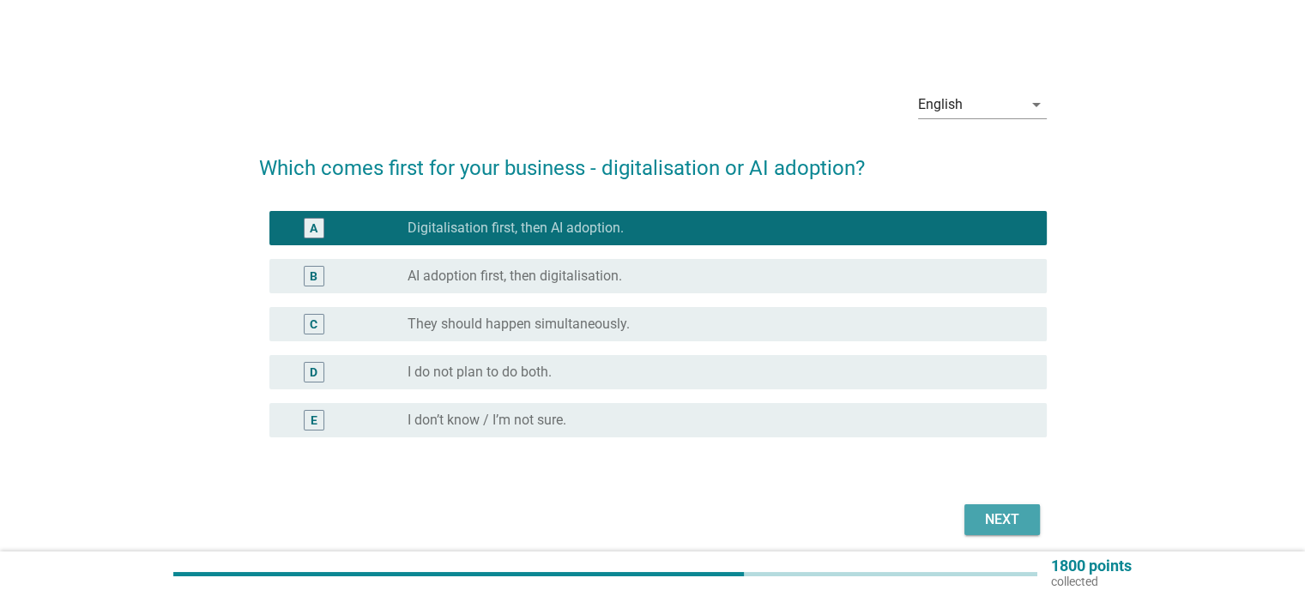
click at [981, 518] on div "Next" at bounding box center [1002, 520] width 48 height 21
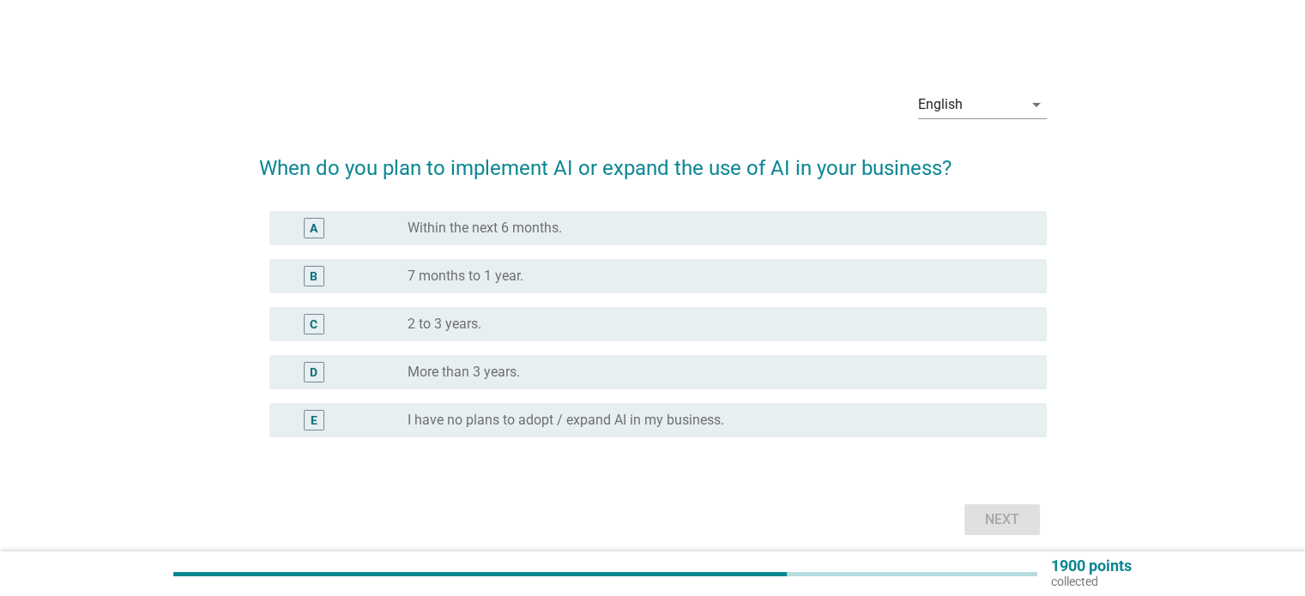
click at [943, 416] on div "radio_button_unchecked I have no plans to adopt / expand AI in my business." at bounding box center [713, 420] width 611 height 17
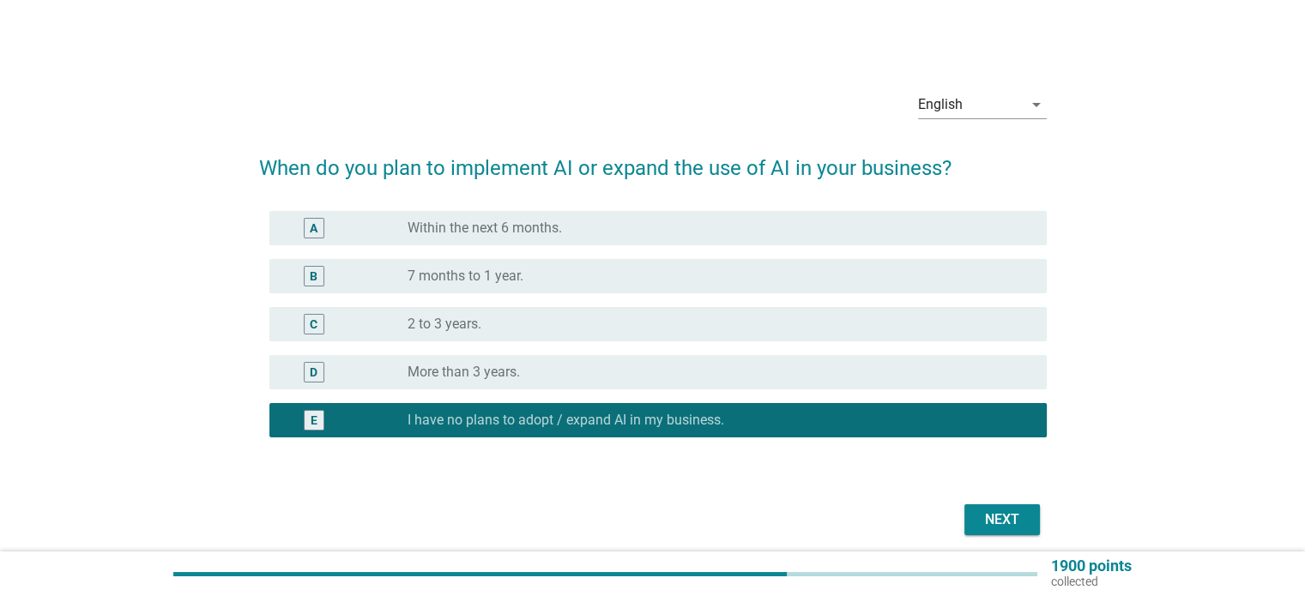
click at [983, 518] on div "Next" at bounding box center [1002, 520] width 48 height 21
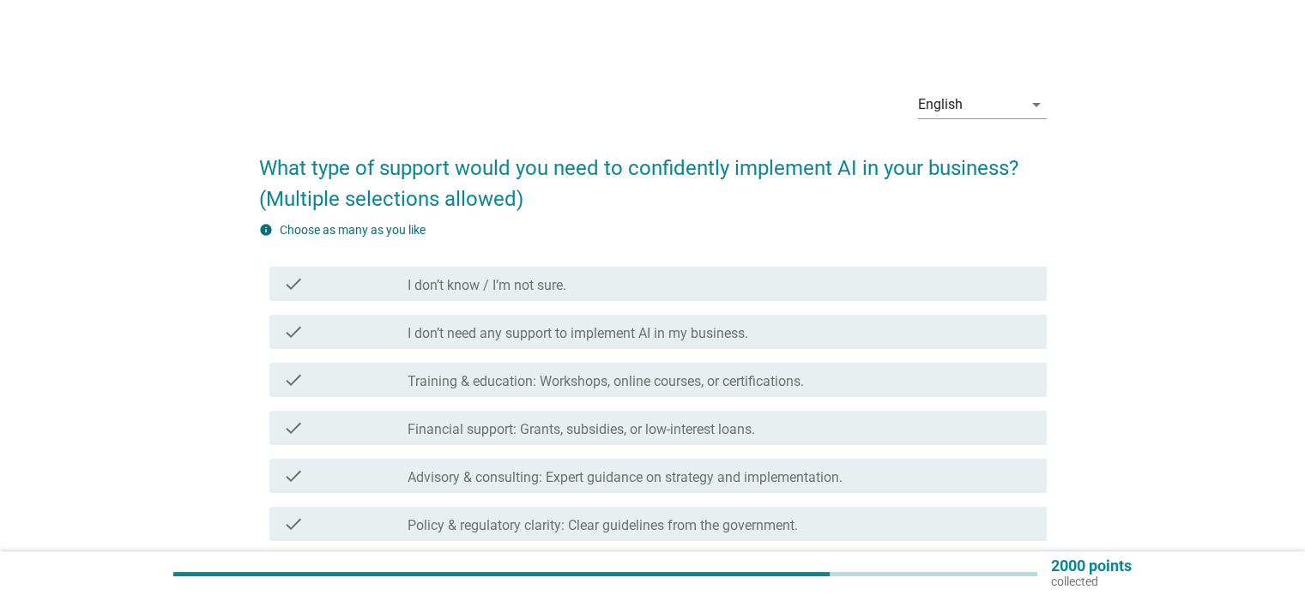
click at [876, 379] on div "check_box_outline_blank Training & education: Workshops, online courses, or cer…" at bounding box center [720, 380] width 625 height 21
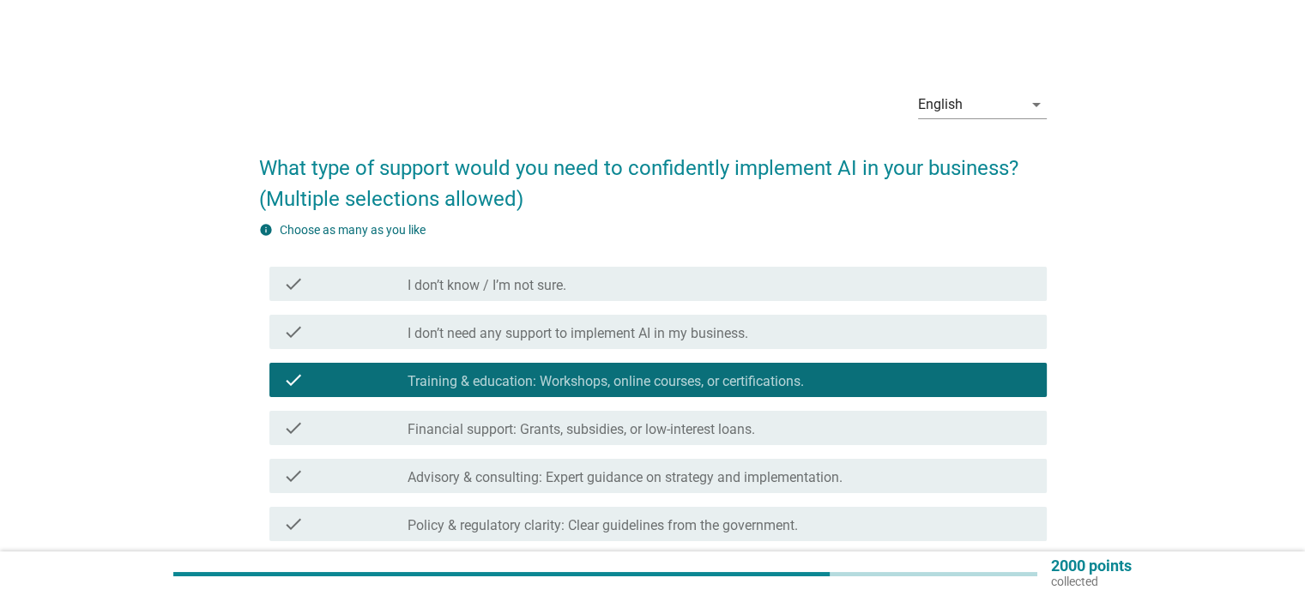
scroll to position [86, 0]
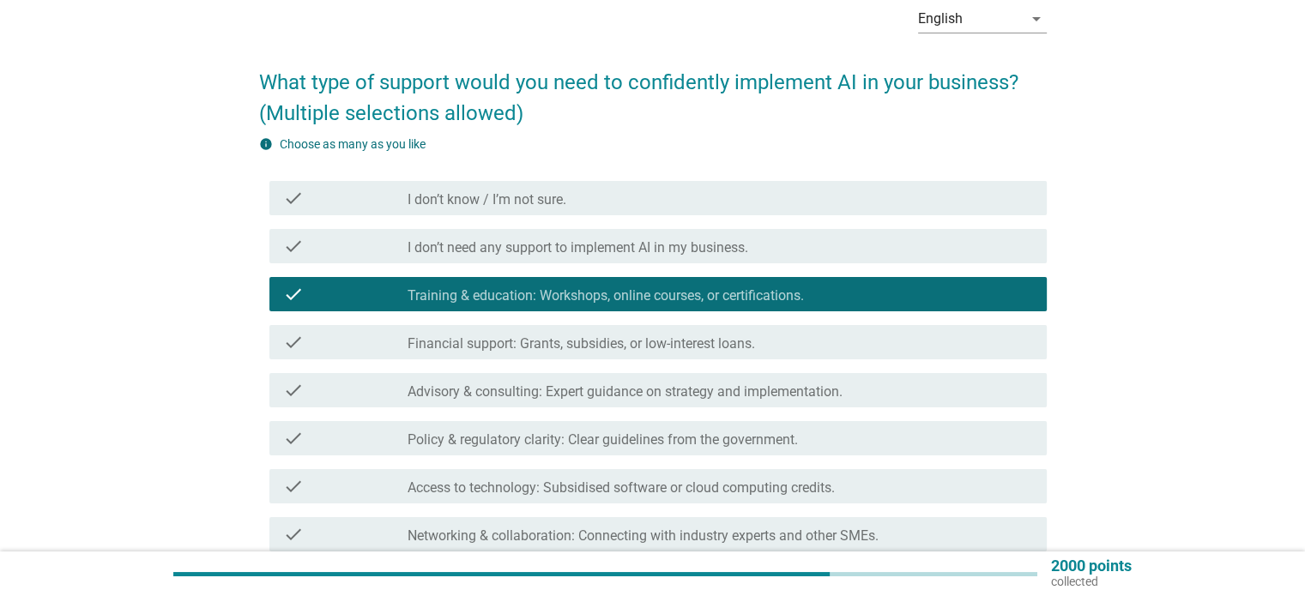
click at [872, 393] on div "check_box_outline_blank Advisory & consulting: Expert guidance on strategy and …" at bounding box center [720, 390] width 625 height 21
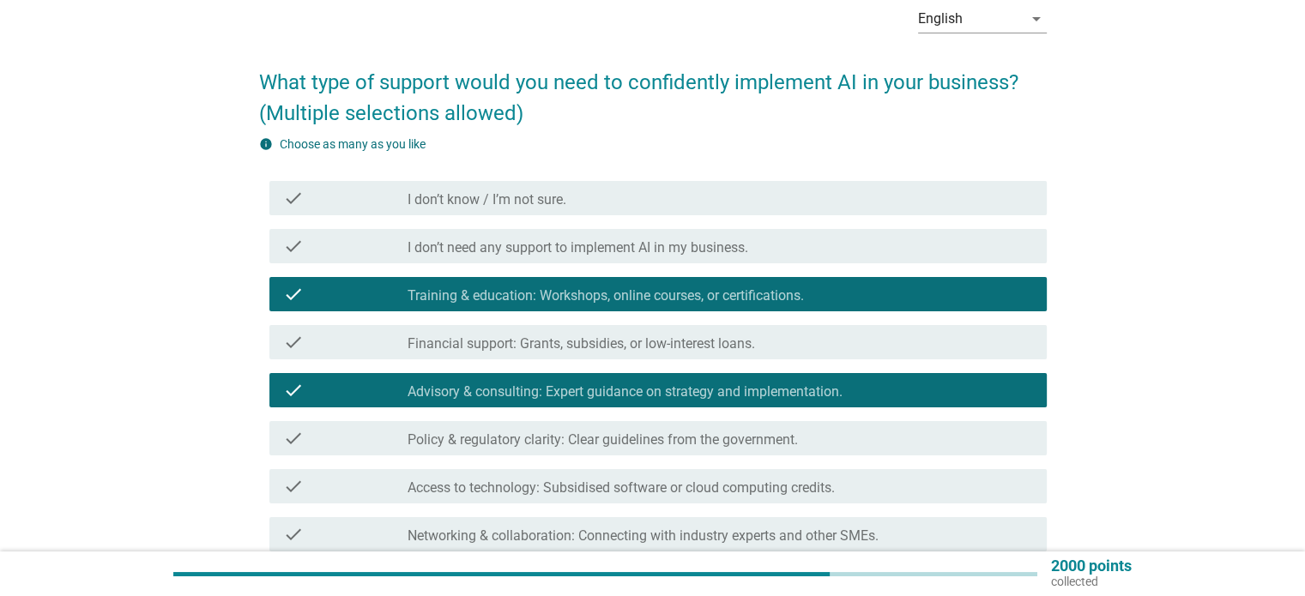
scroll to position [172, 0]
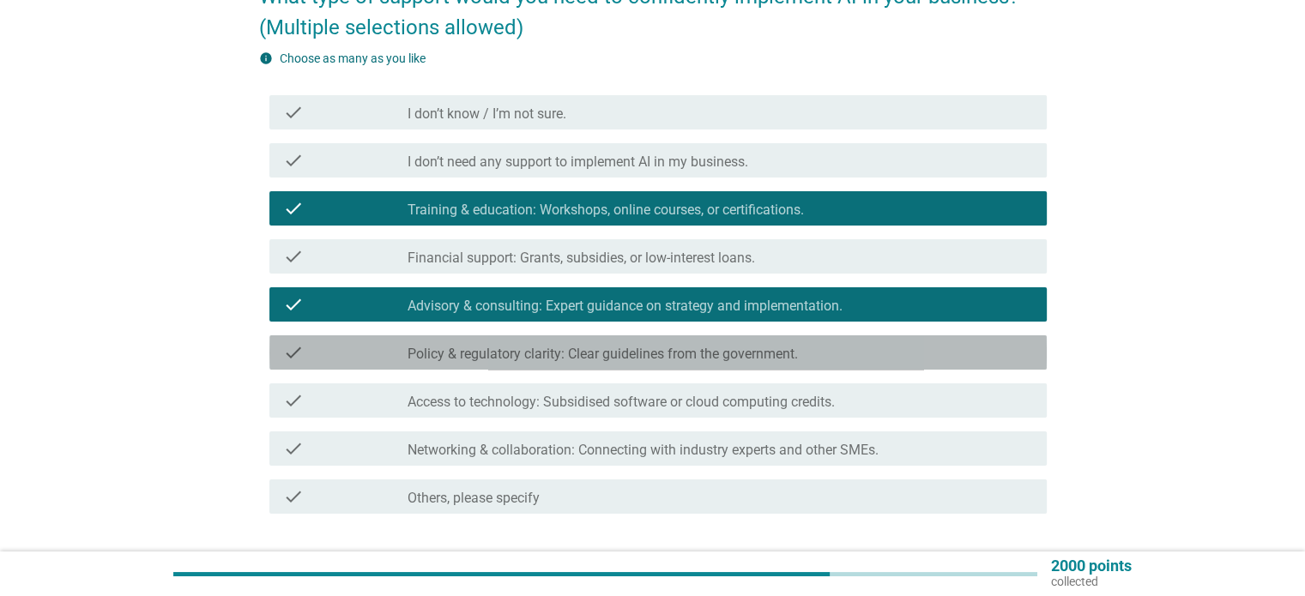
click at [859, 354] on div "check_box_outline_blank Policy & regulatory clarity: Clear guidelines from the …" at bounding box center [720, 352] width 625 height 21
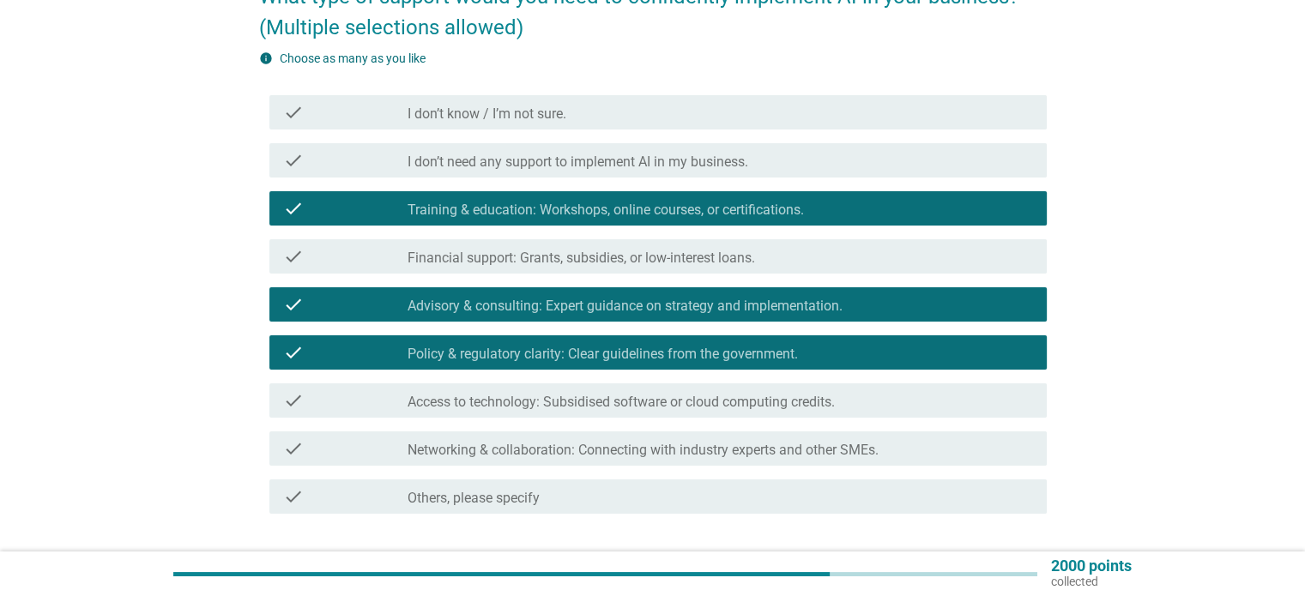
click at [859, 355] on div "check_box_outline_blank Policy & regulatory clarity: Clear guidelines from the …" at bounding box center [720, 352] width 625 height 21
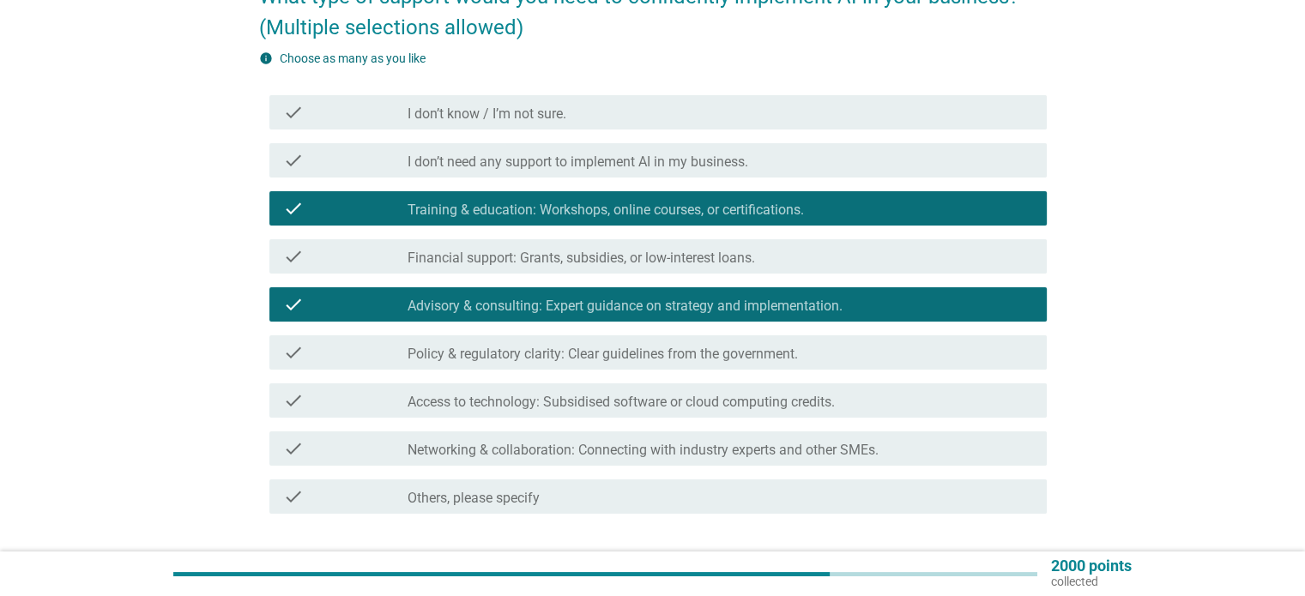
click at [855, 408] on div "check_box_outline_blank Access to technology: Subsidised software or cloud comp…" at bounding box center [720, 400] width 625 height 21
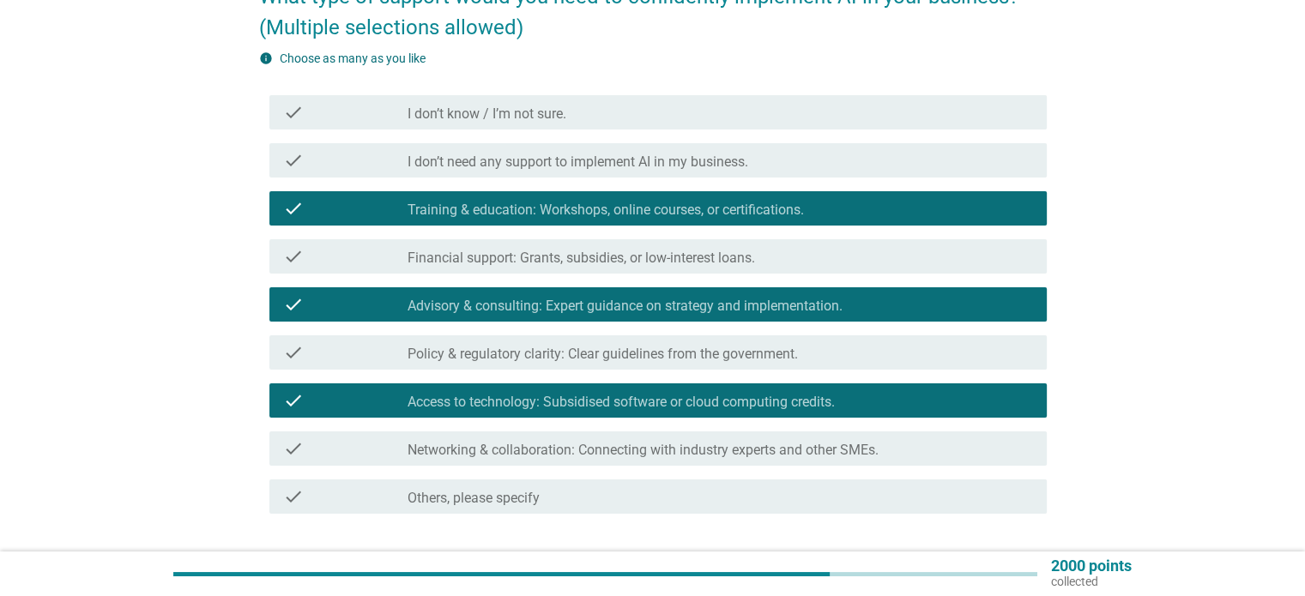
click at [861, 450] on label "Networking & collaboration: Connecting with industry experts and other SMEs." at bounding box center [643, 450] width 471 height 17
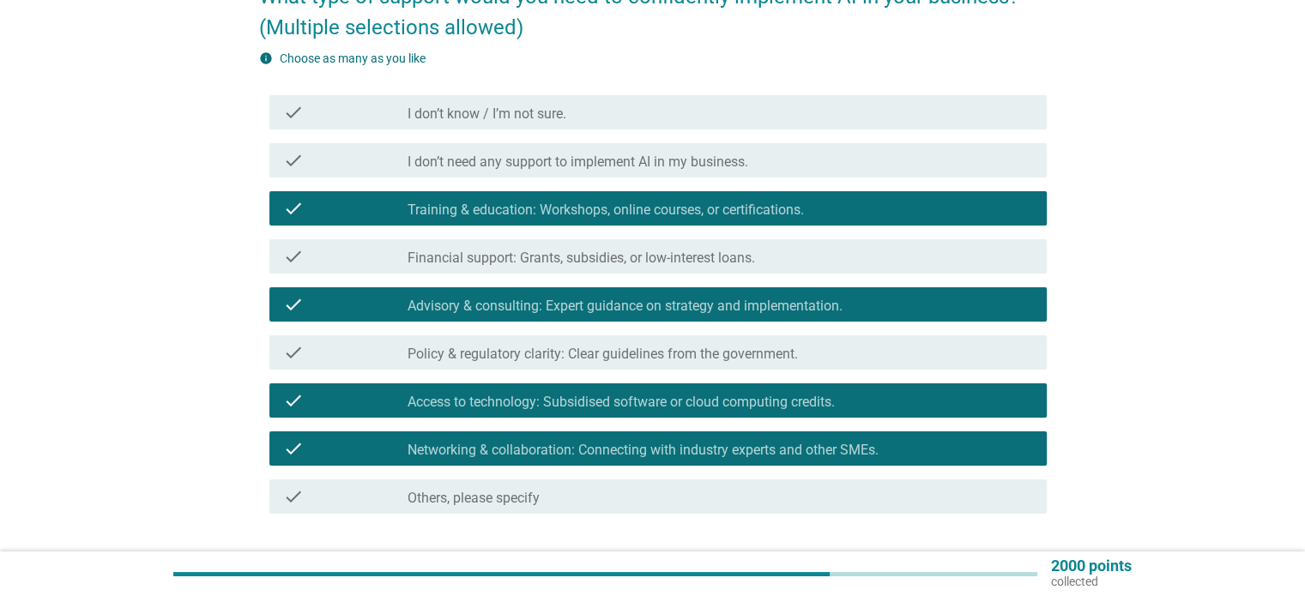
scroll to position [257, 0]
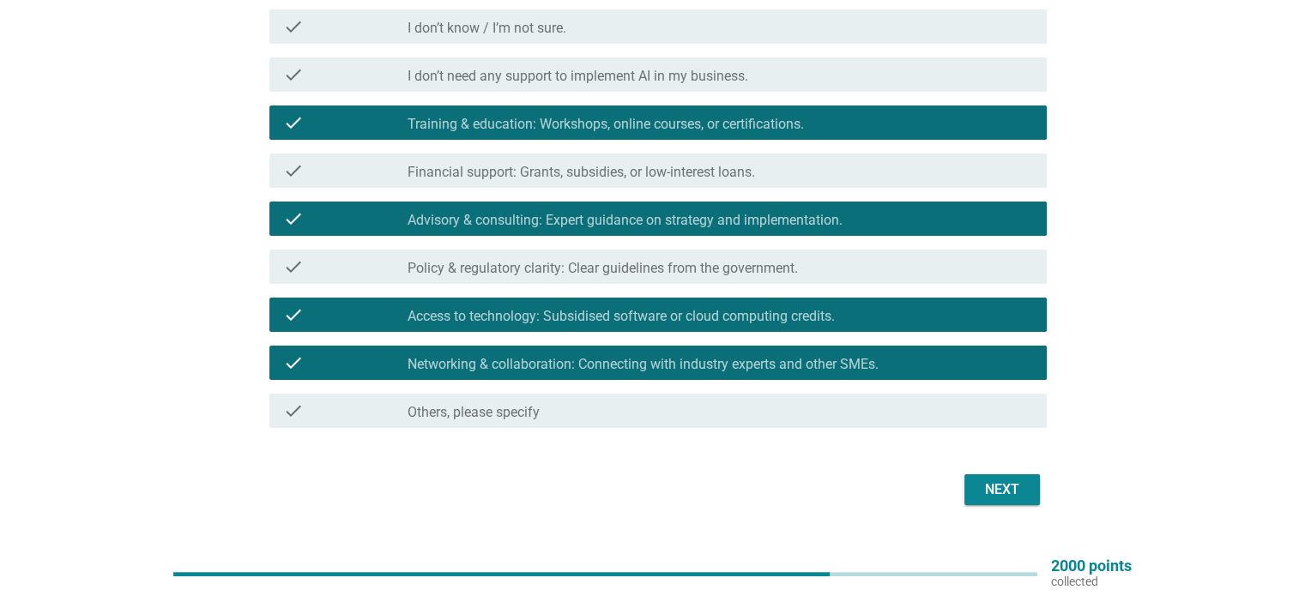
click at [957, 477] on div "Next" at bounding box center [653, 489] width 788 height 41
click at [985, 483] on div "Next" at bounding box center [1002, 490] width 48 height 21
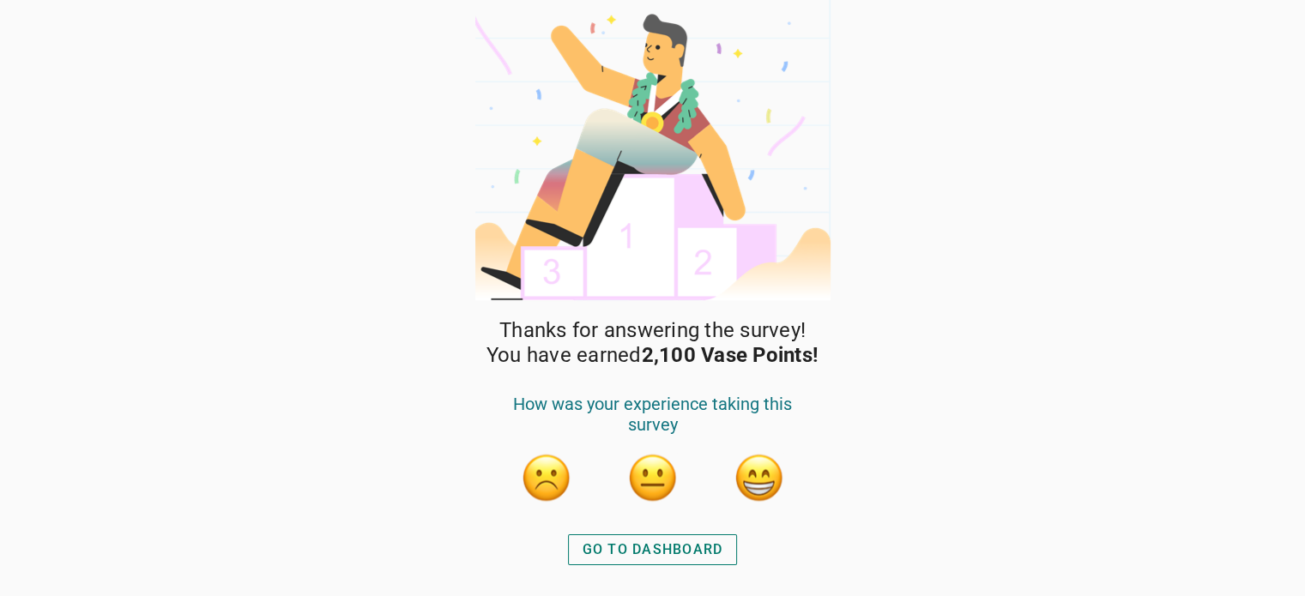
drag, startPoint x: 729, startPoint y: 526, endPoint x: 725, endPoint y: 539, distance: 13.6
click at [728, 529] on div "Thanks for answering the survey! You have earned 2,100 Vase Points! How was you…" at bounding box center [653, 457] width 360 height 278
click at [717, 547] on div "GO TO DASHBOARD" at bounding box center [653, 550] width 141 height 21
